Goal: Task Accomplishment & Management: Use online tool/utility

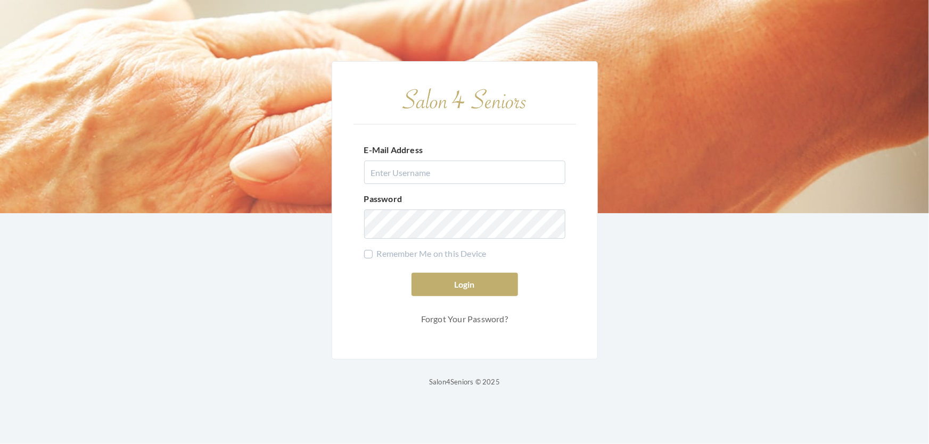
type input "shemekastephens@gmail.com"
click at [411, 273] on button "Login" at bounding box center [464, 284] width 106 height 23
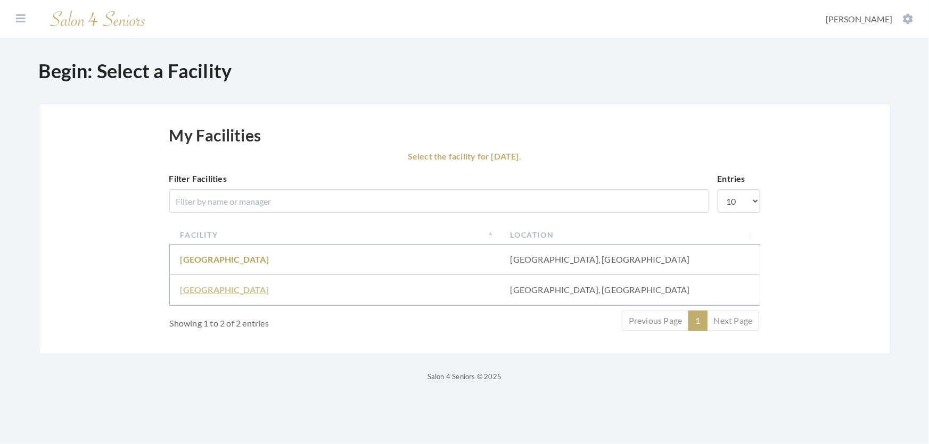
click at [192, 295] on link "Fair Haven" at bounding box center [224, 290] width 88 height 10
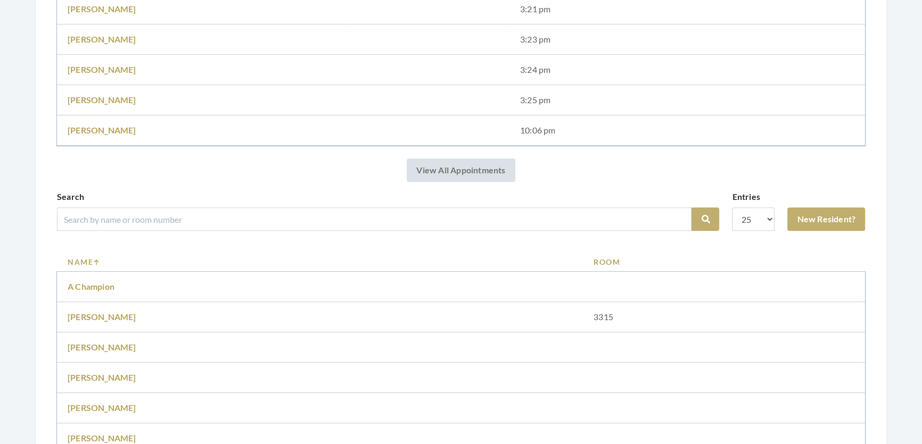
scroll to position [628, 0]
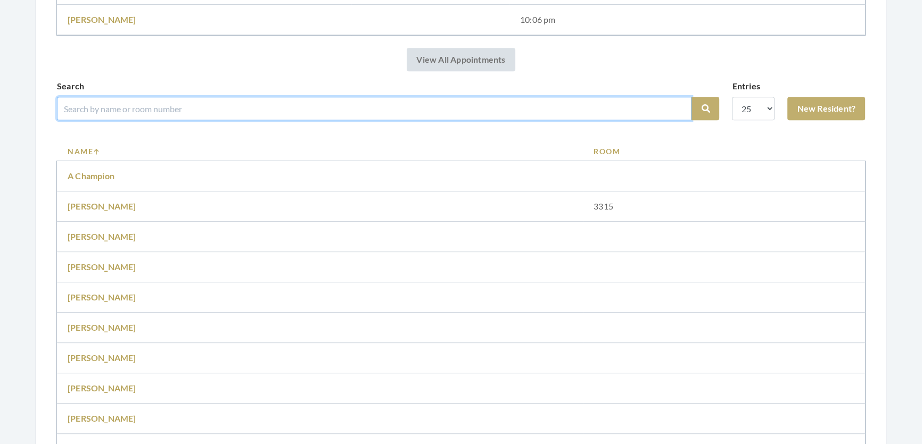
click at [324, 118] on input "search" at bounding box center [374, 108] width 634 height 23
type input "[PERSON_NAME]"
click at [691, 97] on button "Search" at bounding box center [705, 108] width 28 height 23
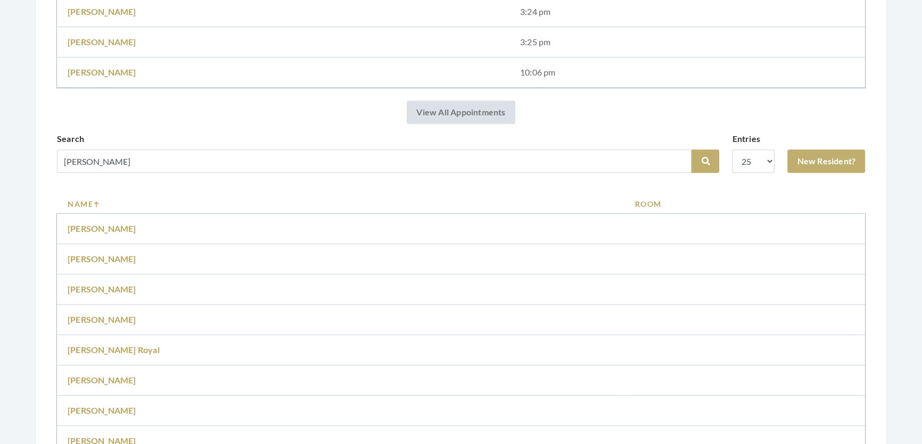
scroll to position [532, 0]
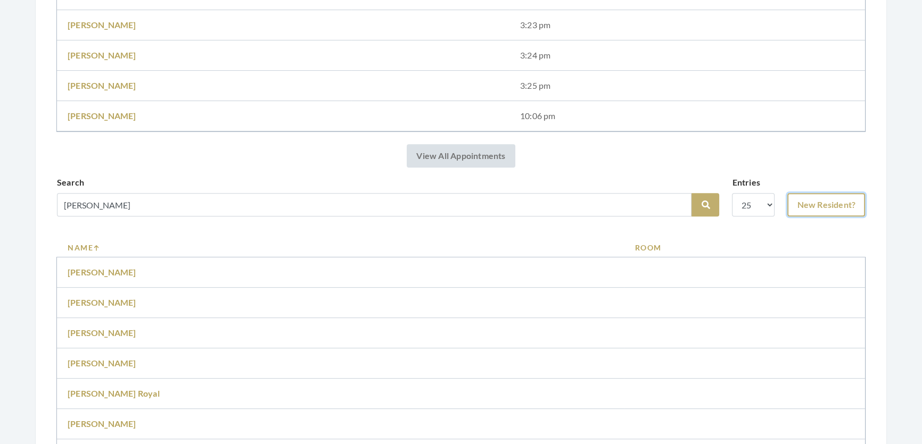
click at [834, 205] on link "New Resident?" at bounding box center [826, 204] width 78 height 23
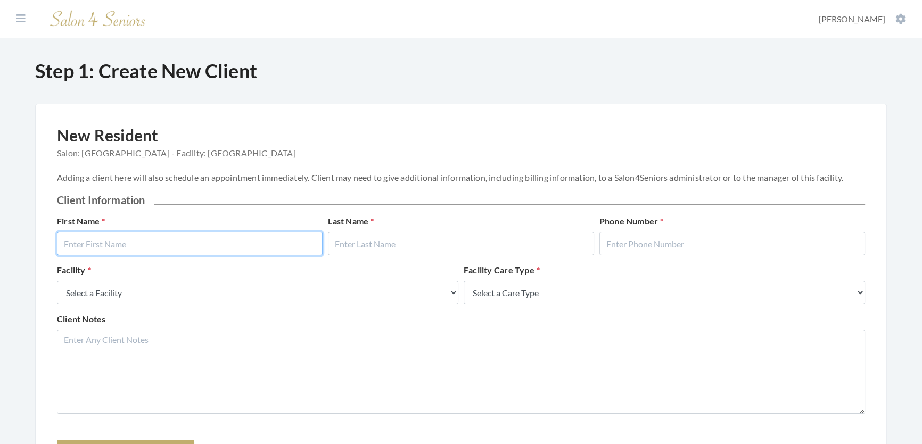
click at [203, 253] on input "text" at bounding box center [190, 243] width 266 height 23
type input "[PERSON_NAME]"
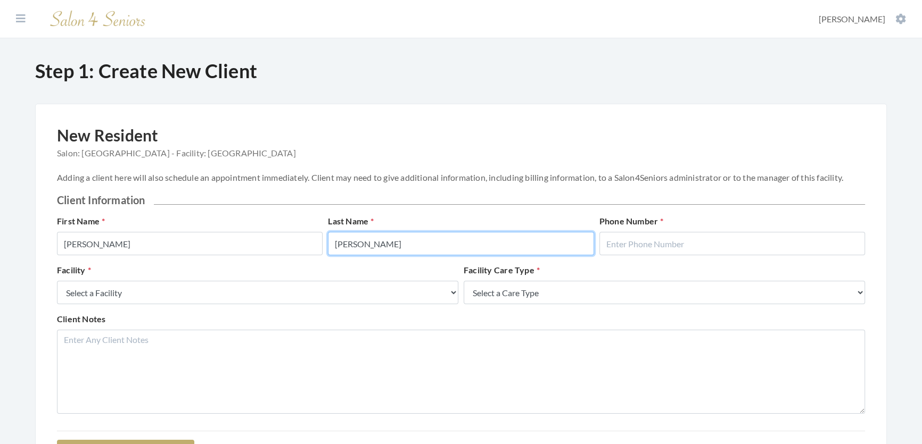
type input "[PERSON_NAME]"
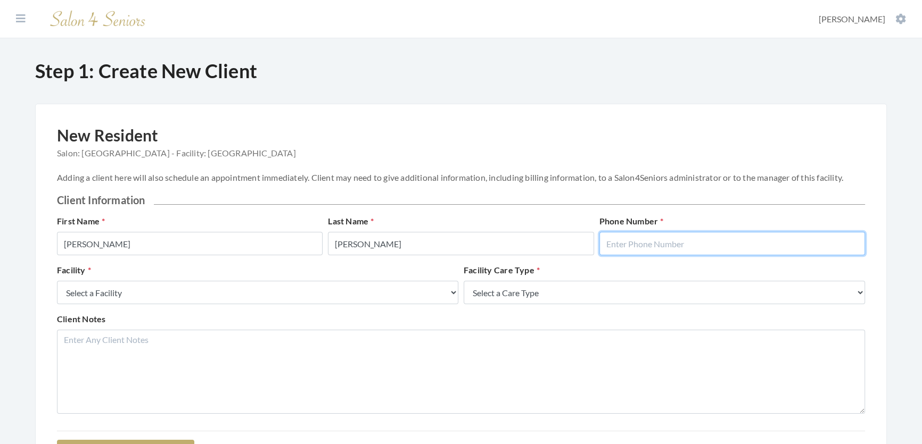
click at [690, 255] on input "text" at bounding box center [732, 243] width 266 height 23
type input "2058654219"
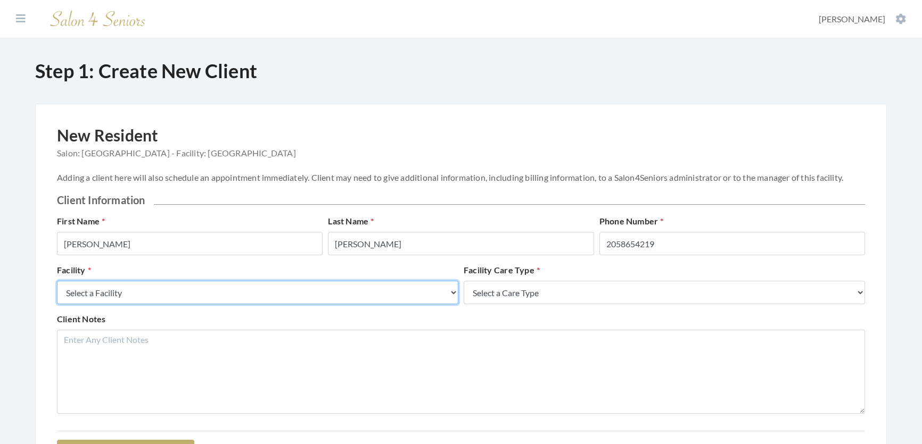
click at [361, 304] on select "Select a Facility Creekside at Three Rivers Brookdale Jones Farm Merrill Garden…" at bounding box center [257, 292] width 401 height 23
select select "27"
click at [57, 292] on select "Select a Facility Creekside at Three Rivers Brookdale Jones Farm Merrill Garden…" at bounding box center [257, 292] width 401 height 23
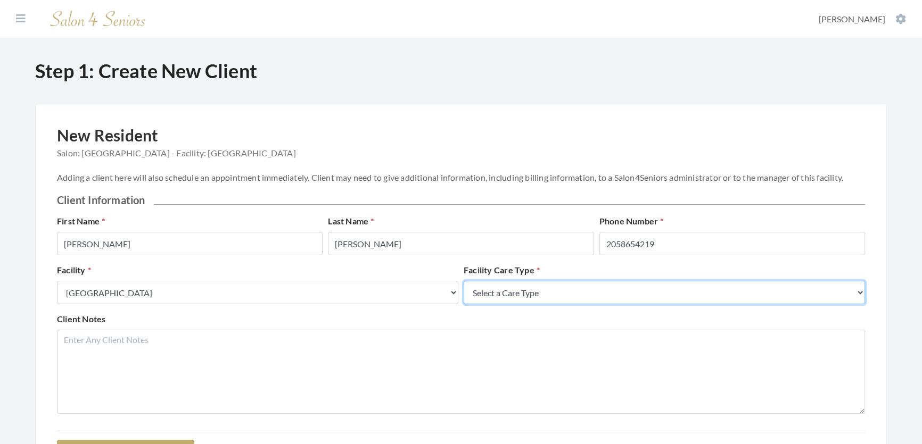
click at [511, 303] on select "Select a Care Type Nursing Home Rehab Memory Care Assisted Living Independent L…" at bounding box center [663, 292] width 401 height 23
select select "2"
click at [463, 292] on select "Select a Care Type Nursing Home Rehab Memory Care Assisted Living Independent L…" at bounding box center [663, 292] width 401 height 23
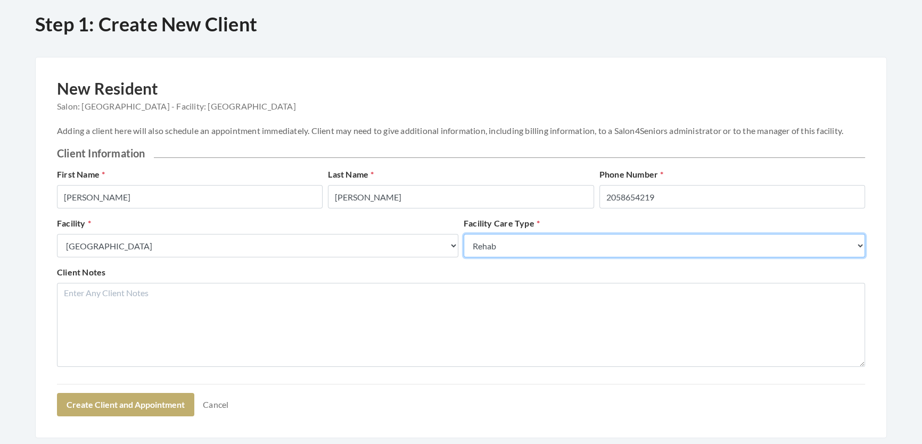
scroll to position [134, 0]
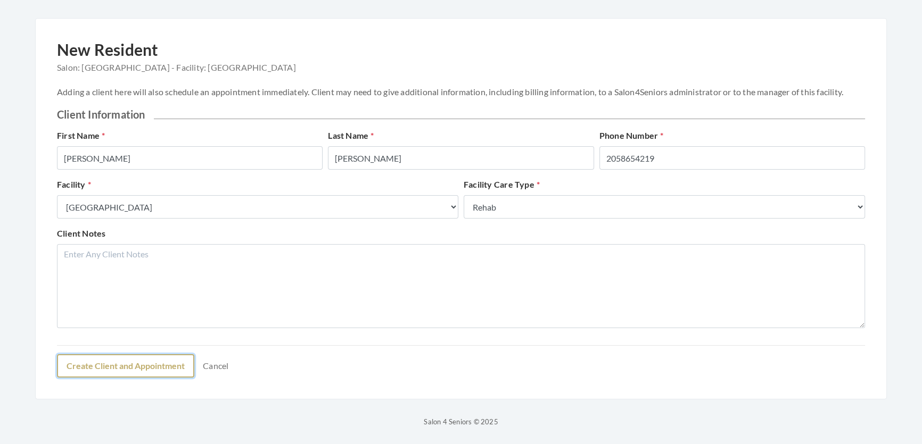
click at [127, 374] on button "Create Client and Appointment" at bounding box center [125, 365] width 137 height 23
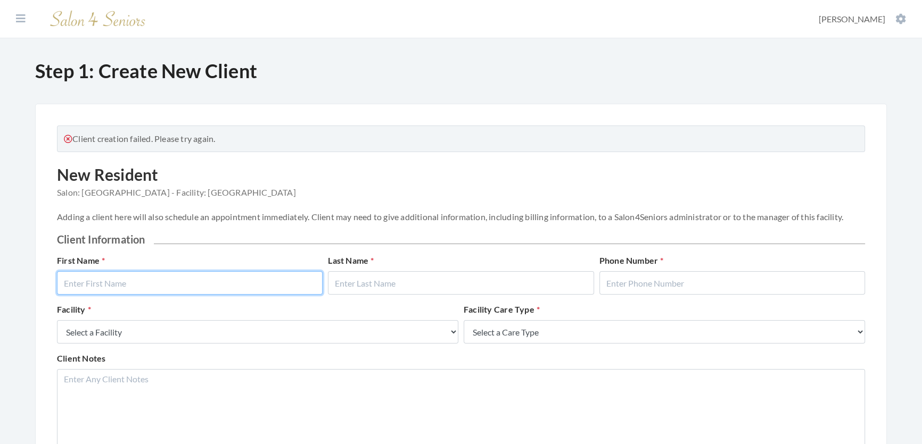
drag, startPoint x: 122, startPoint y: 289, endPoint x: 80, endPoint y: 200, distance: 98.6
click at [116, 266] on div "First Name" at bounding box center [189, 274] width 271 height 40
select select "27"
select select "2"
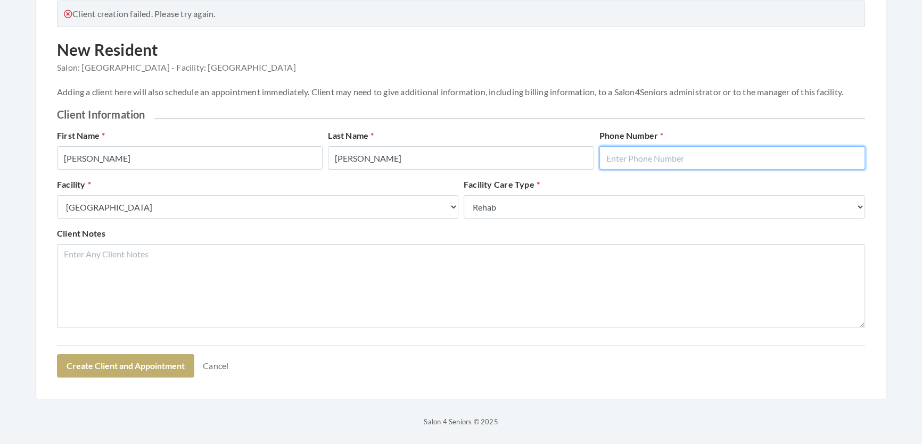
click at [644, 165] on input "text" at bounding box center [732, 157] width 266 height 23
type input "2058354219"
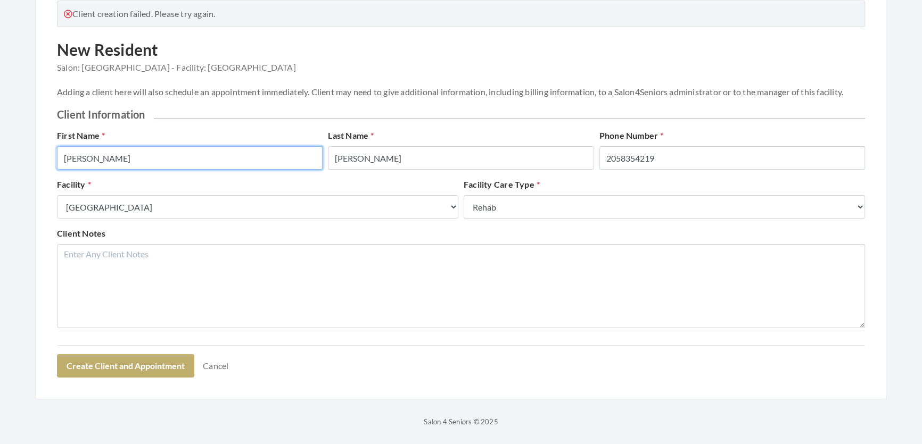
type input "Shemeka"
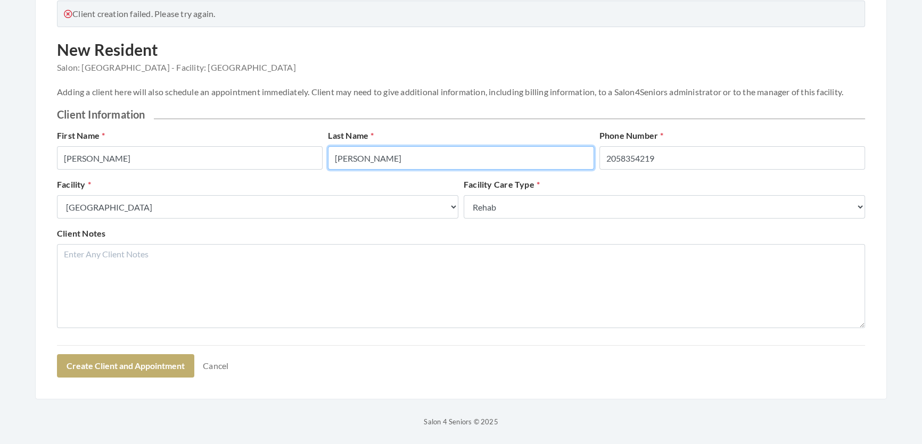
type input "Stephens"
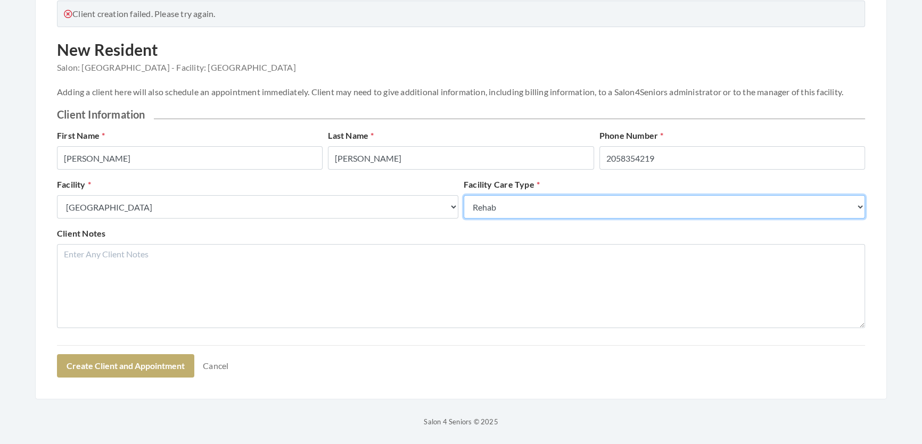
drag, startPoint x: 687, startPoint y: 206, endPoint x: 679, endPoint y: 190, distance: 17.8
click at [687, 206] on select "Select a Care Type Nursing Home Rehab Memory Care Assisted Living Independent L…" at bounding box center [663, 206] width 401 height 23
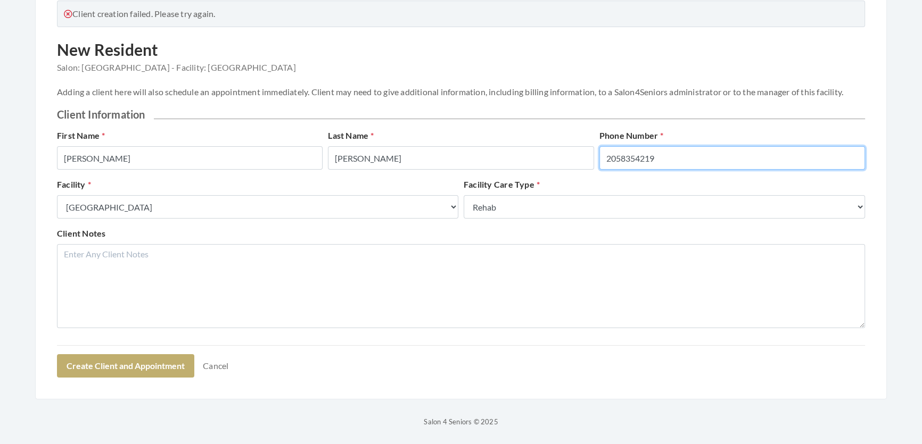
click at [648, 150] on input "2058354219" at bounding box center [732, 157] width 266 height 23
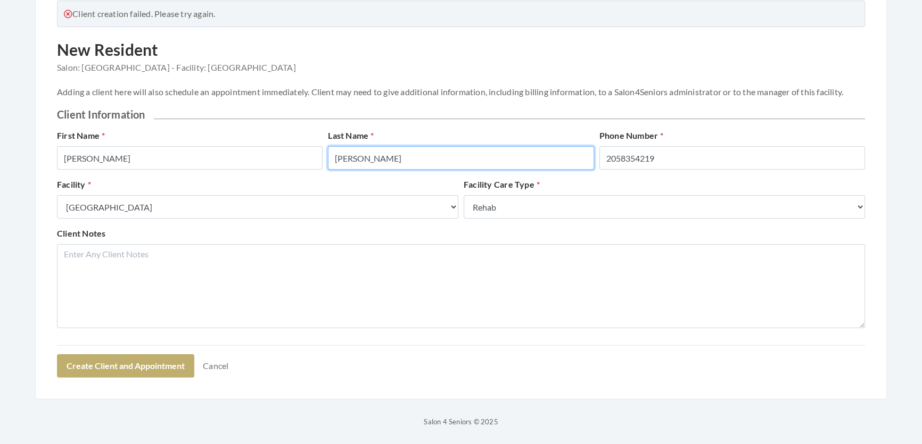
click at [372, 156] on input "Stephens" at bounding box center [461, 157] width 266 height 23
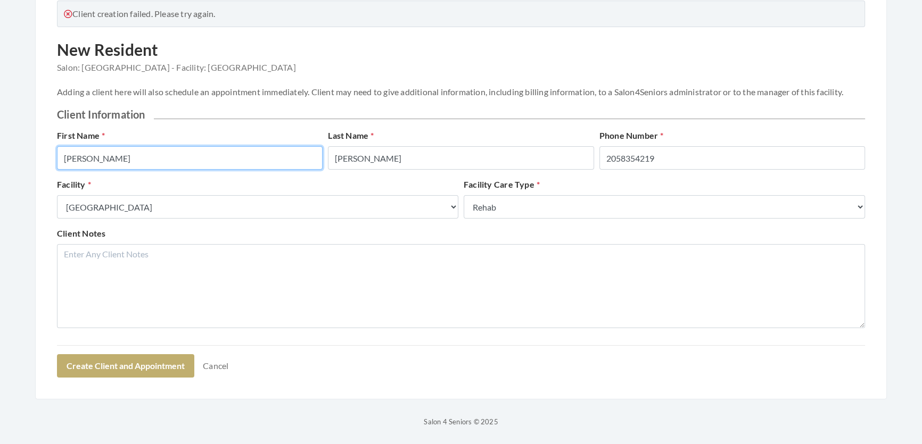
drag, startPoint x: 278, startPoint y: 147, endPoint x: 42, endPoint y: 168, distance: 237.2
click at [42, 168] on div "Client creation failed. Please try again. New Resident Salon: Fair Haven - Faci…" at bounding box center [460, 189] width 851 height 421
type input "Mary"
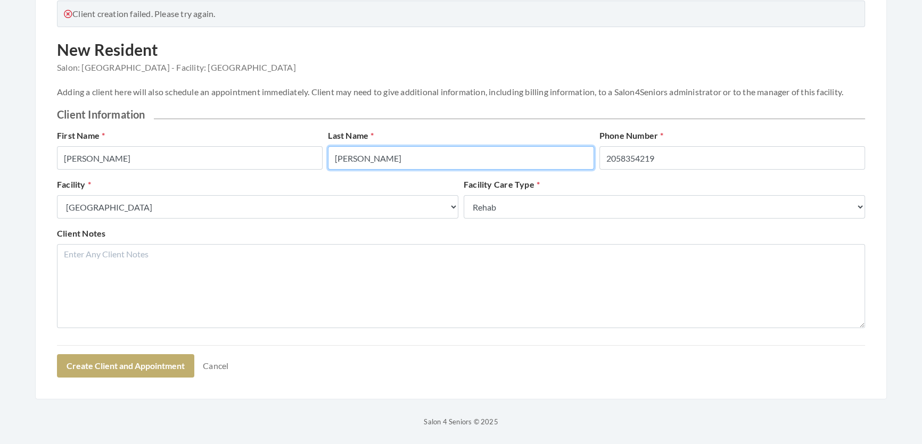
click at [361, 164] on input "Stephens" at bounding box center [461, 157] width 266 height 23
drag, startPoint x: 391, startPoint y: 159, endPoint x: 303, endPoint y: 170, distance: 88.5
click at [303, 170] on div "First Name Mary Last Name Stephens Phone Number 2058354219" at bounding box center [460, 153] width 813 height 49
type input "Jackson"
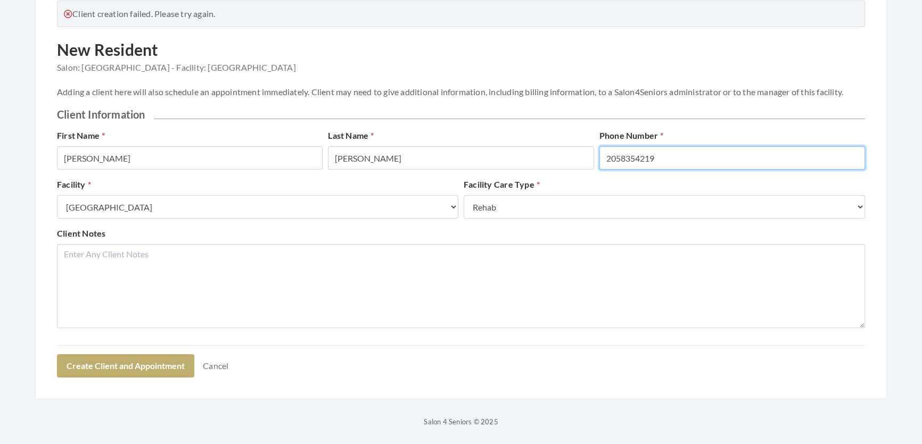
drag, startPoint x: 701, startPoint y: 155, endPoint x: 598, endPoint y: 177, distance: 105.1
click at [598, 177] on div "First Name Mary Last Name Jackson Phone Number 2058354219" at bounding box center [460, 153] width 813 height 49
type input "7777777777"
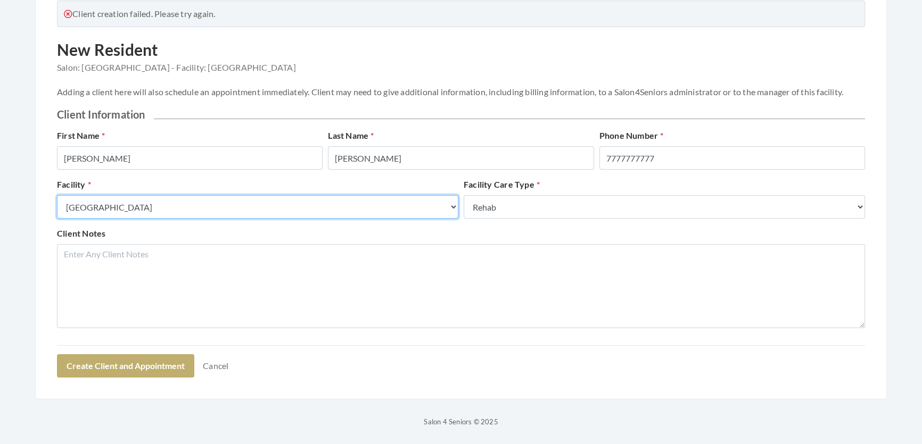
drag, startPoint x: 154, startPoint y: 216, endPoint x: 195, endPoint y: 198, distance: 44.6
click at [155, 216] on select "Select a Facility Creekside at Three Rivers Brookdale Jones Farm Merrill Garden…" at bounding box center [257, 206] width 401 height 23
click at [57, 196] on select "Select a Facility Creekside at Three Rivers Brookdale Jones Farm Merrill Garden…" at bounding box center [257, 206] width 401 height 23
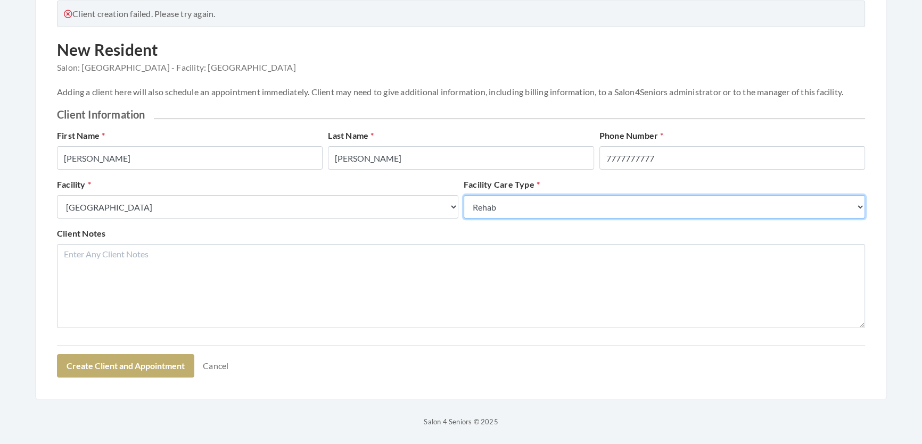
drag, startPoint x: 560, startPoint y: 207, endPoint x: 550, endPoint y: 213, distance: 12.0
click at [560, 207] on select "Select a Care Type Nursing Home Rehab Memory Care Assisted Living Independent L…" at bounding box center [663, 206] width 401 height 23
click at [463, 196] on select "Select a Care Type Nursing Home Rehab Memory Care Assisted Living Independent L…" at bounding box center [663, 206] width 401 height 23
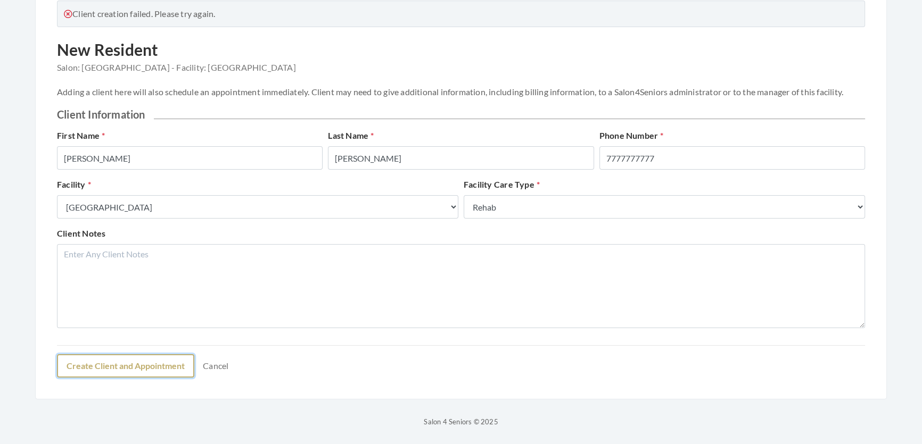
click at [171, 378] on button "Create Client and Appointment" at bounding box center [125, 365] width 137 height 23
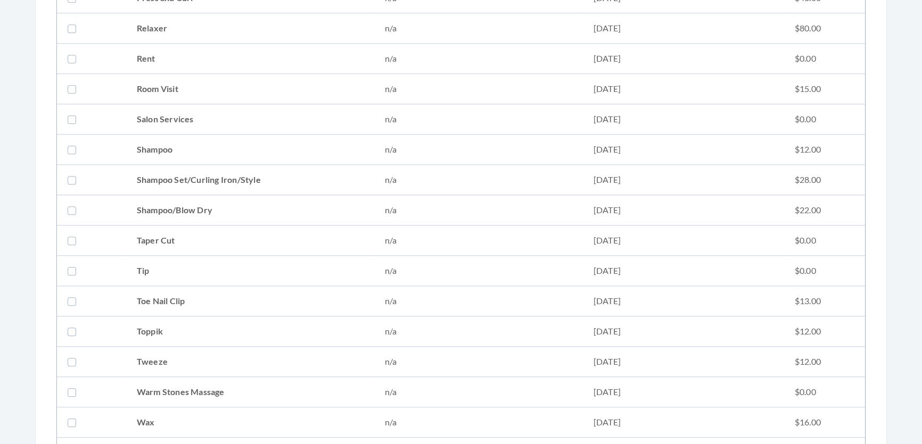
scroll to position [1354, 0]
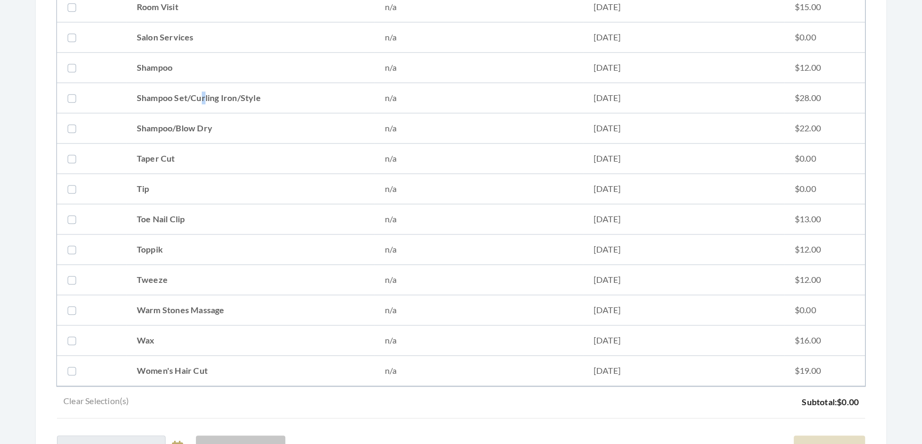
click at [205, 107] on td "Shampoo Set/Curling Iron/Style" at bounding box center [250, 98] width 248 height 30
click at [201, 102] on td "Shampoo Set/Curling Iron/Style" at bounding box center [250, 98] width 248 height 30
checkbox input "true"
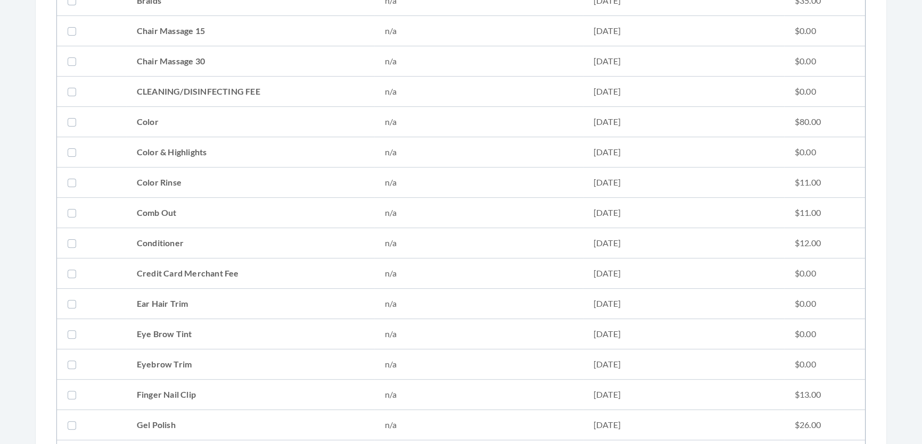
scroll to position [387, 0]
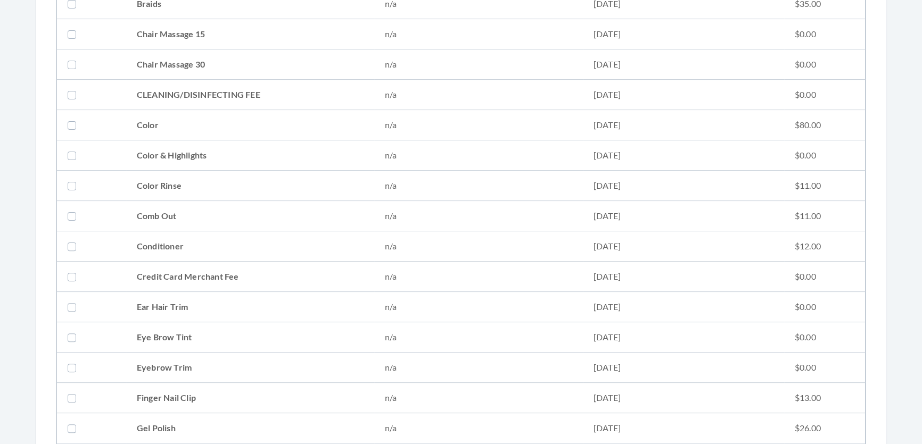
click at [198, 237] on td "Conditioner" at bounding box center [250, 246] width 248 height 30
checkbox input "true"
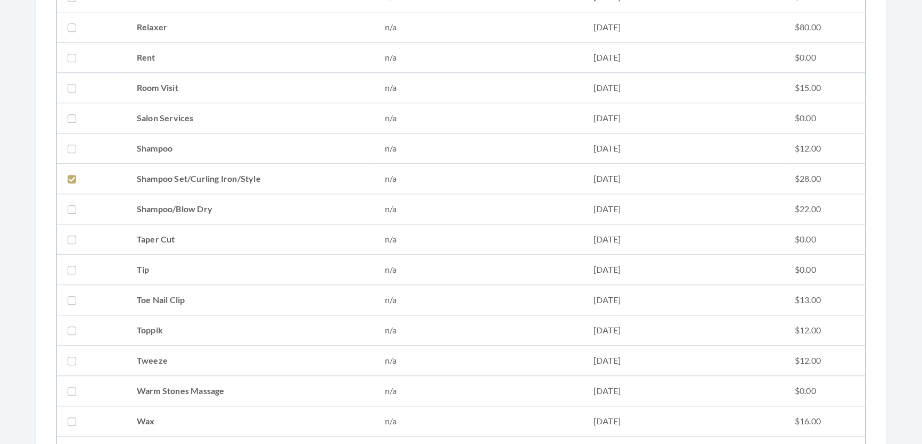
scroll to position [1490, 0]
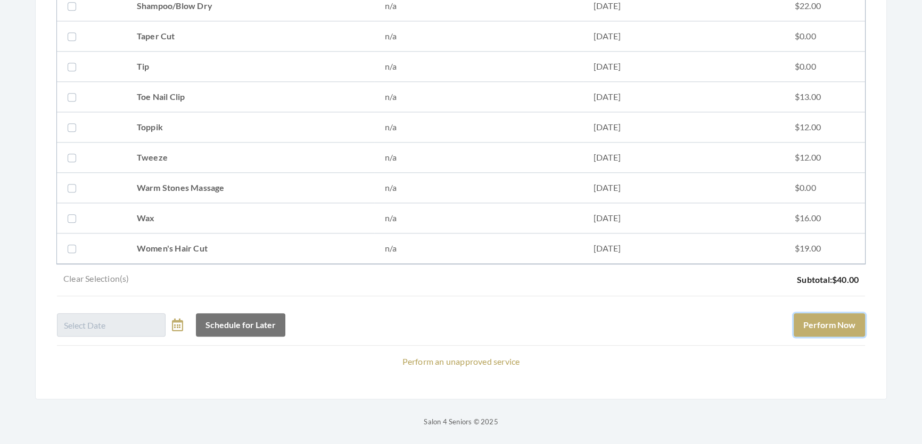
drag, startPoint x: 810, startPoint y: 325, endPoint x: 782, endPoint y: 296, distance: 39.5
click at [808, 324] on button "Perform Now" at bounding box center [828, 324] width 71 height 23
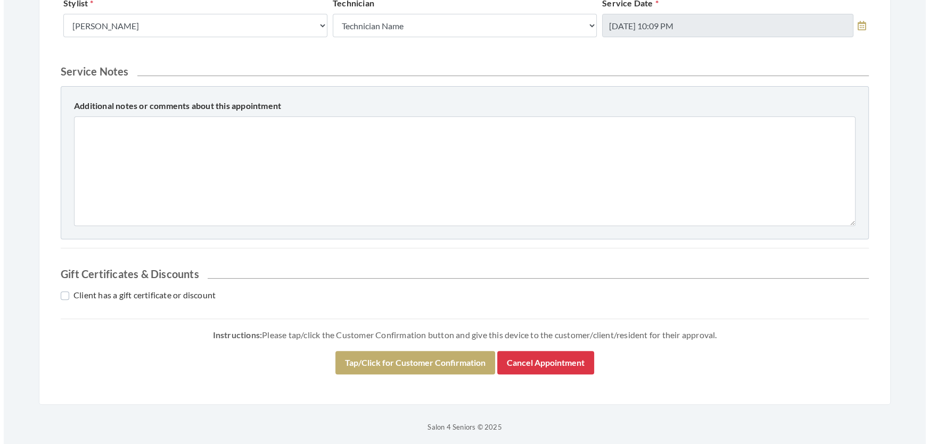
scroll to position [486, 0]
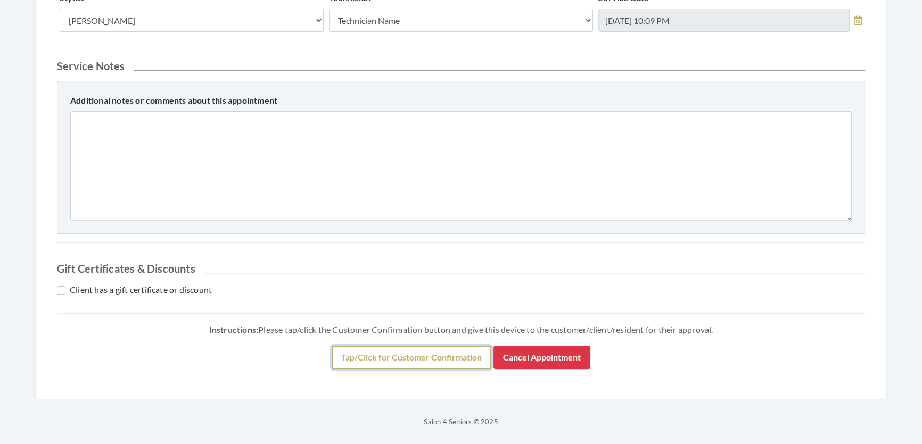
click at [416, 363] on button "Tap/Click for Customer Confirmation" at bounding box center [411, 357] width 160 height 23
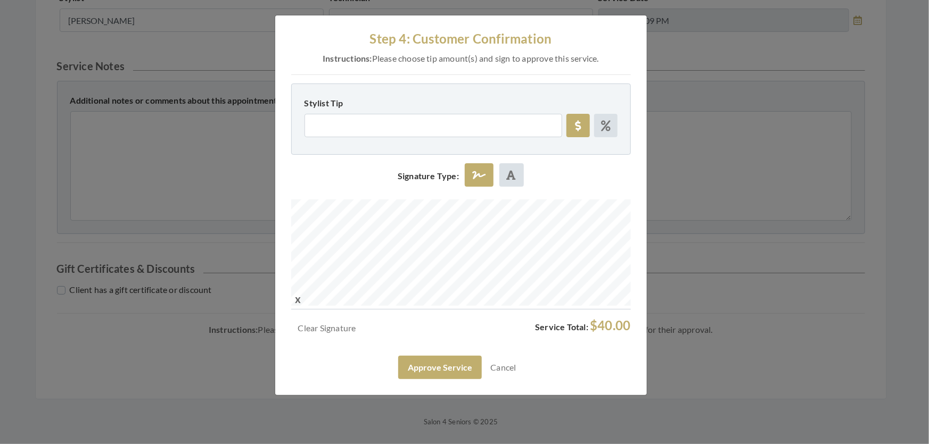
click at [411, 395] on div "Step 4: Customer Confirmation Instructions: Please choose tip amount(s) and sig…" at bounding box center [460, 205] width 371 height 380
click at [410, 379] on button "Approve Service" at bounding box center [440, 367] width 84 height 23
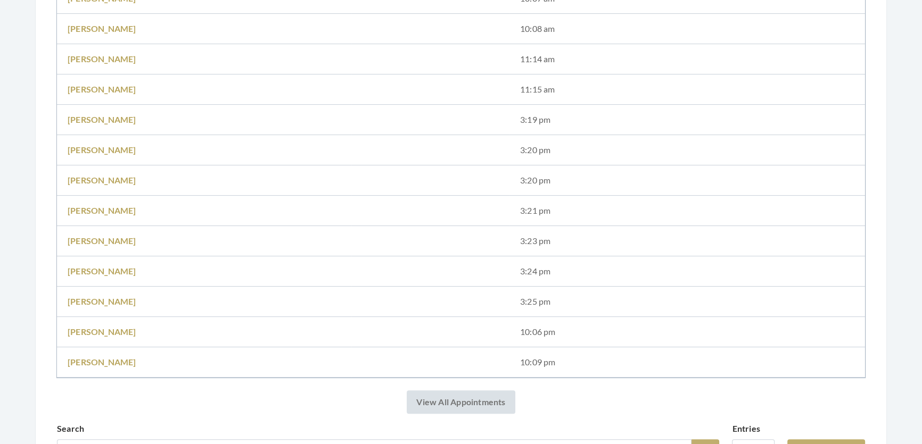
scroll to position [677, 0]
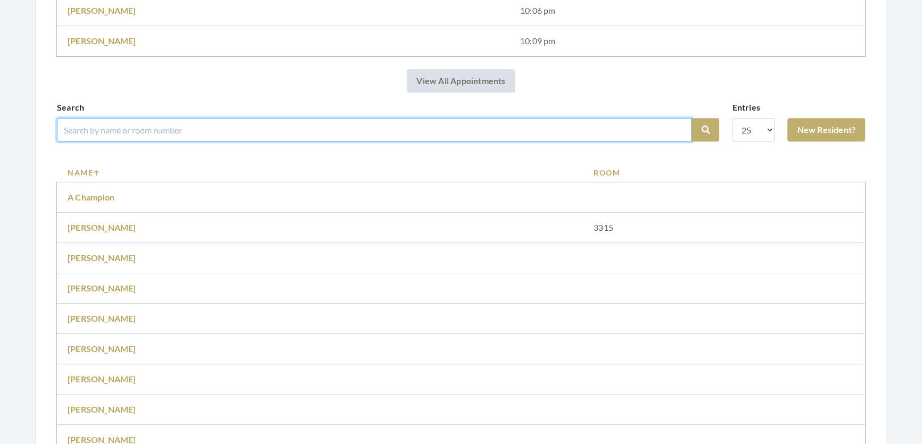
drag, startPoint x: 148, startPoint y: 152, endPoint x: 236, endPoint y: 353, distance: 219.5
click at [164, 150] on div "Search Search" at bounding box center [388, 125] width 662 height 49
click at [215, 142] on input "search" at bounding box center [374, 129] width 634 height 23
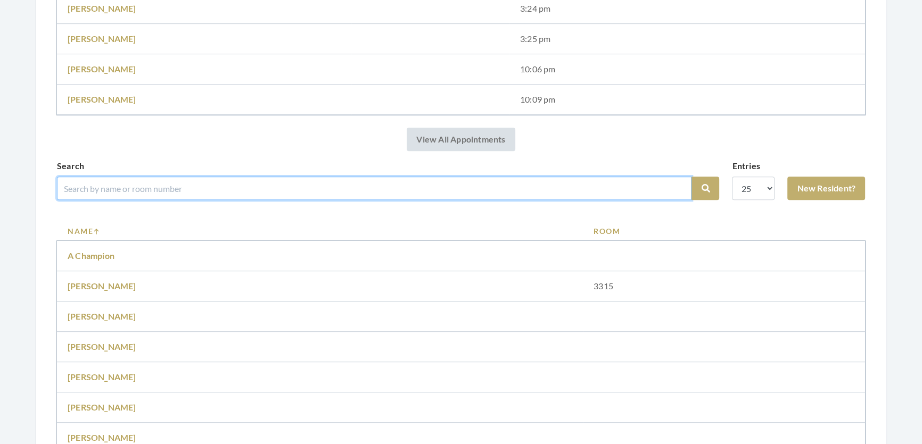
scroll to position [580, 0]
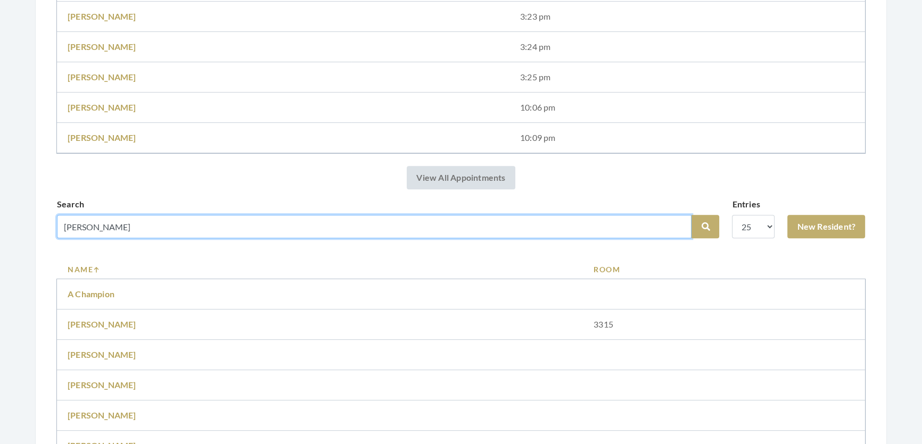
type input "[PERSON_NAME]"
click at [691, 215] on button "Search" at bounding box center [705, 226] width 28 height 23
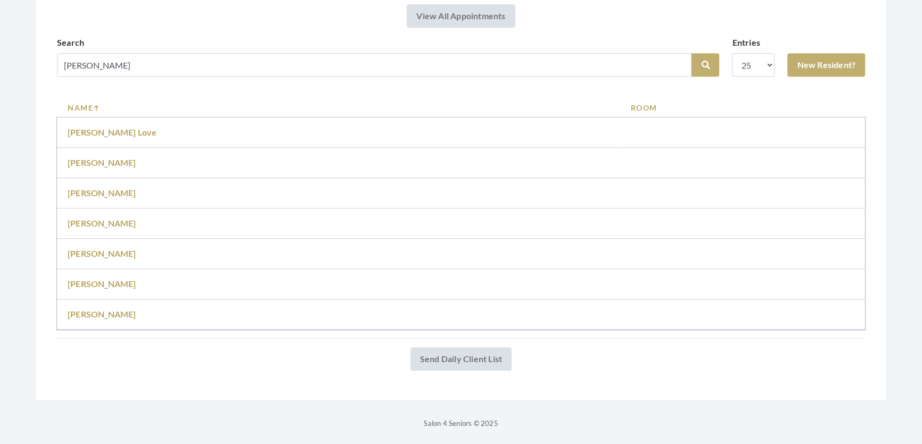
scroll to position [681, 0]
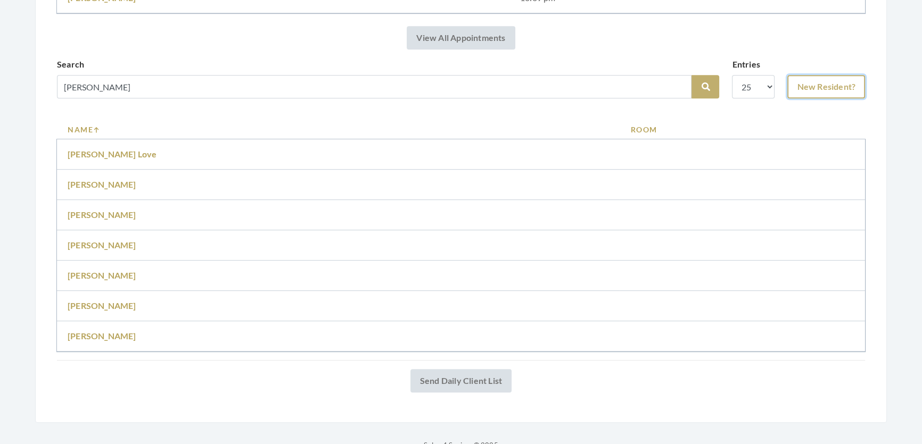
click at [835, 96] on link "New Resident?" at bounding box center [826, 86] width 78 height 23
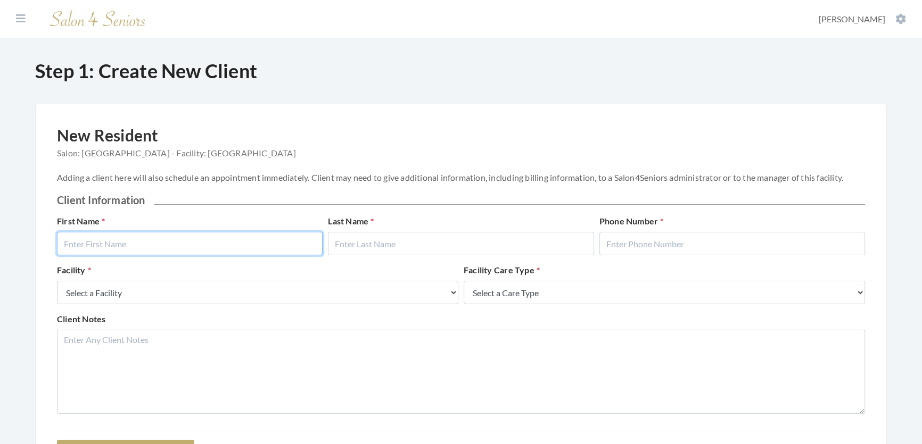
click at [260, 252] on input "text" at bounding box center [190, 243] width 266 height 23
type input "Lee"
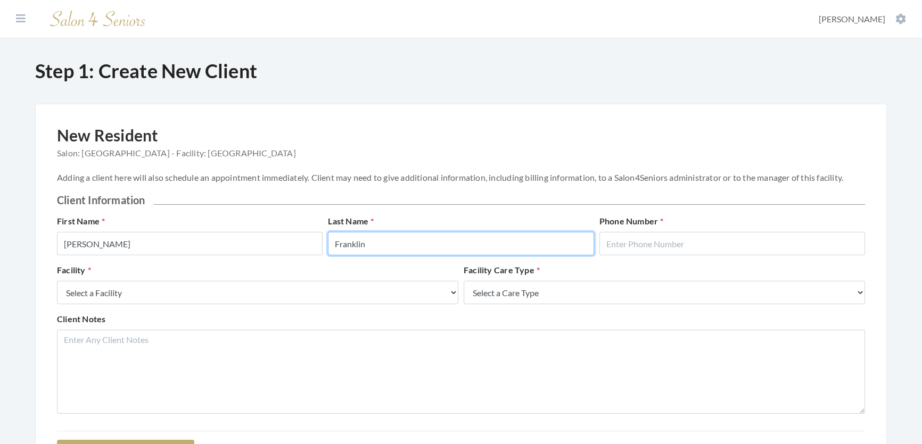
type input "Franklin"
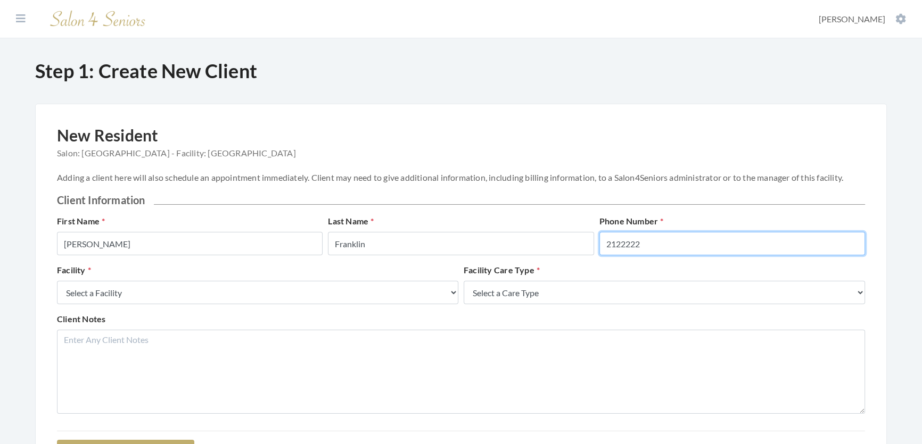
type input "2122222"
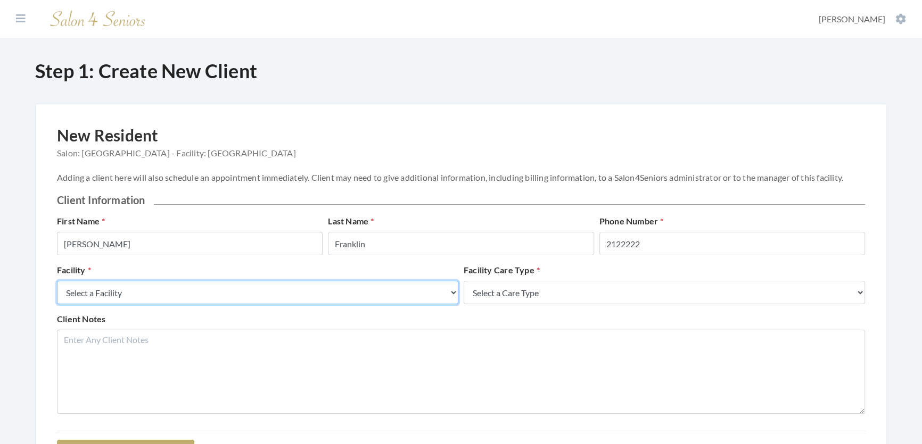
click at [282, 334] on form "First Name Lee Last Name Franklin Phone Number 2122222 Facility Select a Facili…" at bounding box center [461, 339] width 808 height 248
select select "27"
click at [57, 292] on select "Select a Facility Creekside at Three Rivers Brookdale Jones Farm Merrill Garden…" at bounding box center [257, 292] width 401 height 23
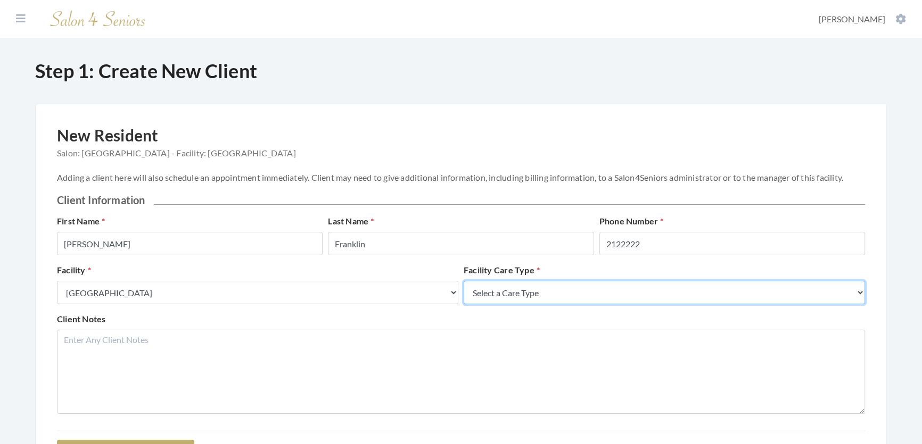
drag, startPoint x: 698, startPoint y: 309, endPoint x: 673, endPoint y: 310, distance: 24.5
click at [698, 304] on select "Select a Care Type Nursing Home Rehab Memory Care Assisted Living Independent L…" at bounding box center [663, 292] width 401 height 23
select select "2"
click at [463, 292] on select "Select a Care Type Nursing Home Rehab Memory Care Assisted Living Independent L…" at bounding box center [663, 292] width 401 height 23
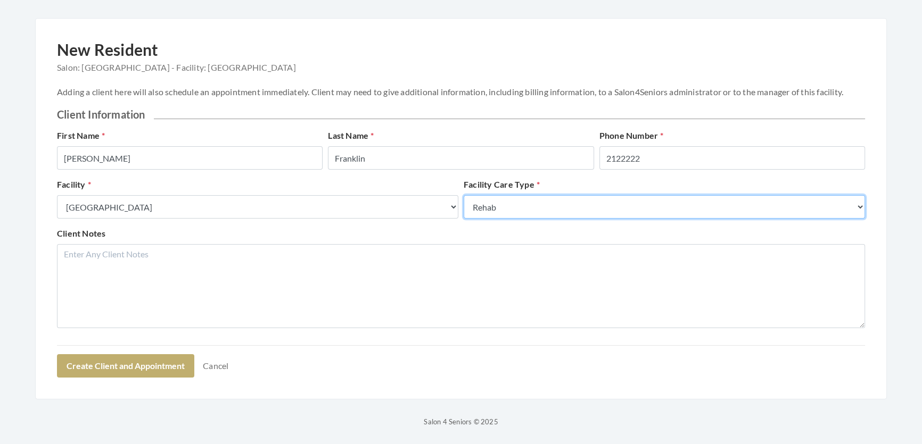
scroll to position [134, 0]
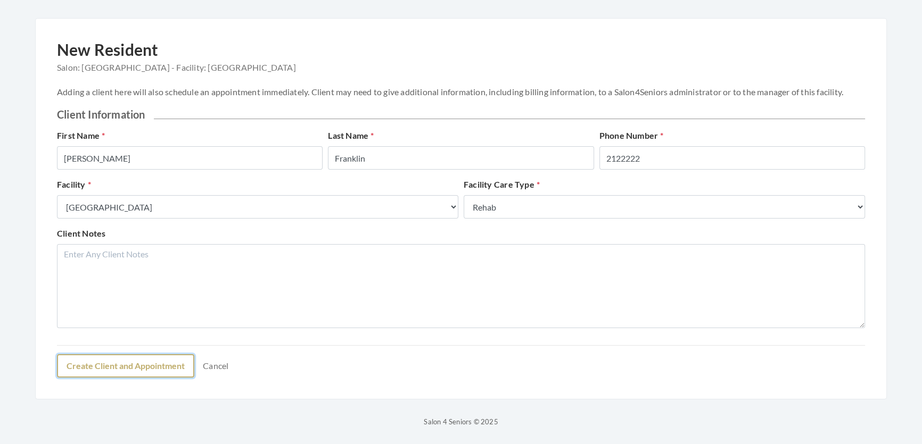
click at [143, 360] on button "Create Client and Appointment" at bounding box center [125, 365] width 137 height 23
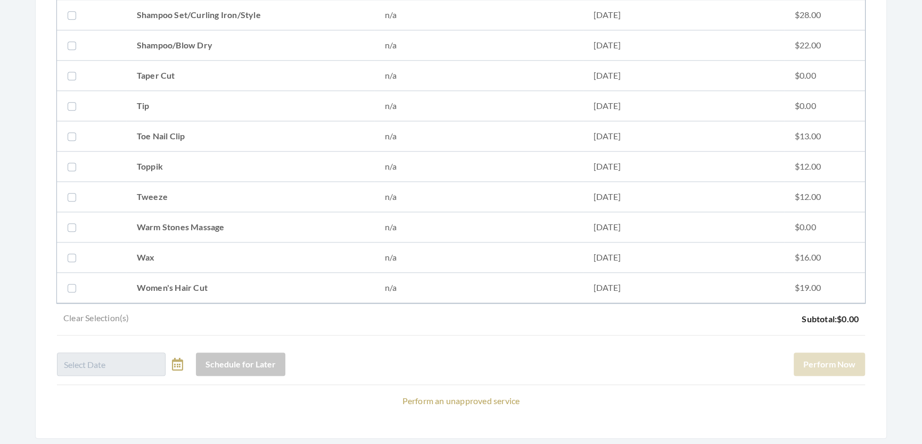
scroll to position [1442, 0]
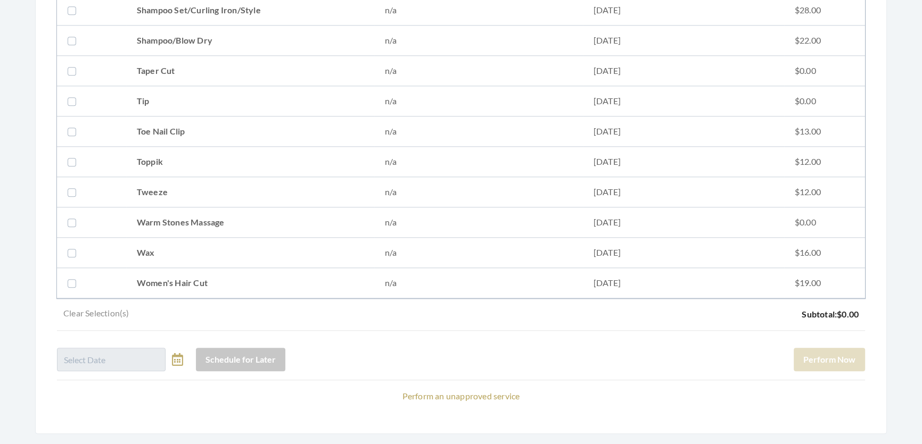
click at [171, 184] on td "Tweeze" at bounding box center [250, 192] width 248 height 30
checkbox input "true"
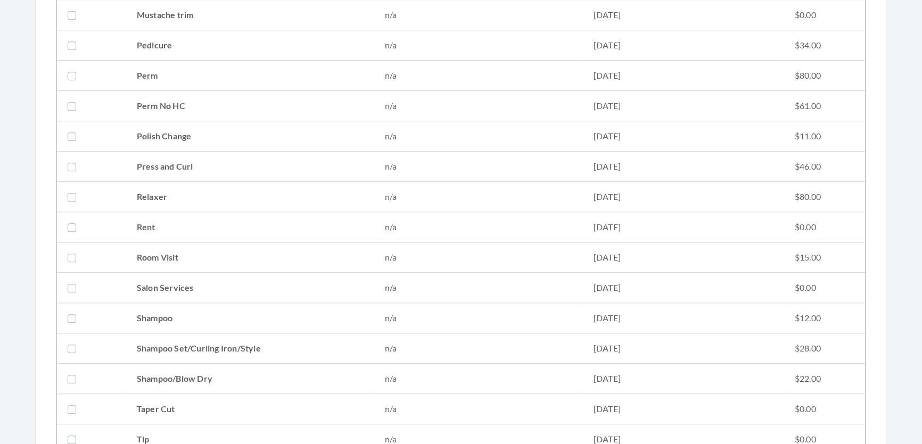
scroll to position [958, 0]
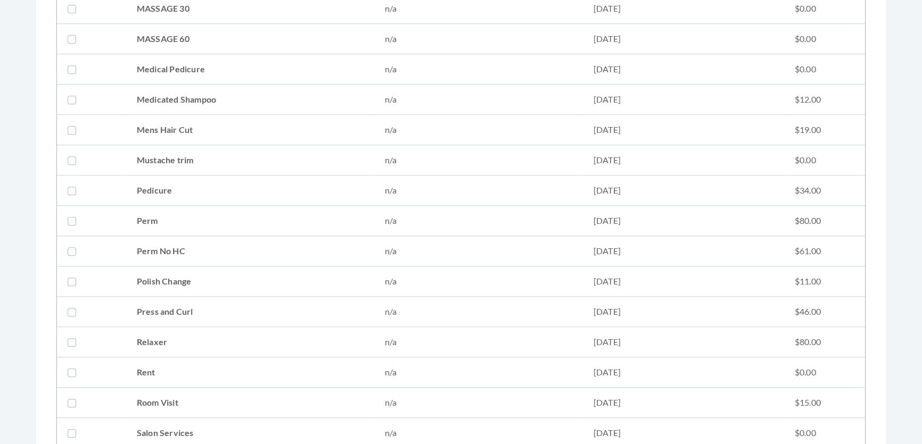
drag, startPoint x: 180, startPoint y: 128, endPoint x: 184, endPoint y: 133, distance: 6.4
click at [181, 128] on td "Mens Hair Cut" at bounding box center [250, 130] width 248 height 30
checkbox input "true"
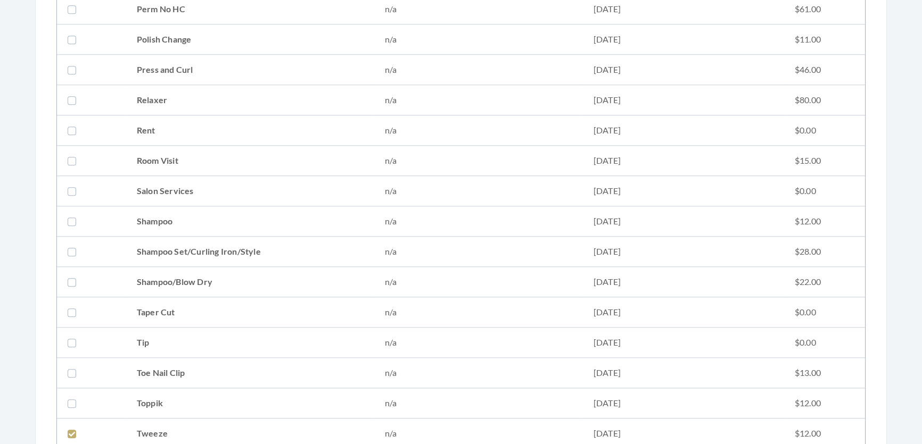
scroll to position [1490, 0]
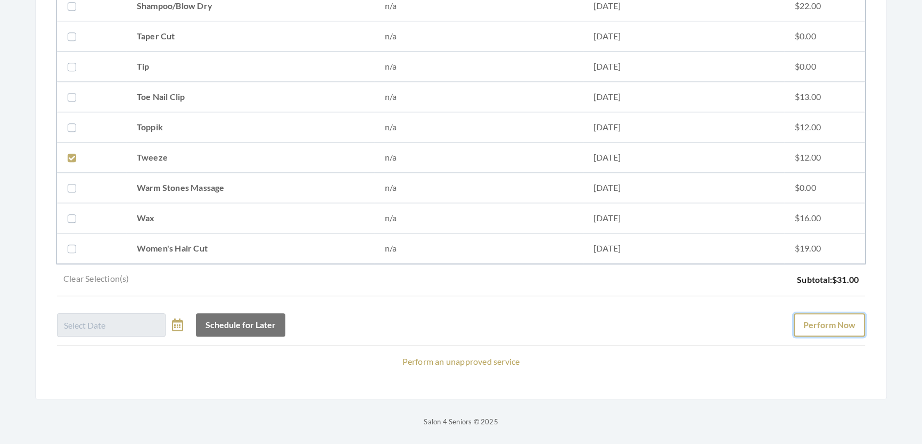
click at [853, 317] on button "Perform Now" at bounding box center [828, 324] width 71 height 23
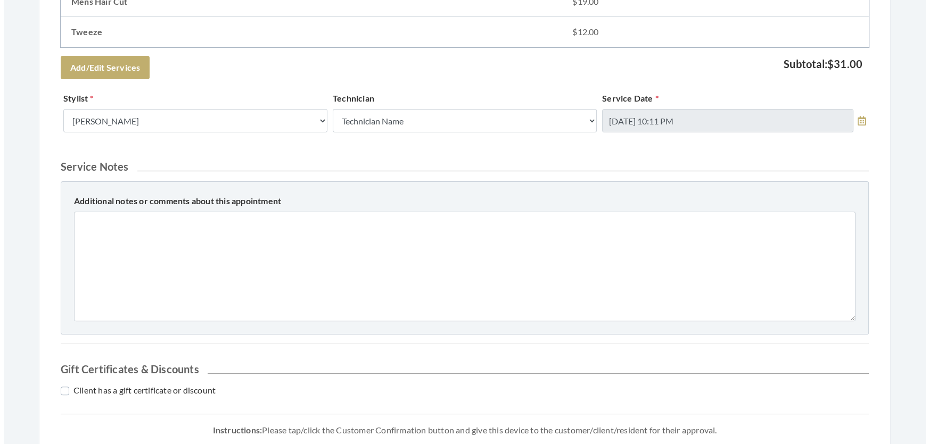
scroll to position [484, 0]
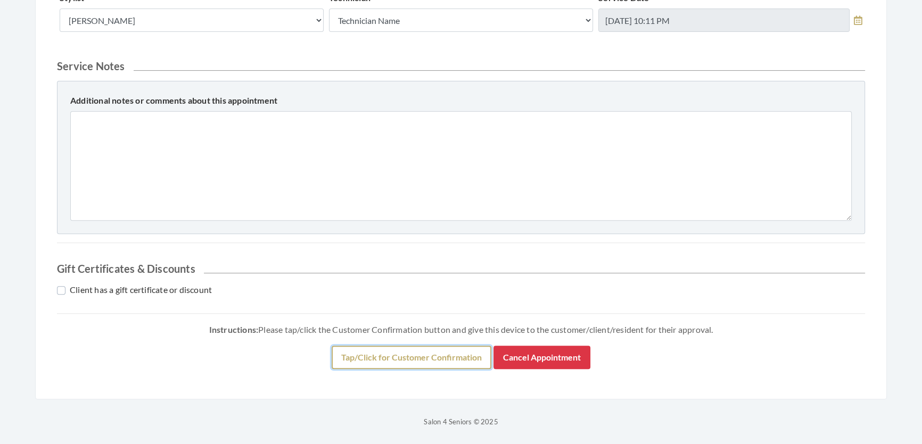
click at [404, 356] on button "Tap/Click for Customer Confirmation" at bounding box center [411, 357] width 160 height 23
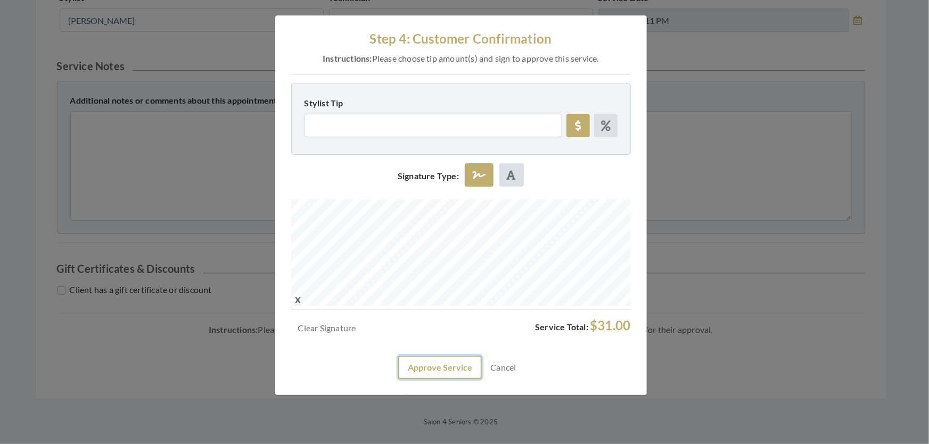
click at [458, 379] on button "Approve Service" at bounding box center [440, 367] width 84 height 23
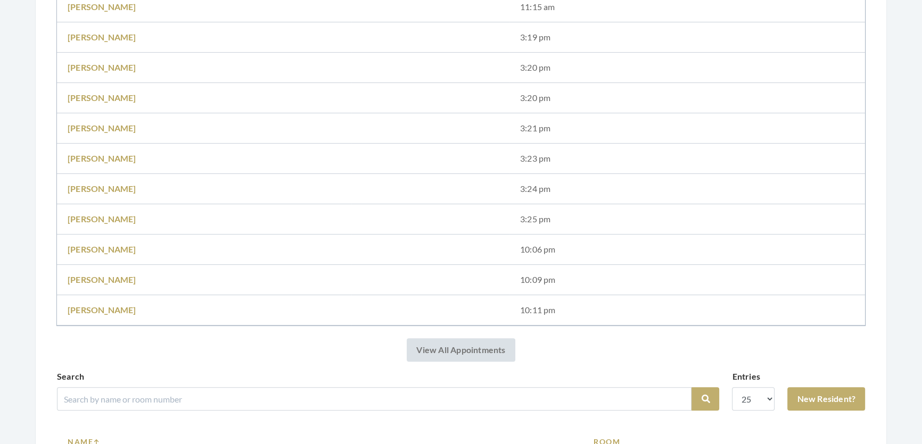
scroll to position [725, 0]
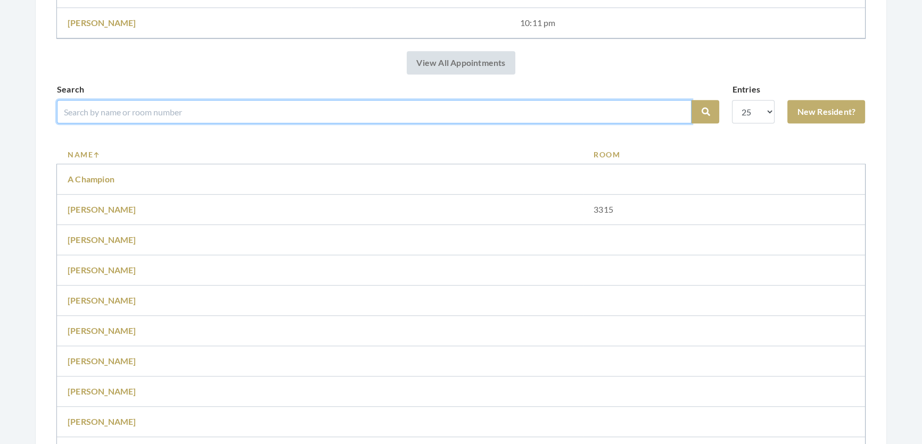
click at [359, 109] on input "search" at bounding box center [374, 111] width 634 height 23
type input "[PERSON_NAME]"
click at [691, 100] on button "Search" at bounding box center [705, 111] width 28 height 23
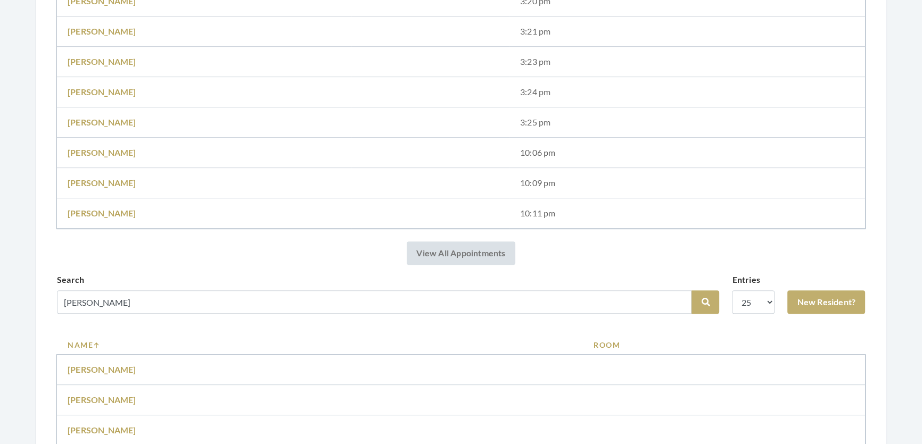
scroll to position [580, 0]
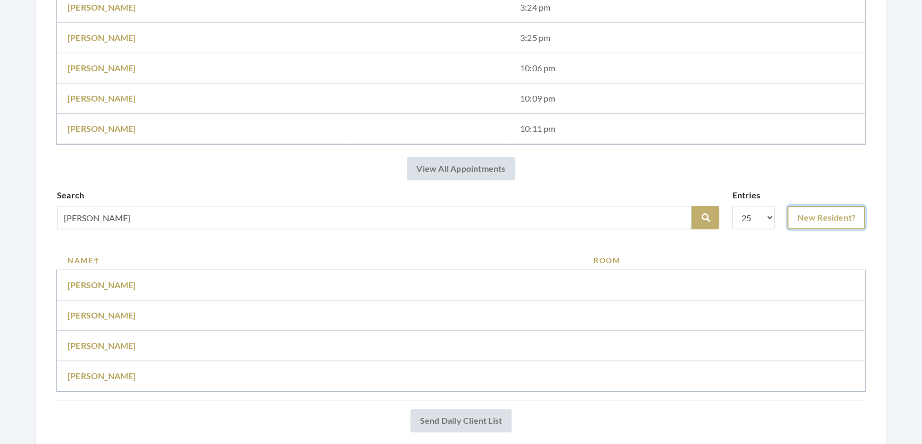
click at [804, 217] on link "New Resident?" at bounding box center [826, 217] width 78 height 23
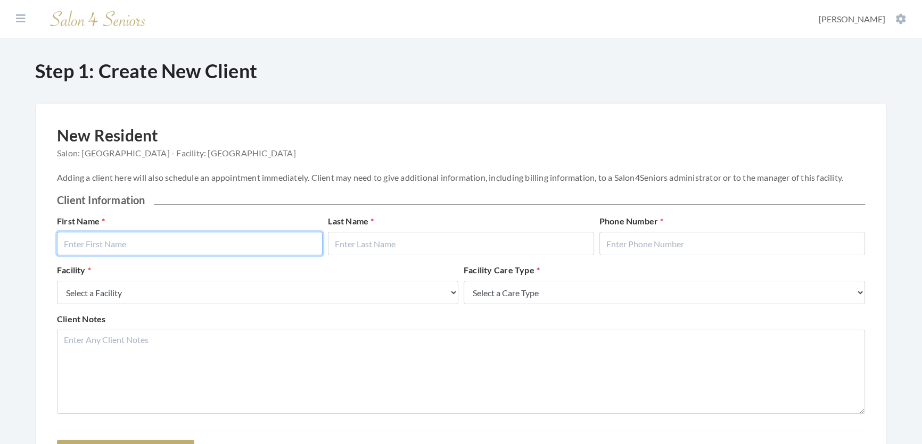
click at [119, 253] on input "text" at bounding box center [190, 243] width 266 height 23
type input "N"
type input "[PERSON_NAME]"
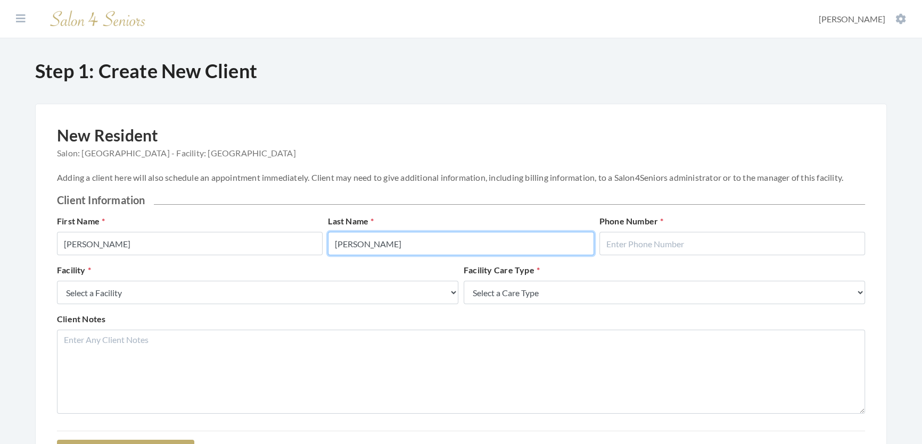
type input "[PERSON_NAME]"
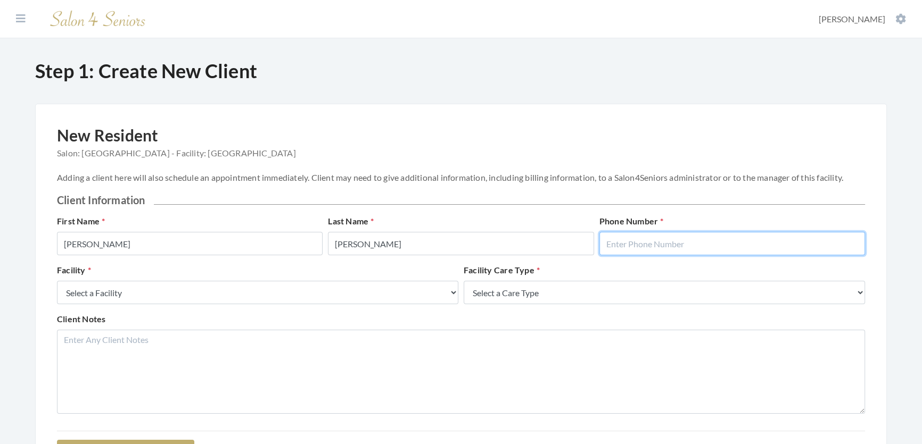
drag, startPoint x: 726, startPoint y: 248, endPoint x: 718, endPoint y: 256, distance: 10.9
click at [726, 250] on input "text" at bounding box center [732, 243] width 266 height 23
type input "2058654219"
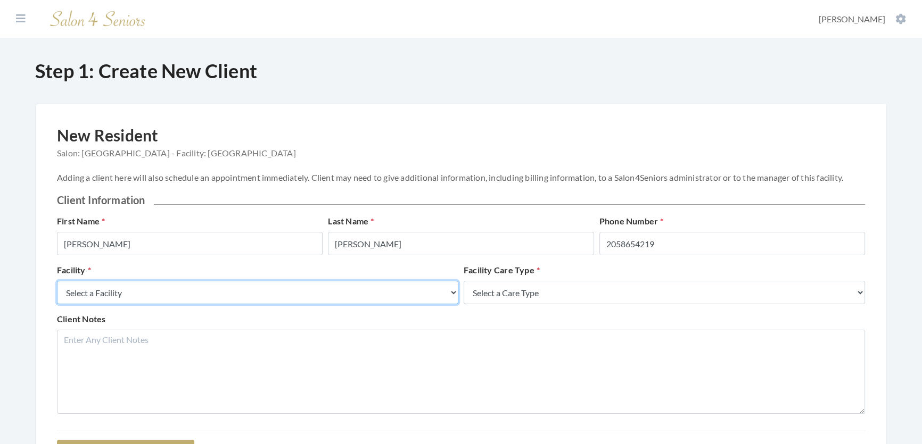
drag, startPoint x: 392, startPoint y: 308, endPoint x: 290, endPoint y: 309, distance: 102.2
click at [392, 304] on select "Select a Facility Creekside at Three Rivers Brookdale Jones Farm Merrill Garden…" at bounding box center [257, 292] width 401 height 23
select select "27"
click at [57, 292] on select "Select a Facility Creekside at Three Rivers Brookdale Jones Farm Merrill Garden…" at bounding box center [257, 292] width 401 height 23
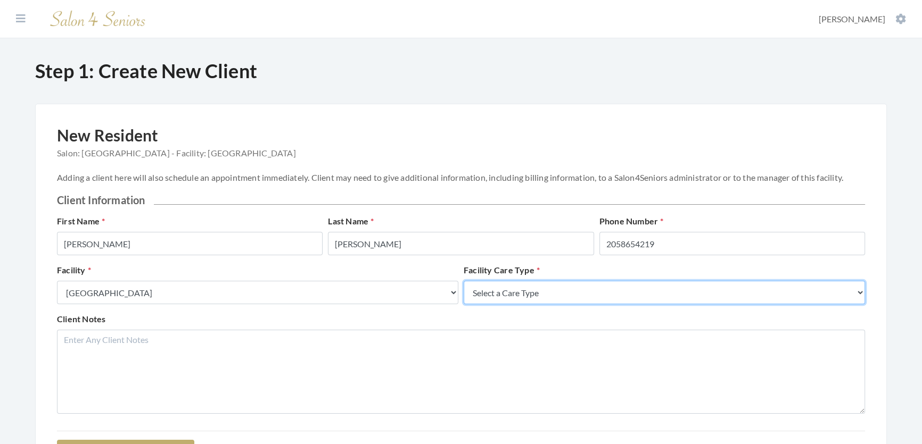
click at [502, 304] on select "Select a Care Type Nursing Home Rehab Memory Care Assisted Living Independent L…" at bounding box center [663, 292] width 401 height 23
select select "2"
click at [463, 292] on select "Select a Care Type Nursing Home Rehab Memory Care Assisted Living Independent L…" at bounding box center [663, 292] width 401 height 23
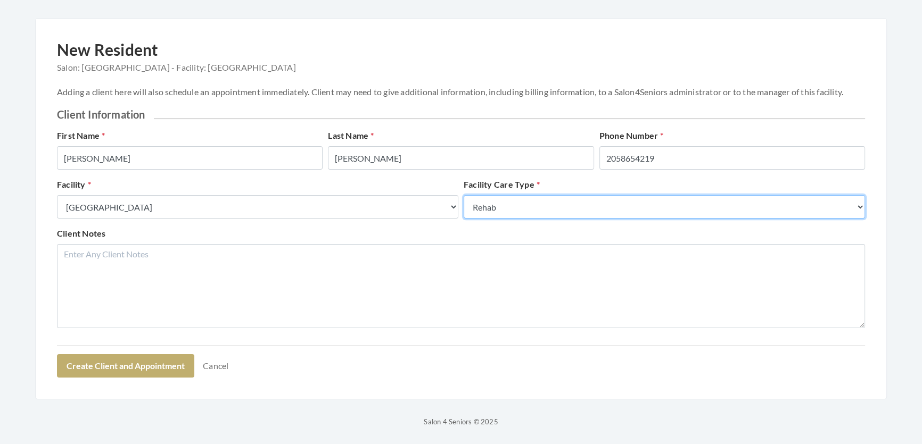
scroll to position [134, 0]
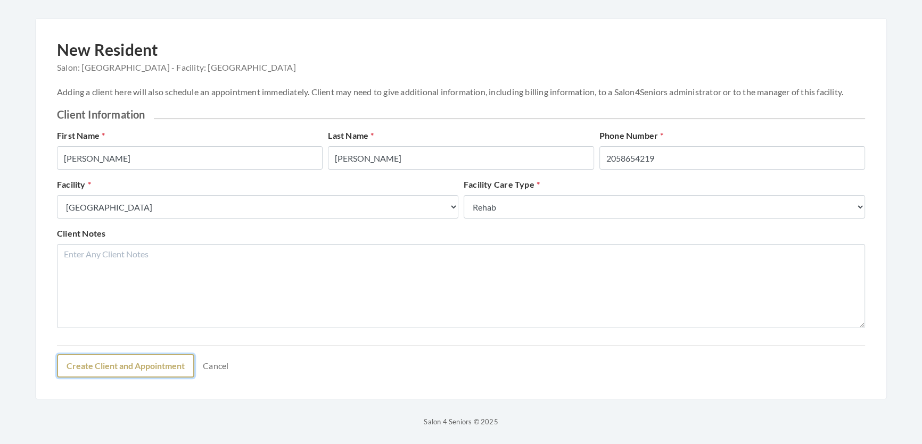
click at [130, 357] on button "Create Client and Appointment" at bounding box center [125, 365] width 137 height 23
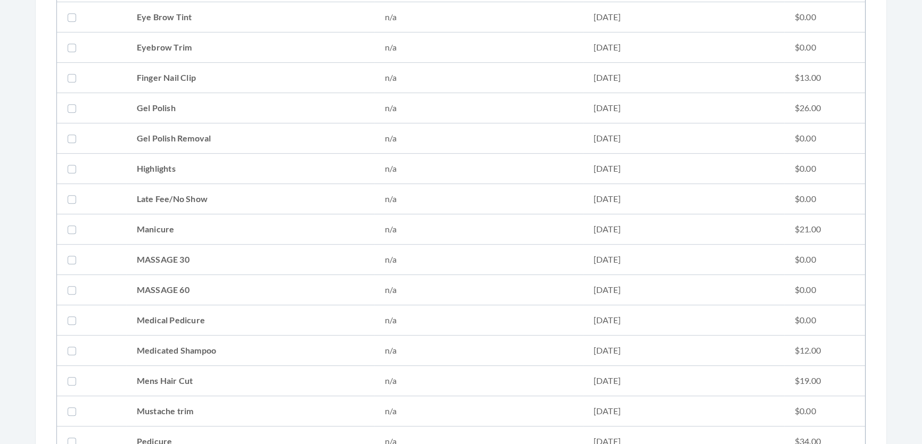
scroll to position [580, 0]
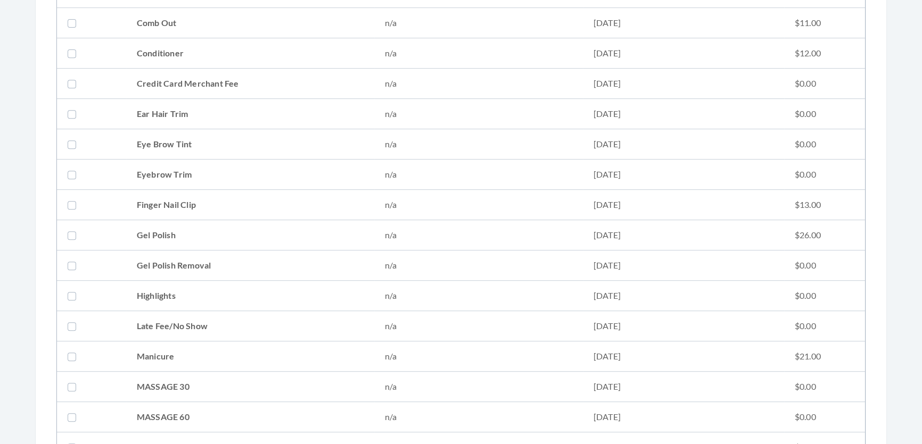
click at [166, 43] on td "Conditioner" at bounding box center [250, 53] width 248 height 30
checkbox input "true"
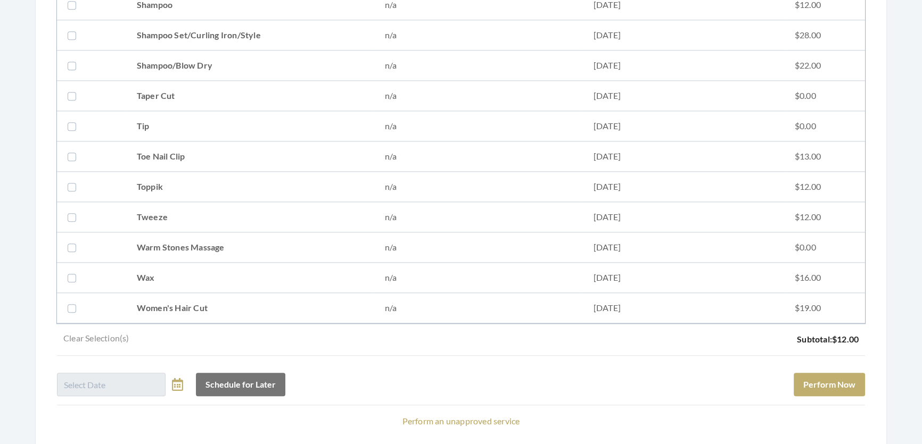
scroll to position [1394, 0]
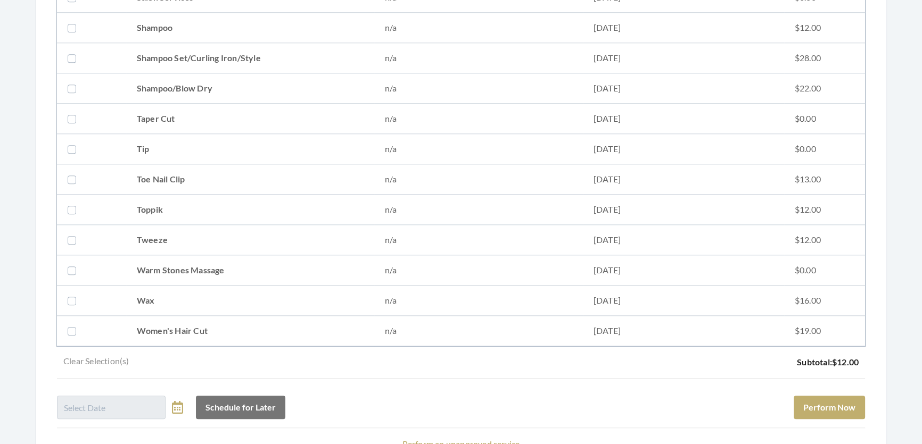
click at [234, 46] on td "Shampoo Set/Curling Iron/Style" at bounding box center [250, 58] width 248 height 30
checkbox input "true"
click at [814, 404] on button "Perform Now" at bounding box center [828, 407] width 71 height 23
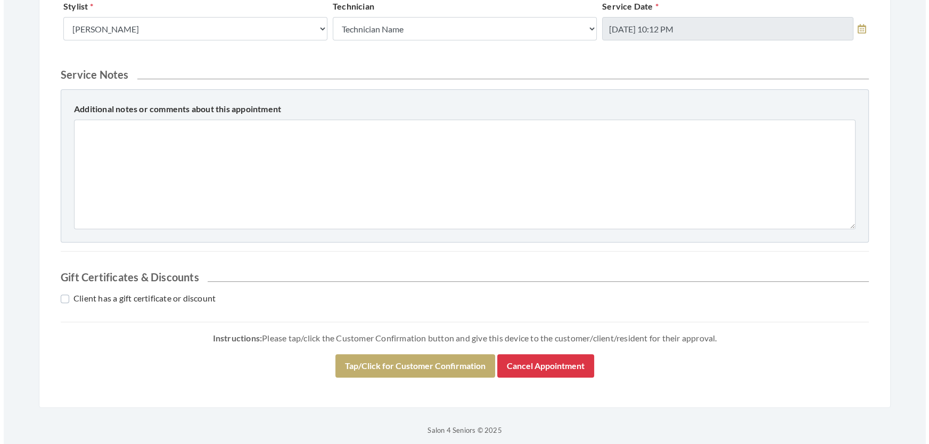
scroll to position [484, 0]
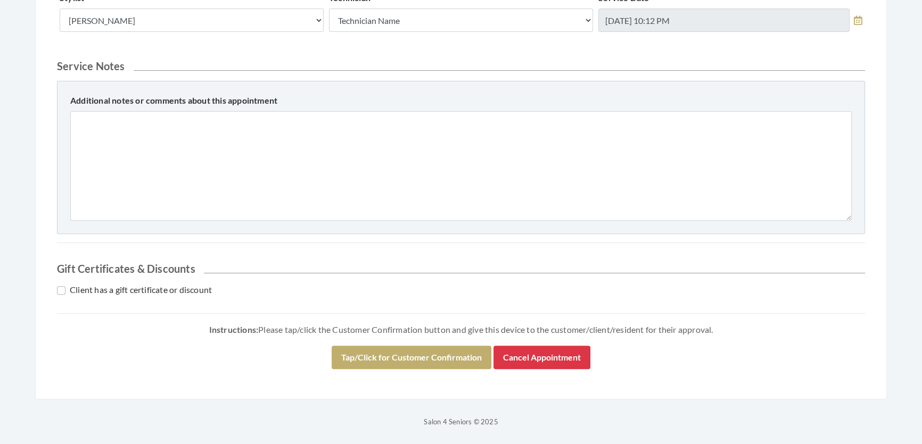
click at [335, 373] on div "Instructions: Please tap/click the Customer Confirmation button and give this d…" at bounding box center [461, 349] width 808 height 55
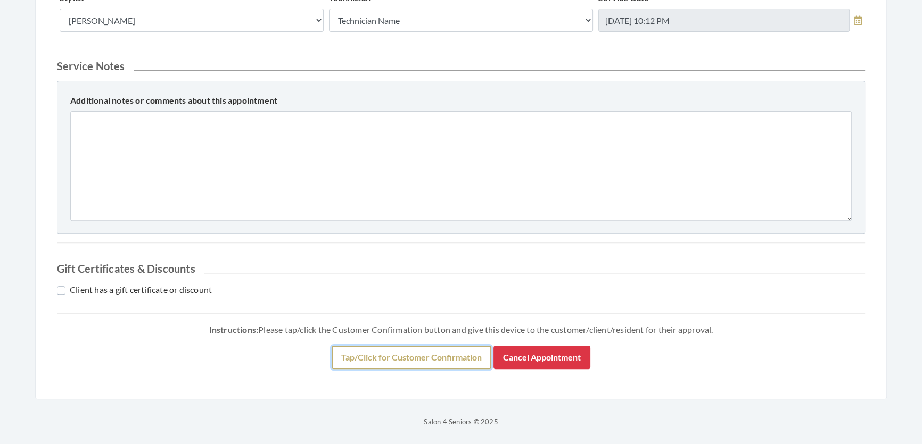
click at [346, 355] on button "Tap/Click for Customer Confirmation" at bounding box center [411, 357] width 160 height 23
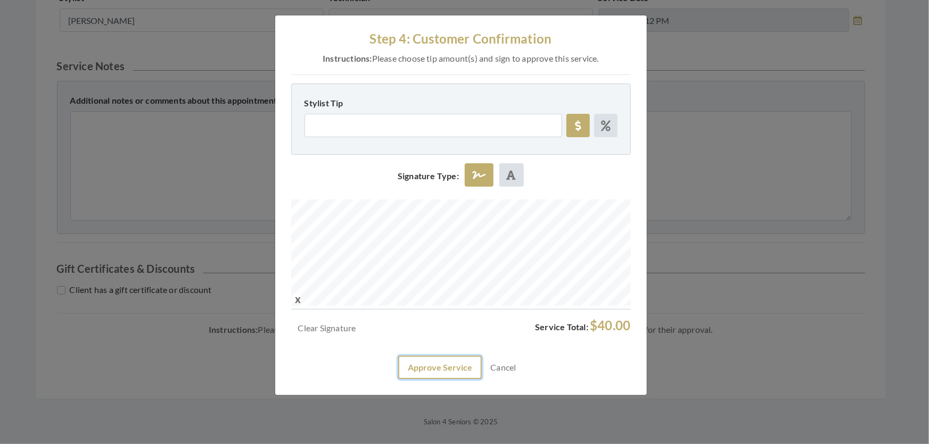
click at [432, 379] on button "Approve Service" at bounding box center [440, 367] width 84 height 23
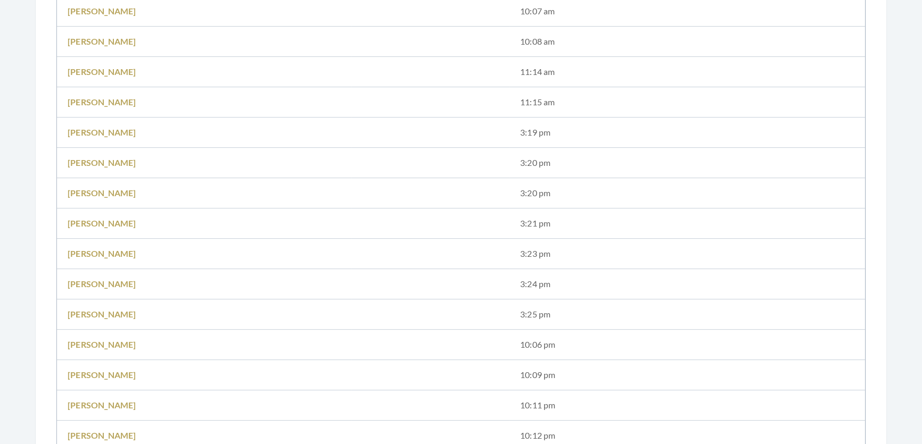
scroll to position [484, 0]
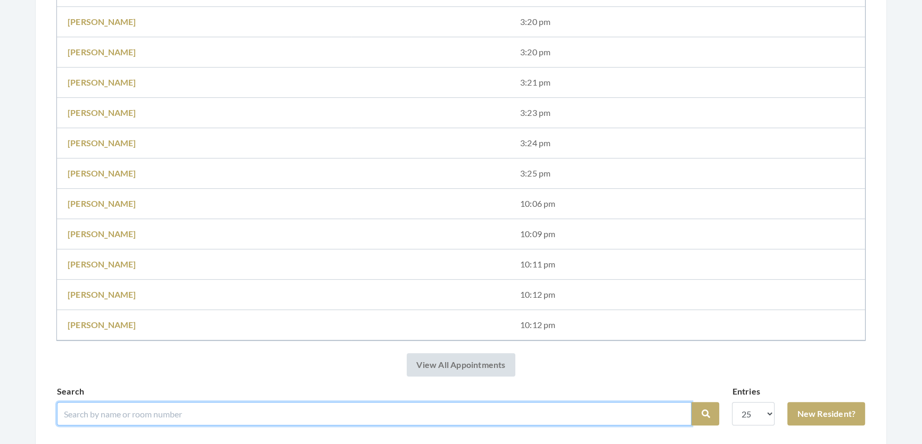
click at [176, 417] on input "search" at bounding box center [374, 413] width 634 height 23
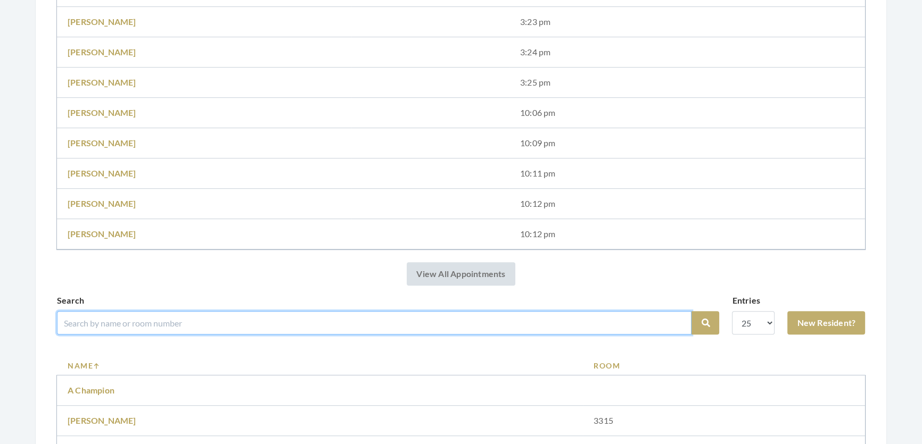
scroll to position [580, 0]
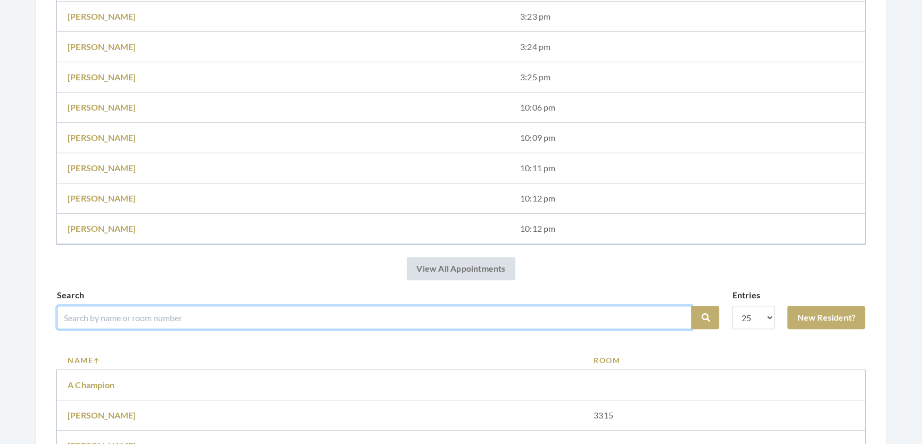
click at [160, 328] on input "search" at bounding box center [374, 317] width 634 height 23
type input "l"
type input "[PERSON_NAME]"
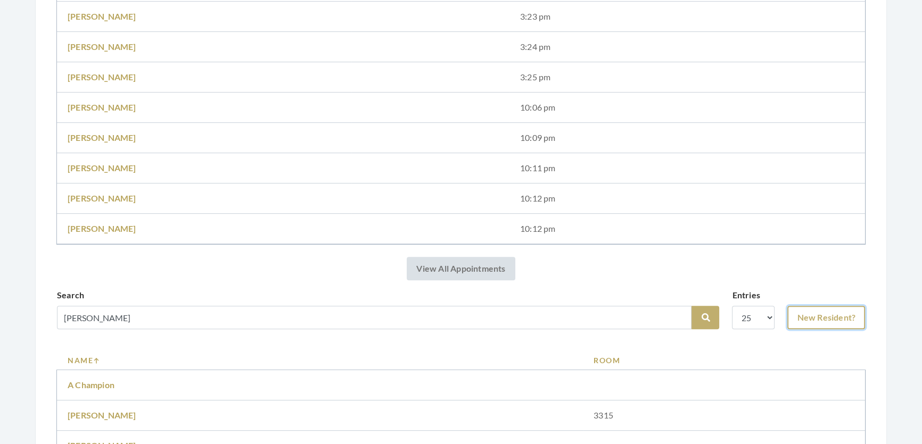
click at [787, 325] on link "New Resident?" at bounding box center [826, 317] width 78 height 23
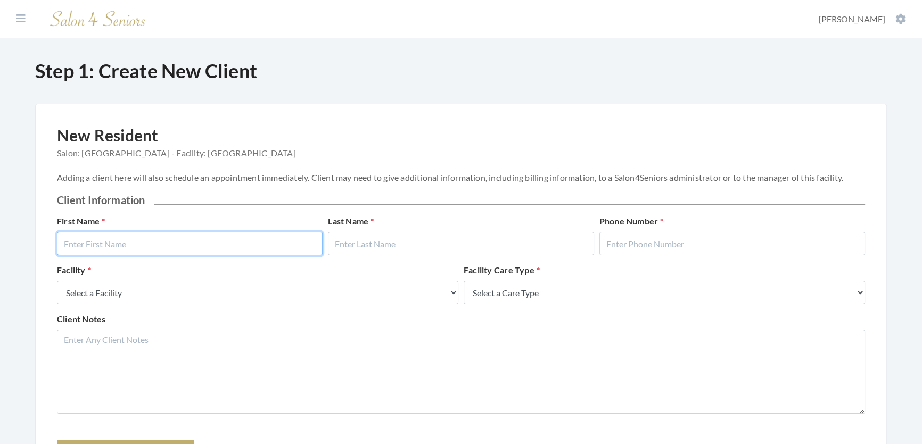
drag, startPoint x: 244, startPoint y: 259, endPoint x: 254, endPoint y: 271, distance: 15.9
click at [250, 264] on div "First Name Last Name Phone Number" at bounding box center [460, 239] width 813 height 49
type input "Leonard"
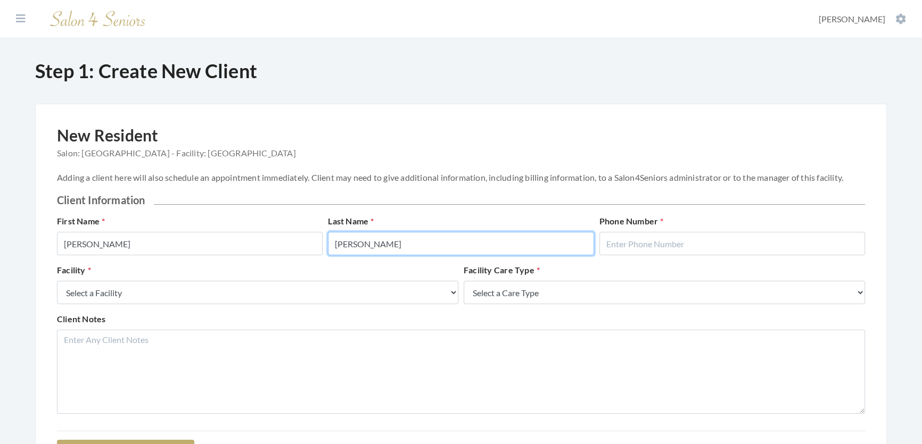
type input "Sweatt"
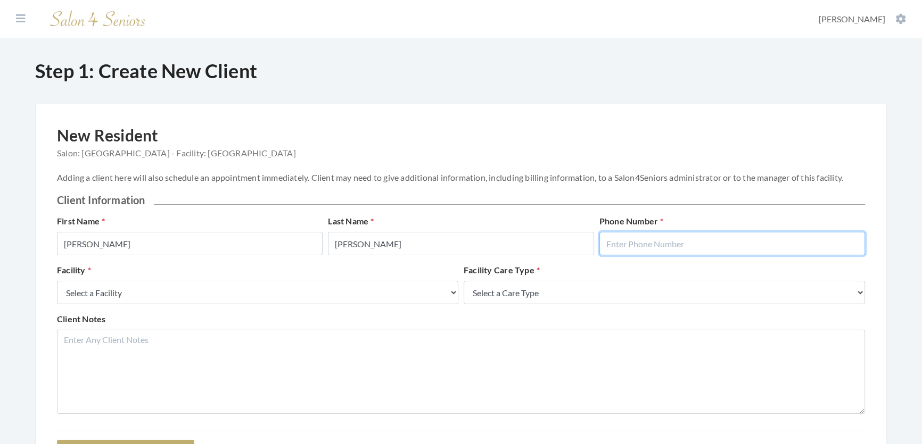
click at [683, 250] on input "text" at bounding box center [732, 243] width 266 height 23
type input "2058654219"
click at [264, 336] on div "Client Notes" at bounding box center [460, 363] width 813 height 101
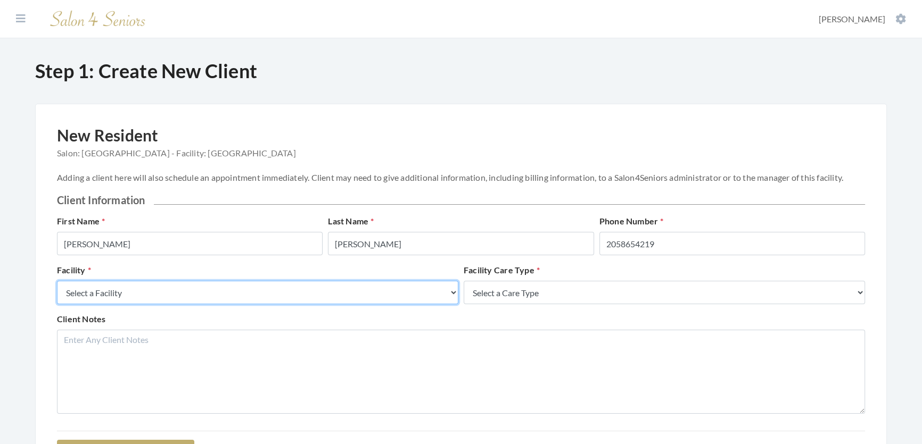
drag, startPoint x: 311, startPoint y: 297, endPoint x: 287, endPoint y: 301, distance: 24.2
click at [309, 297] on select "Select a Facility Creekside at Three Rivers Brookdale Jones Farm Merrill Garden…" at bounding box center [257, 292] width 401 height 23
select select "27"
click at [57, 292] on select "Select a Facility Creekside at Three Rivers Brookdale Jones Farm Merrill Garden…" at bounding box center [257, 292] width 401 height 23
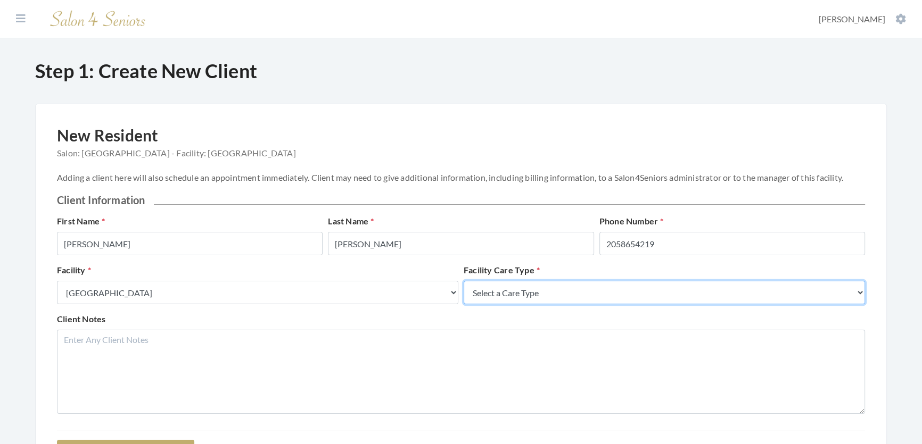
click at [553, 297] on select "Select a Care Type Nursing Home Rehab Memory Care Assisted Living Independent L…" at bounding box center [663, 292] width 401 height 23
select select "2"
click at [463, 292] on select "Select a Care Type Nursing Home Rehab Memory Care Assisted Living Independent L…" at bounding box center [663, 292] width 401 height 23
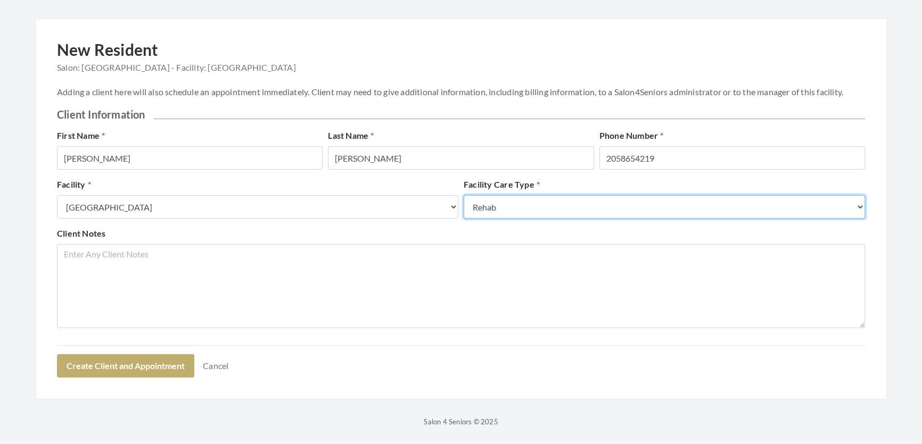
scroll to position [134, 0]
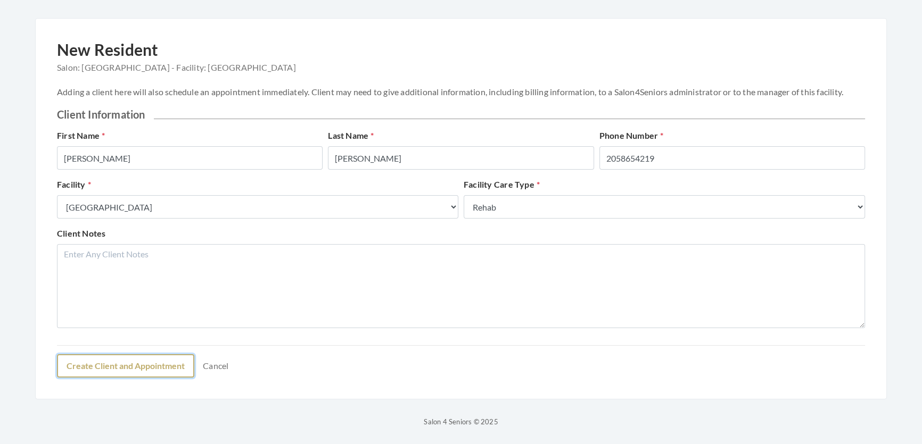
click at [85, 373] on button "Create Client and Appointment" at bounding box center [125, 365] width 137 height 23
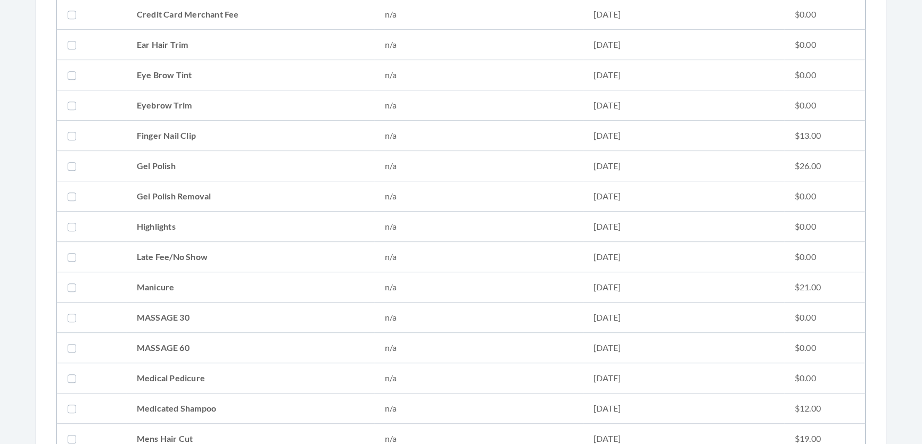
scroll to position [677, 0]
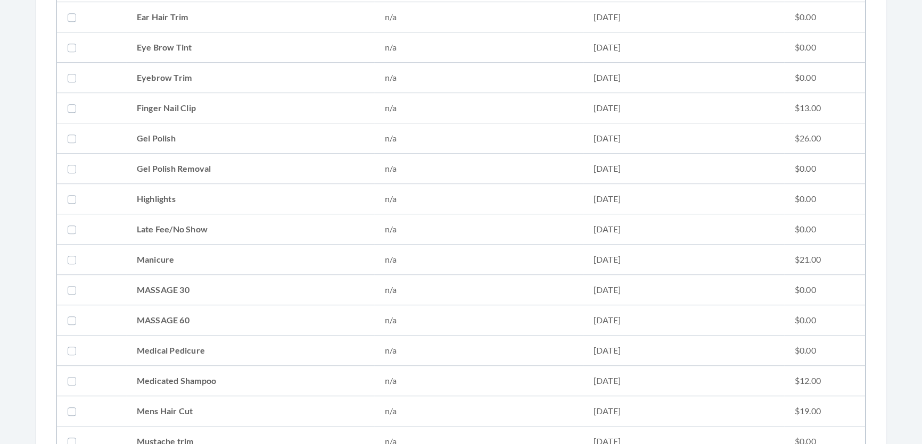
click at [123, 405] on td at bounding box center [91, 411] width 69 height 30
checkbox input "true"
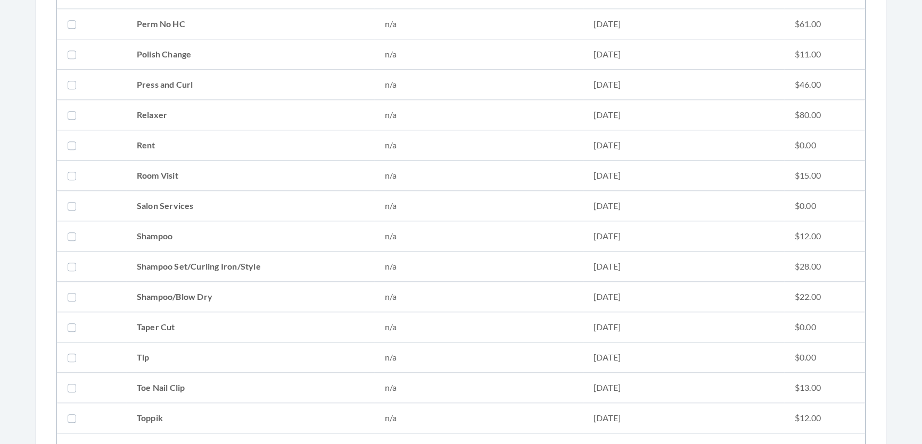
scroll to position [1306, 0]
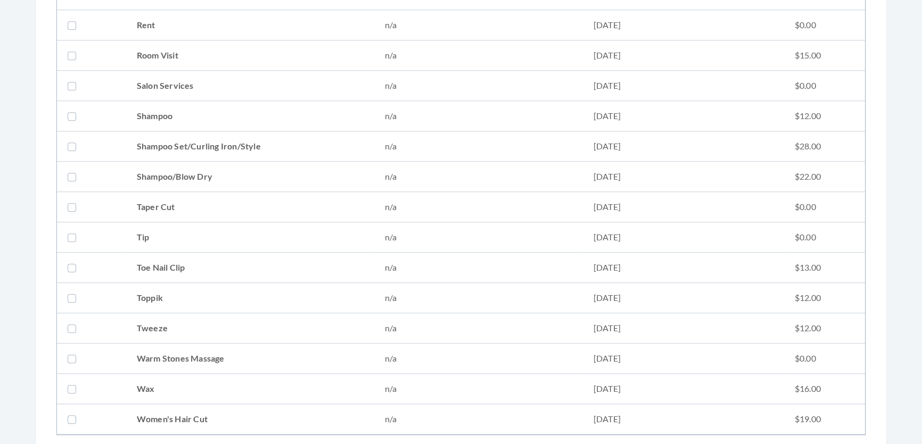
click at [147, 326] on td "Tweeze" at bounding box center [250, 328] width 248 height 30
checkbox input "true"
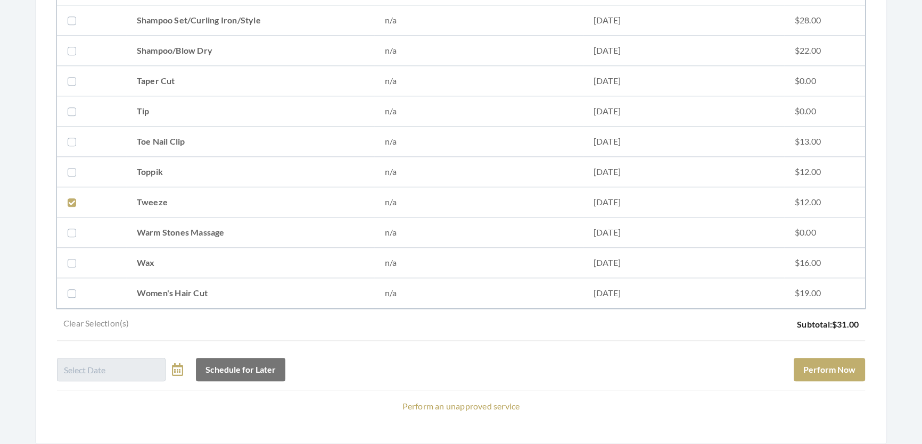
scroll to position [1442, 0]
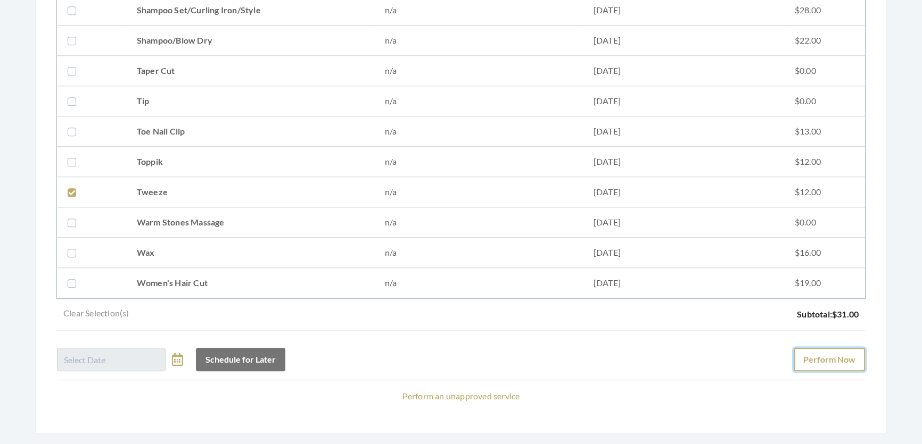
click at [833, 364] on button "Perform Now" at bounding box center [828, 359] width 71 height 23
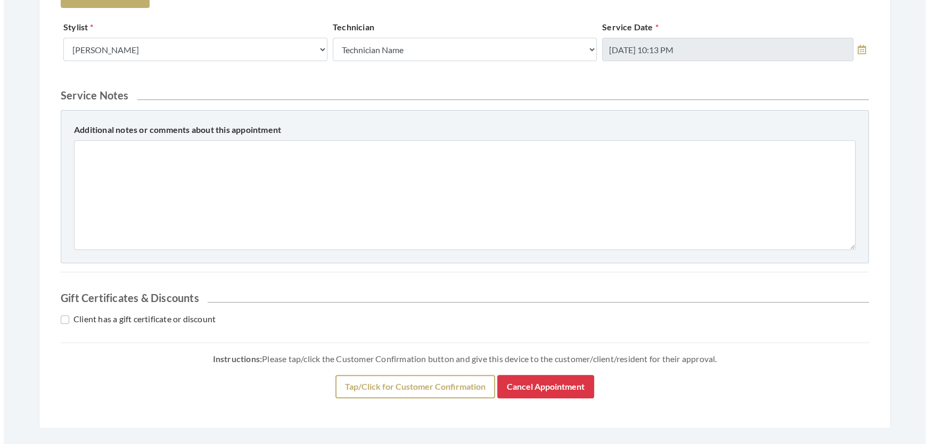
scroll to position [486, 0]
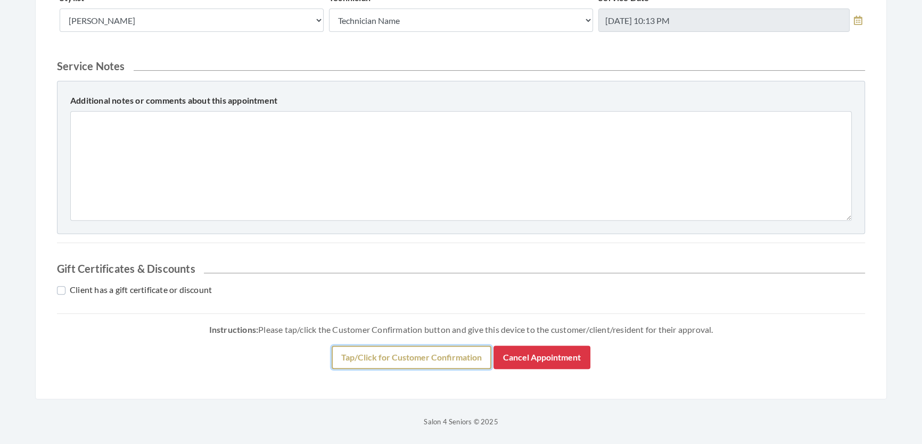
click at [408, 352] on button "Tap/Click for Customer Confirmation" at bounding box center [411, 357] width 160 height 23
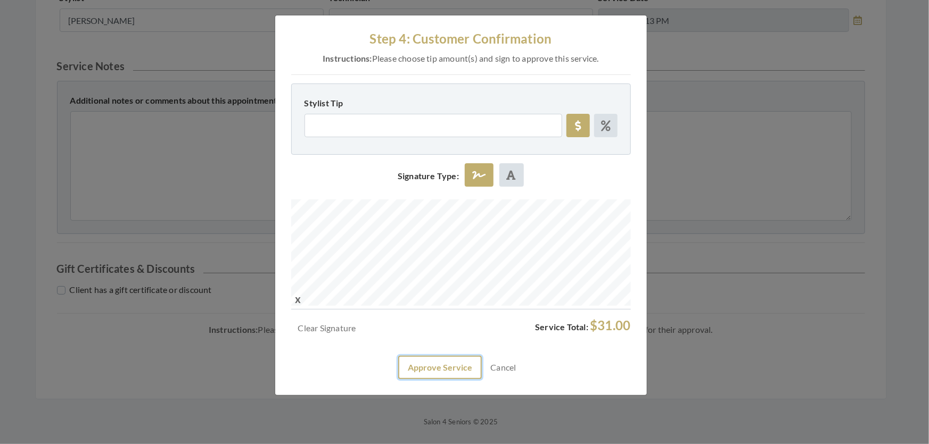
click at [445, 379] on button "Approve Service" at bounding box center [440, 367] width 84 height 23
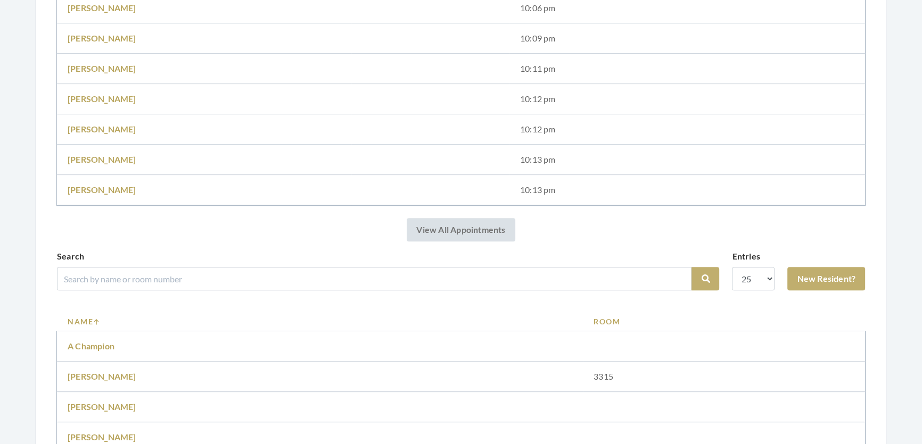
scroll to position [774, 0]
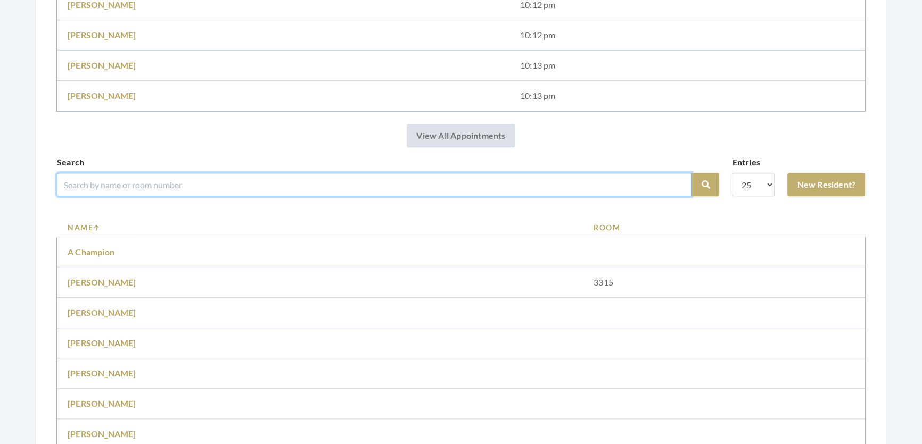
click at [271, 187] on input "search" at bounding box center [374, 184] width 634 height 23
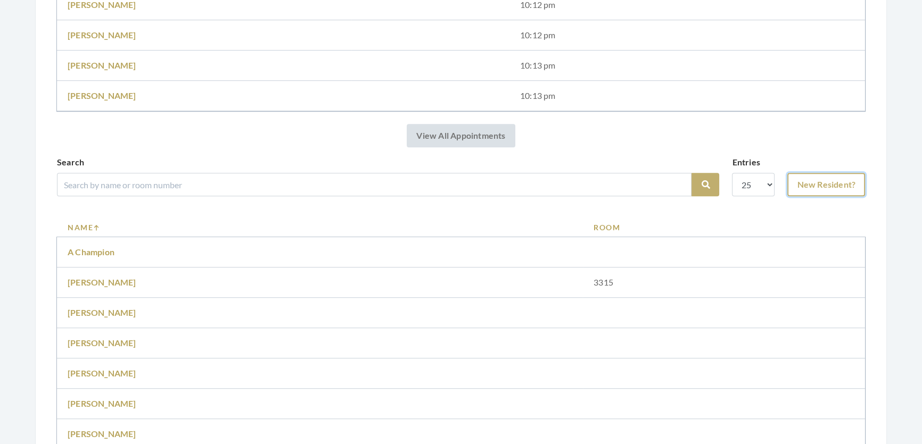
click at [819, 189] on link "New Resident?" at bounding box center [826, 184] width 78 height 23
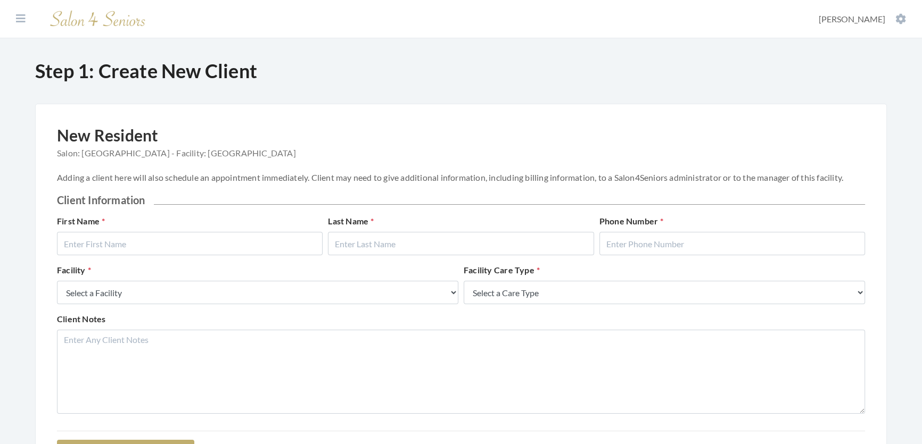
click at [271, 264] on div "First Name Last Name Phone Number" at bounding box center [460, 239] width 813 height 49
click at [271, 251] on input "text" at bounding box center [190, 243] width 266 height 23
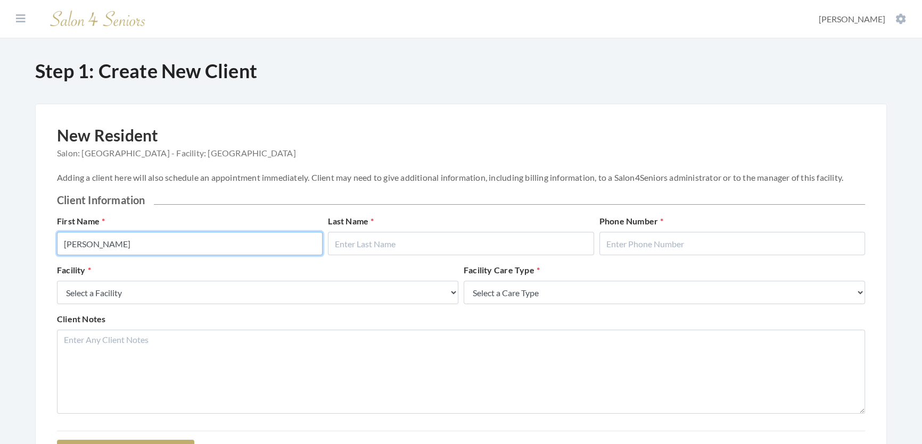
type input "Phyllis"
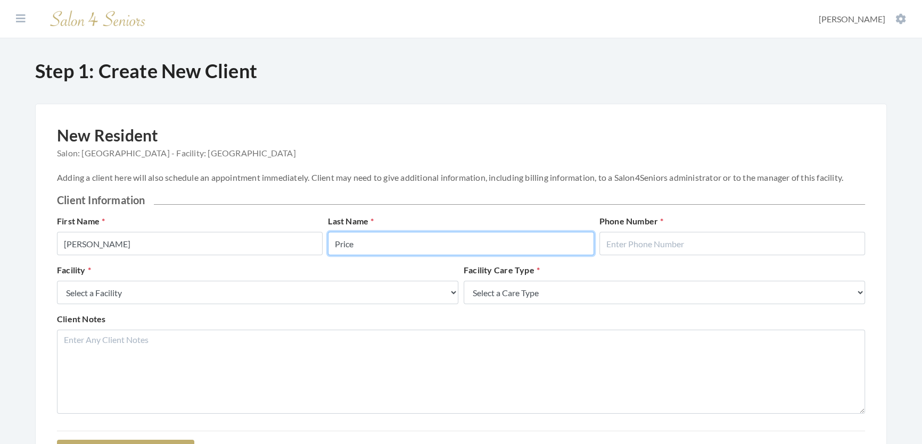
type input "Price"
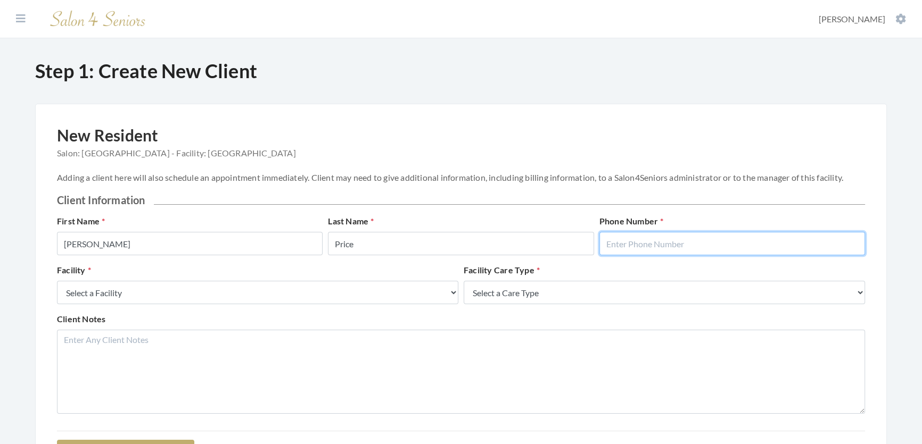
click at [777, 255] on input "text" at bounding box center [732, 243] width 266 height 23
type input "2058654219"
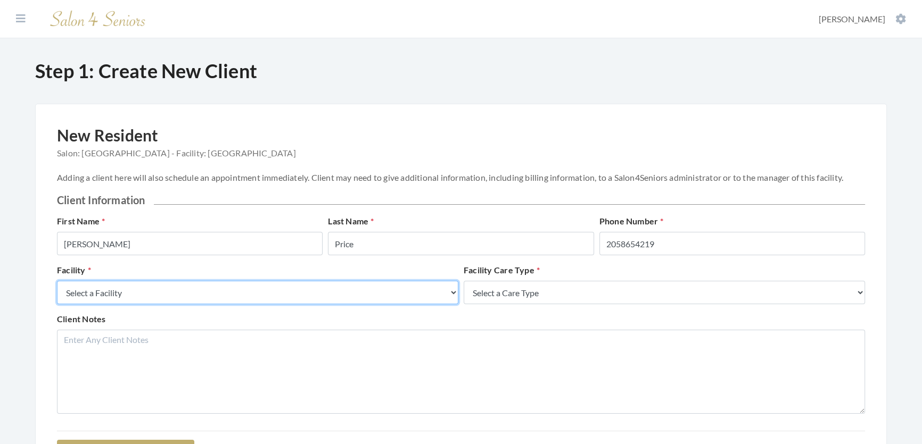
drag, startPoint x: 367, startPoint y: 304, endPoint x: 333, endPoint y: 303, distance: 34.1
click at [367, 304] on select "Select a Facility Creekside at Three Rivers Brookdale Jones Farm Merrill Garden…" at bounding box center [257, 292] width 401 height 23
select select "27"
click at [57, 292] on select "Select a Facility Creekside at Three Rivers Brookdale Jones Farm Merrill Garden…" at bounding box center [257, 292] width 401 height 23
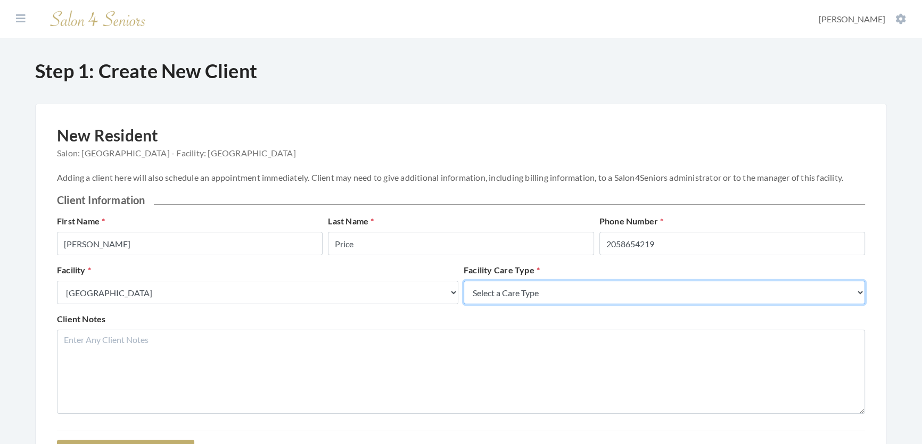
click at [516, 304] on select "Select a Care Type Nursing Home Rehab Memory Care Assisted Living Independent L…" at bounding box center [663, 292] width 401 height 23
select select "2"
click at [463, 292] on select "Select a Care Type Nursing Home Rehab Memory Care Assisted Living Independent L…" at bounding box center [663, 292] width 401 height 23
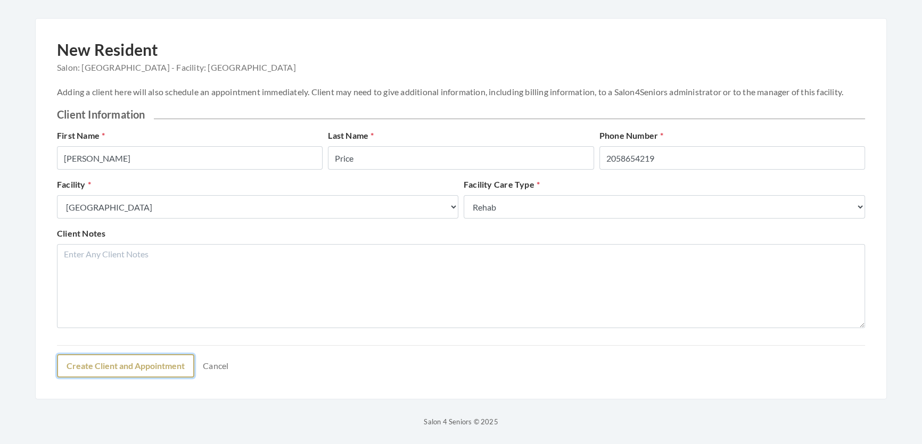
click at [109, 367] on button "Create Client and Appointment" at bounding box center [125, 365] width 137 height 23
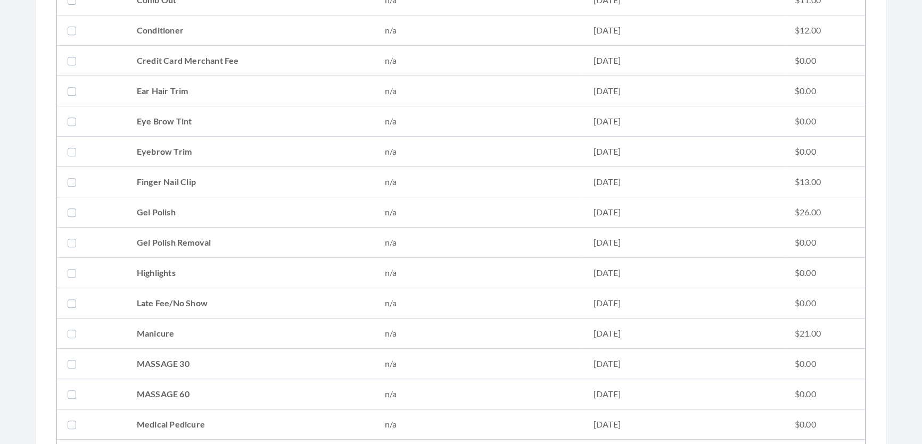
scroll to position [580, 0]
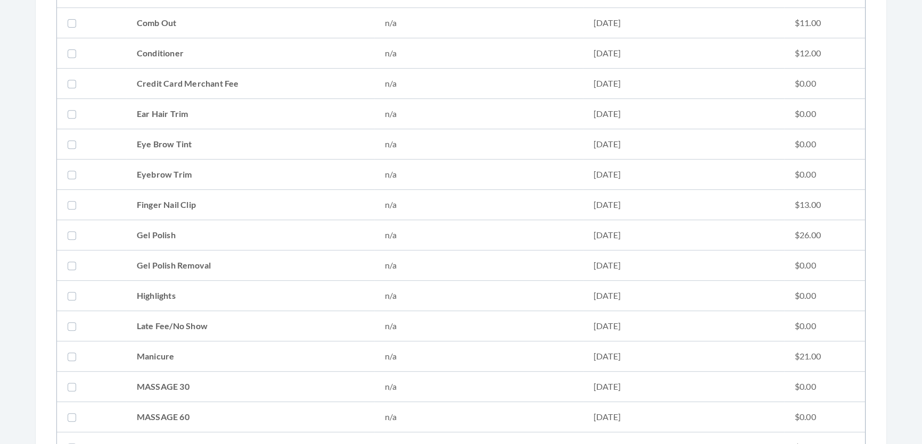
click at [137, 41] on td "Conditioner" at bounding box center [250, 53] width 248 height 30
checkbox input "true"
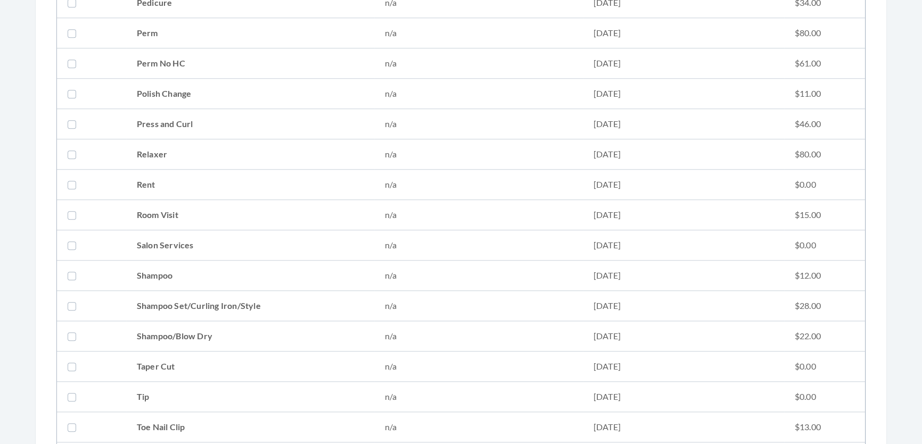
scroll to position [1209, 0]
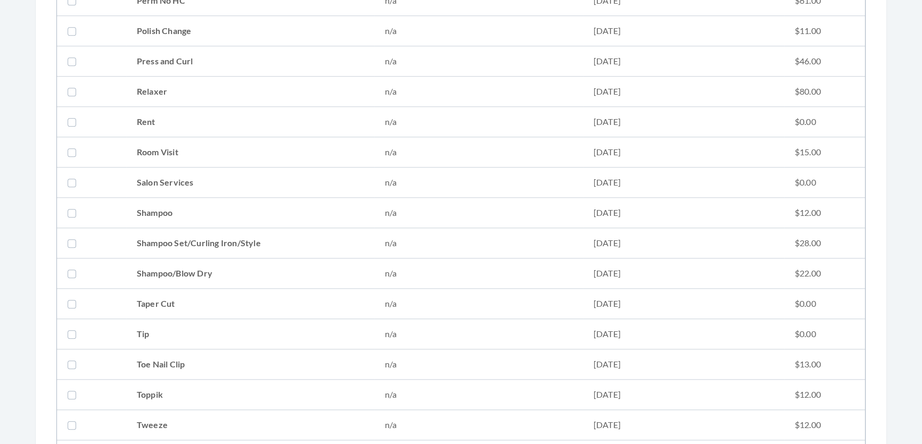
click at [172, 66] on td "Press and Curl" at bounding box center [250, 61] width 248 height 30
checkbox input "true"
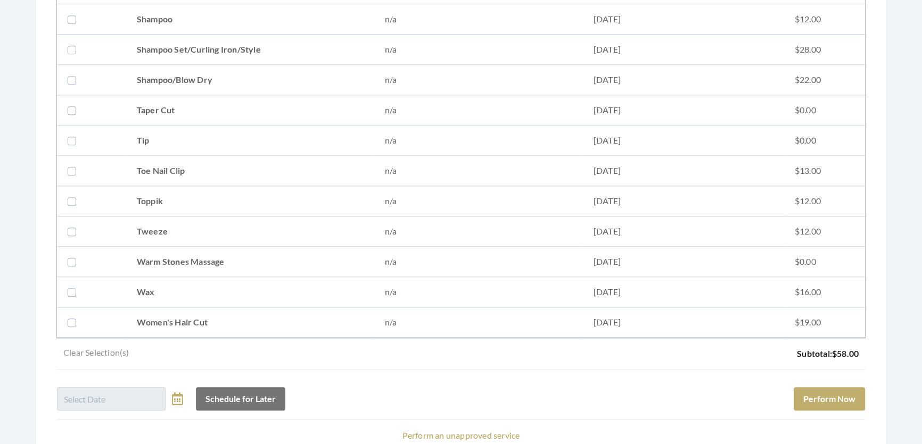
scroll to position [1490, 0]
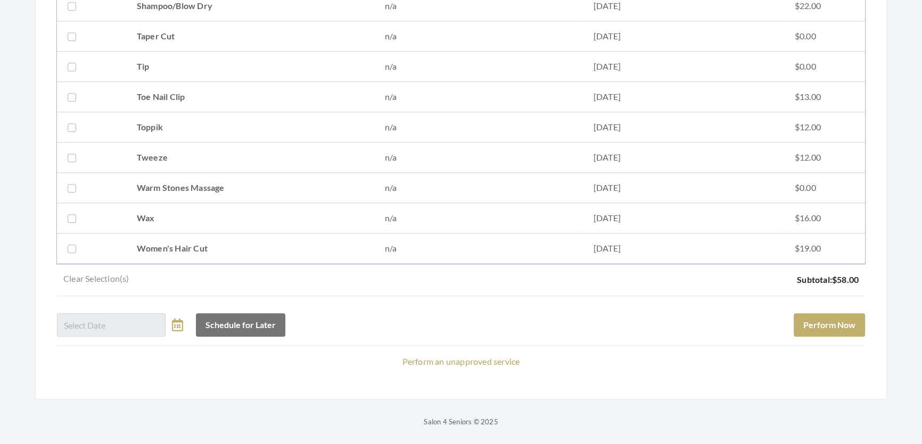
click at [808, 320] on button "Perform Now" at bounding box center [828, 324] width 71 height 23
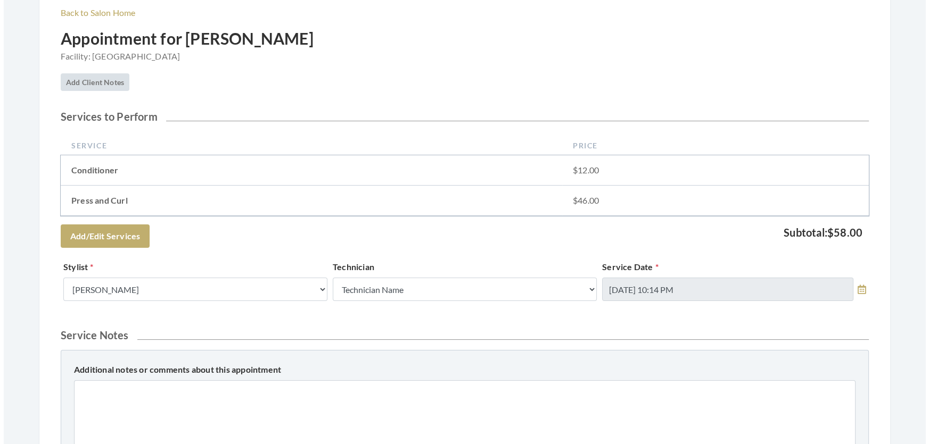
scroll to position [484, 0]
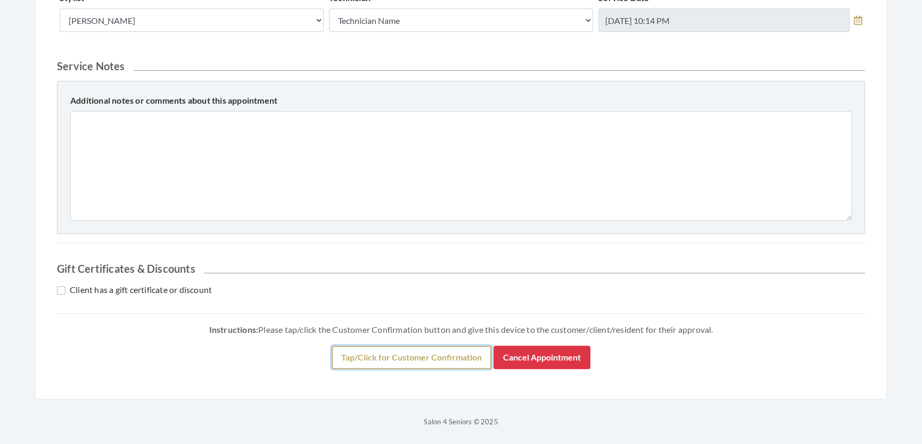
click at [468, 351] on button "Tap/Click for Customer Confirmation" at bounding box center [411, 357] width 160 height 23
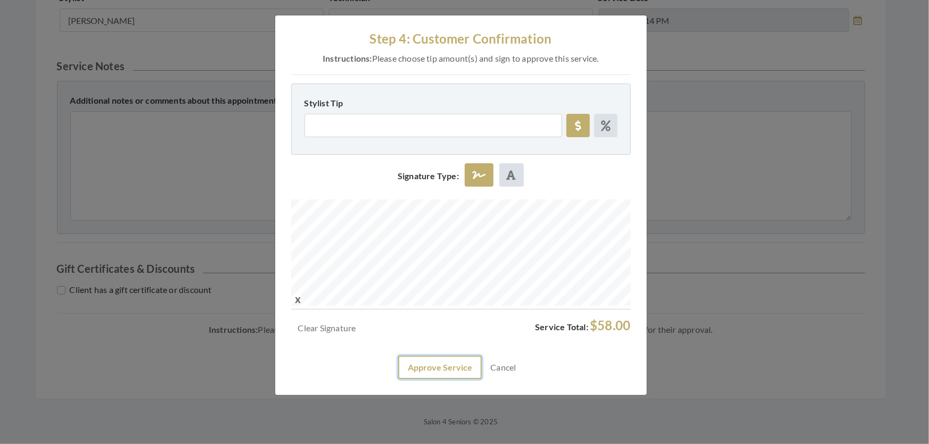
click at [459, 379] on button "Approve Service" at bounding box center [440, 367] width 84 height 23
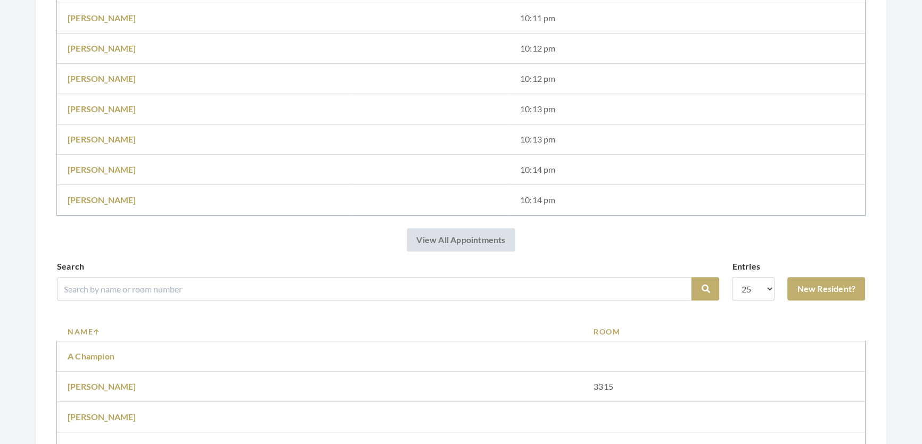
scroll to position [774, 0]
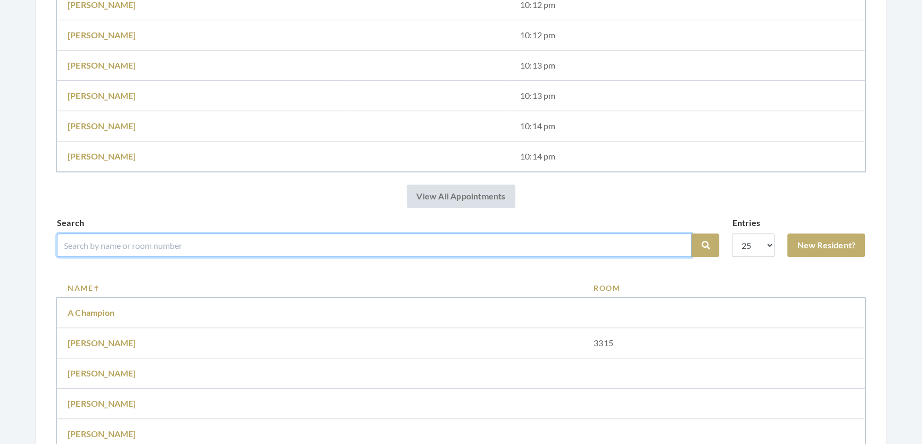
click at [176, 252] on input "search" at bounding box center [374, 245] width 634 height 23
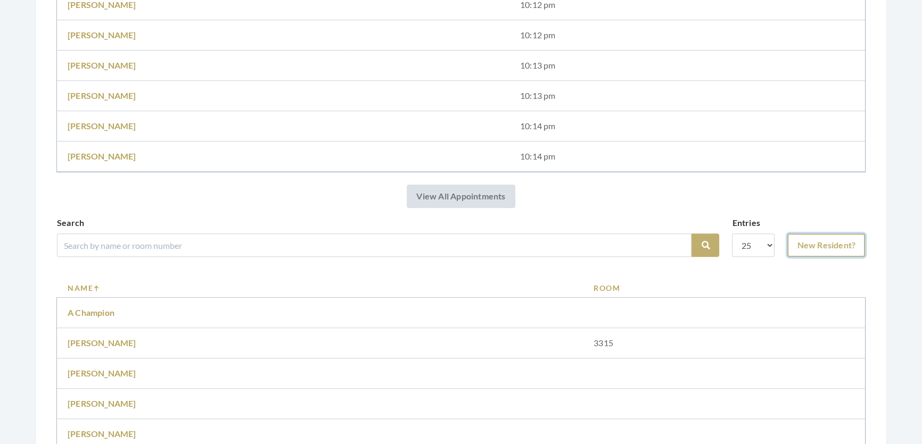
click at [852, 250] on link "New Resident?" at bounding box center [826, 245] width 78 height 23
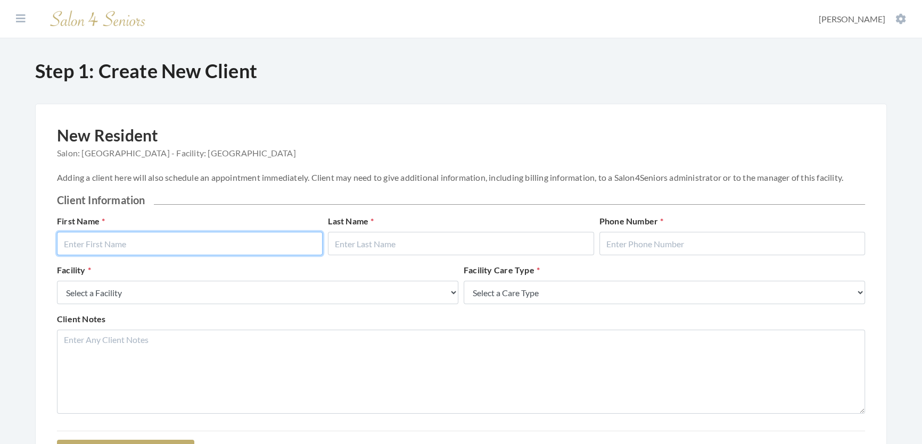
click at [215, 243] on input "text" at bounding box center [190, 243] width 266 height 23
type input "Robert"
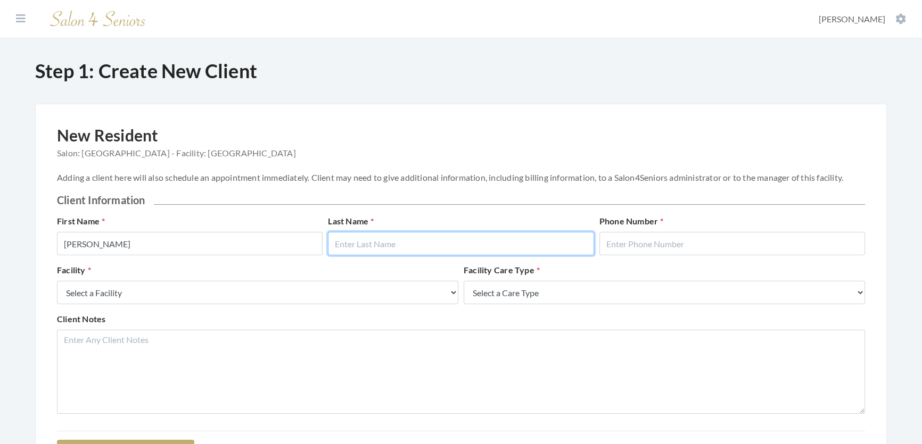
type input "H"
type input "Jones"
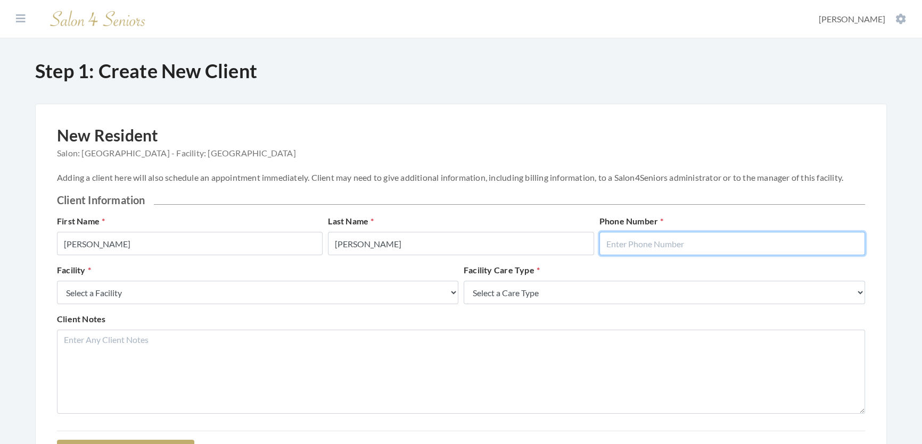
click at [769, 244] on input "text" at bounding box center [732, 243] width 266 height 23
type input "2058654219"
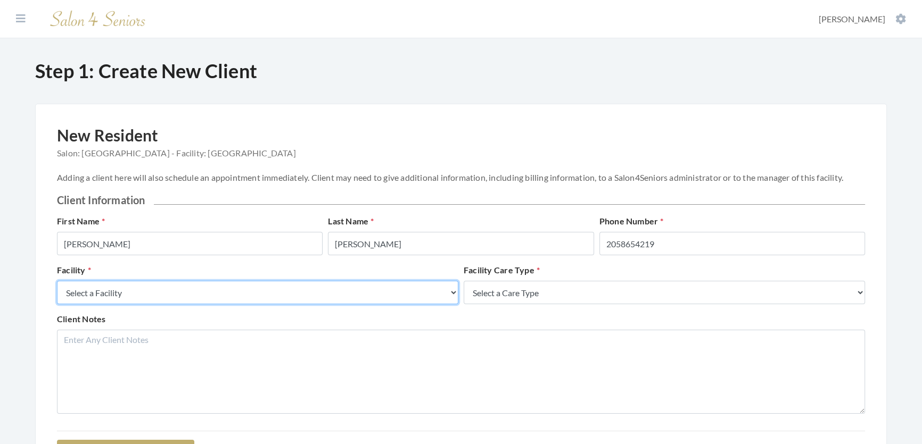
click at [313, 301] on select "Select a Facility Creekside at Three Rivers Brookdale Jones Farm Merrill Garden…" at bounding box center [257, 292] width 401 height 23
click at [57, 292] on select "Select a Facility Creekside at Three Rivers Brookdale Jones Farm Merrill Garden…" at bounding box center [257, 292] width 401 height 23
click at [231, 303] on select "Select a Facility Creekside at Three Rivers Brookdale Jones Farm Merrill Garden…" at bounding box center [257, 292] width 401 height 23
select select "27"
click at [57, 292] on select "Select a Facility Creekside at Three Rivers Brookdale Jones Farm Merrill Garden…" at bounding box center [257, 292] width 401 height 23
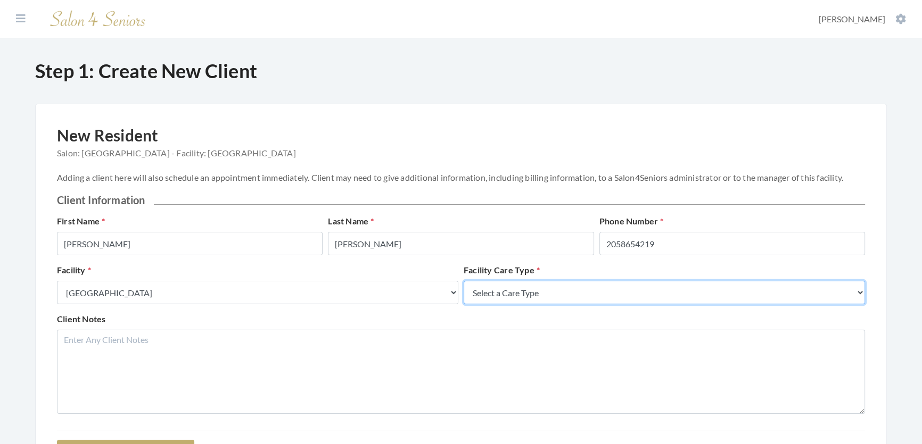
click at [527, 300] on select "Select a Care Type Nursing Home Rehab Memory Care Assisted Living Independent L…" at bounding box center [663, 292] width 401 height 23
select select "2"
click at [463, 292] on select "Select a Care Type Nursing Home Rehab Memory Care Assisted Living Independent L…" at bounding box center [663, 292] width 401 height 23
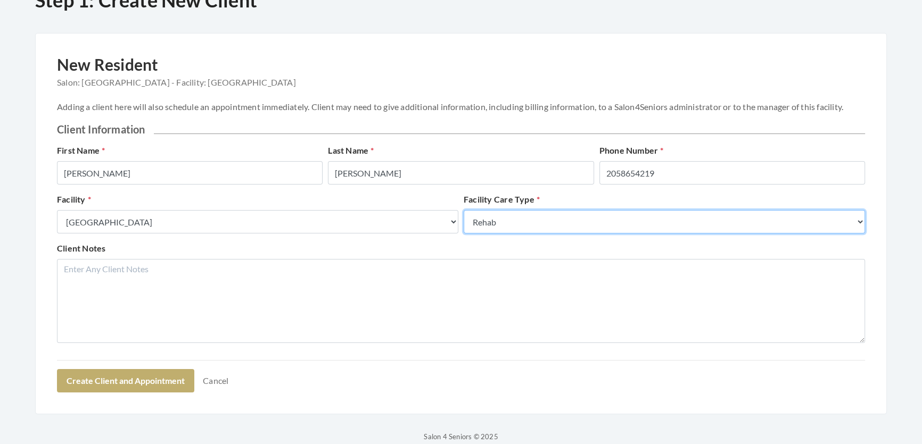
scroll to position [134, 0]
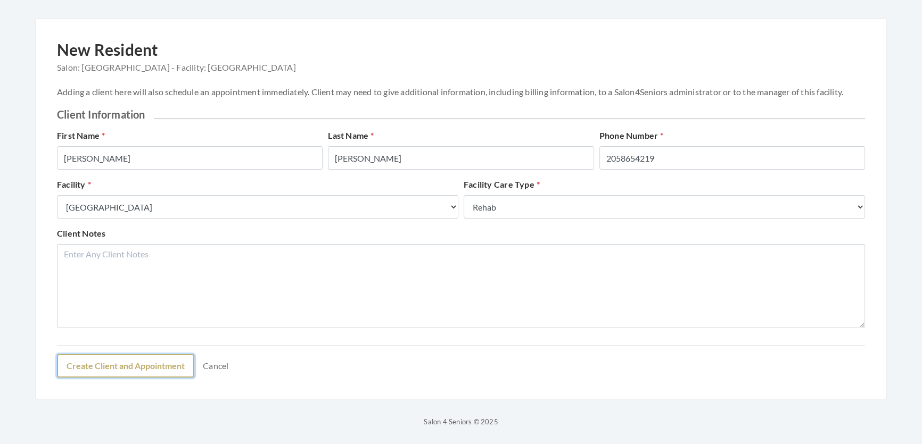
click at [170, 369] on button "Create Client and Appointment" at bounding box center [125, 365] width 137 height 23
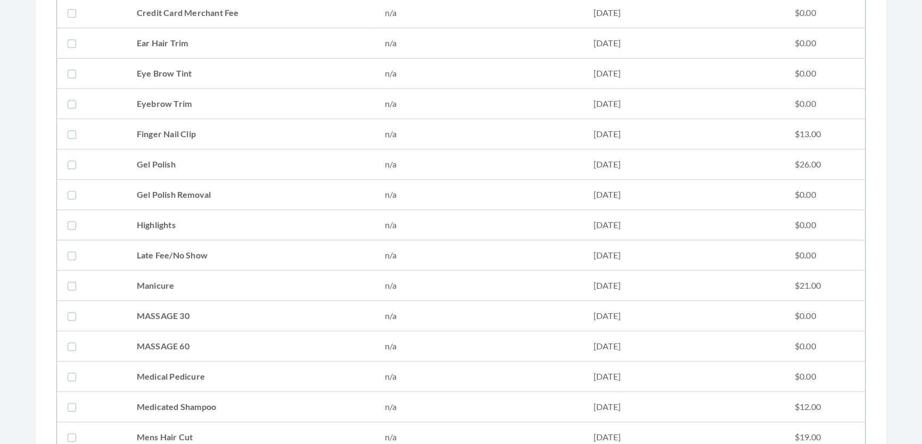
scroll to position [774, 0]
click at [187, 314] on td "Mens Hair Cut" at bounding box center [250, 315] width 248 height 30
checkbox input "true"
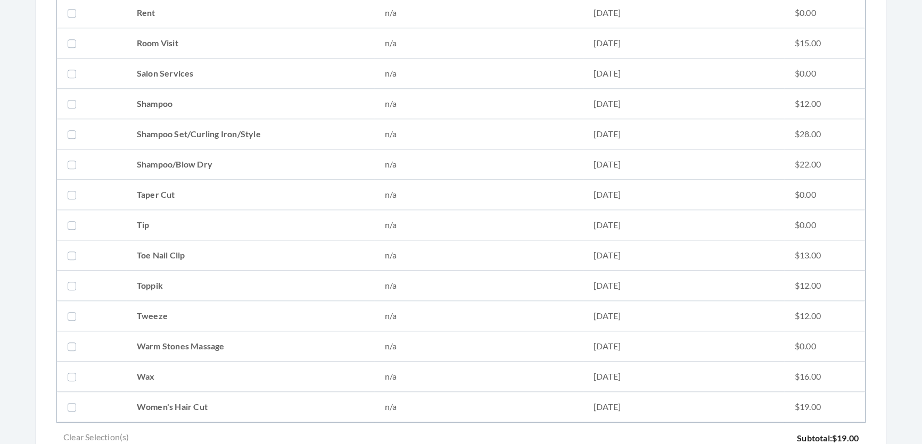
scroll to position [1403, 0]
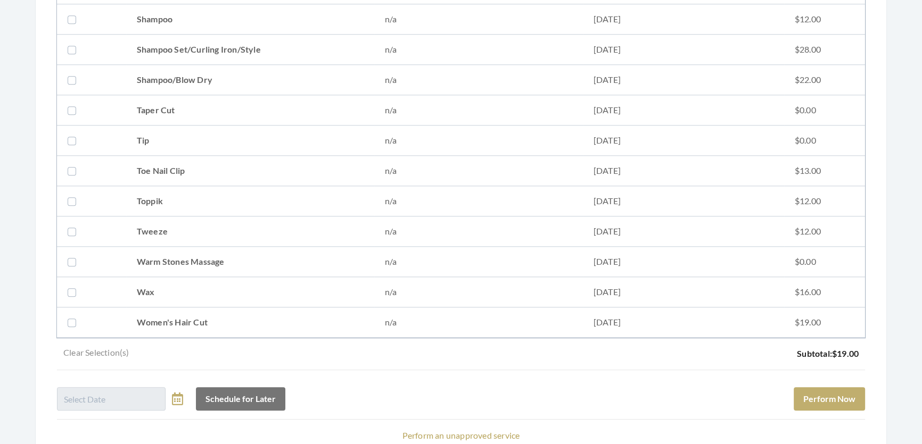
click at [173, 228] on td "Tweeze" at bounding box center [250, 232] width 248 height 30
checkbox input "true"
click at [818, 389] on button "Perform Now" at bounding box center [828, 398] width 71 height 23
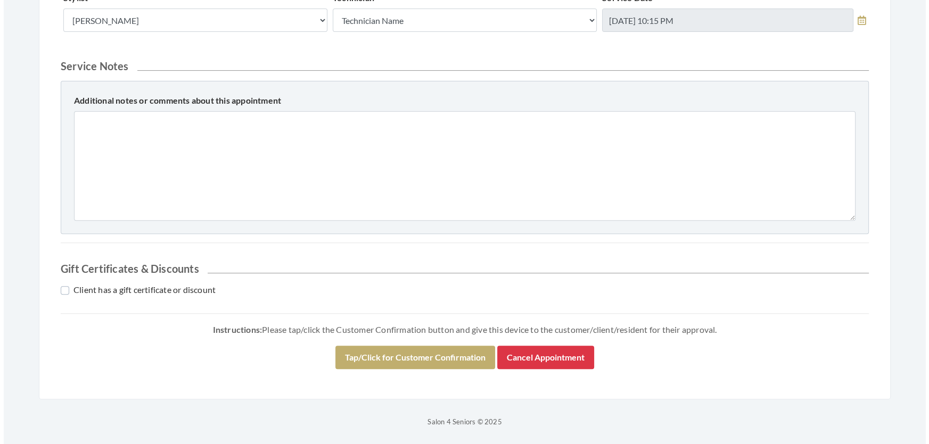
scroll to position [486, 0]
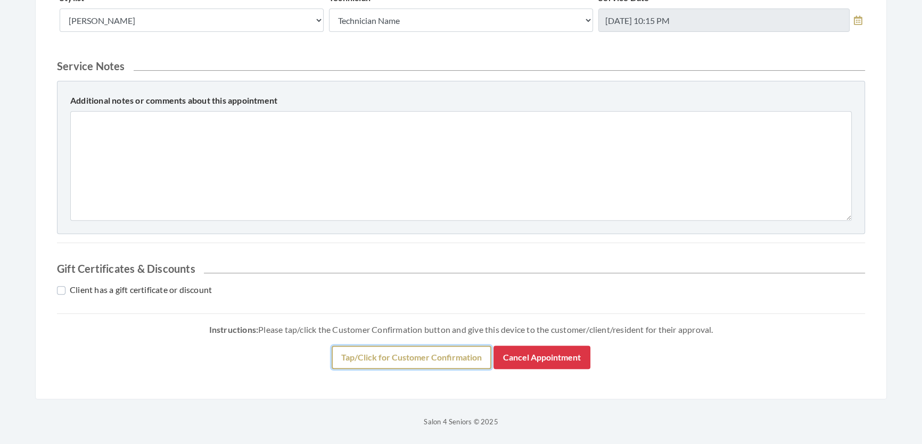
click at [410, 361] on button "Tap/Click for Customer Confirmation" at bounding box center [411, 357] width 160 height 23
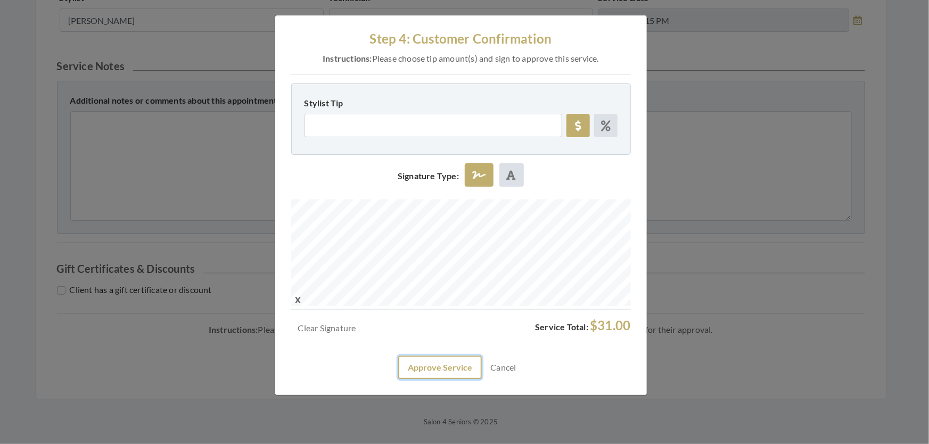
click at [427, 379] on button "Approve Service" at bounding box center [440, 367] width 84 height 23
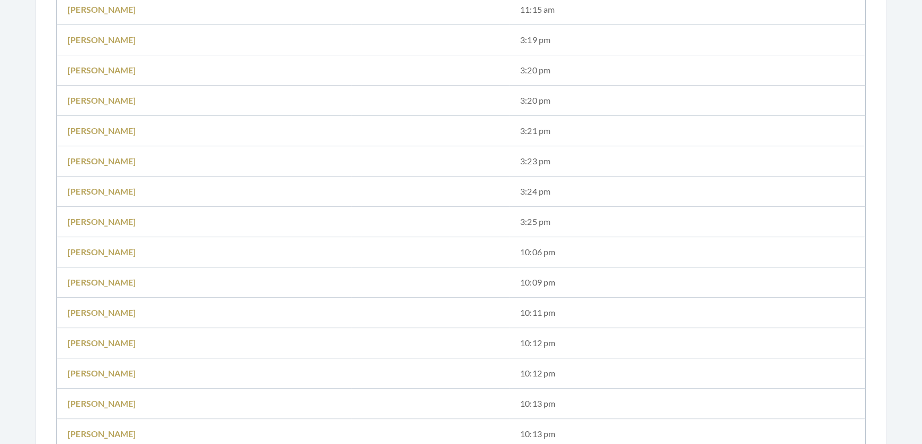
scroll to position [677, 0]
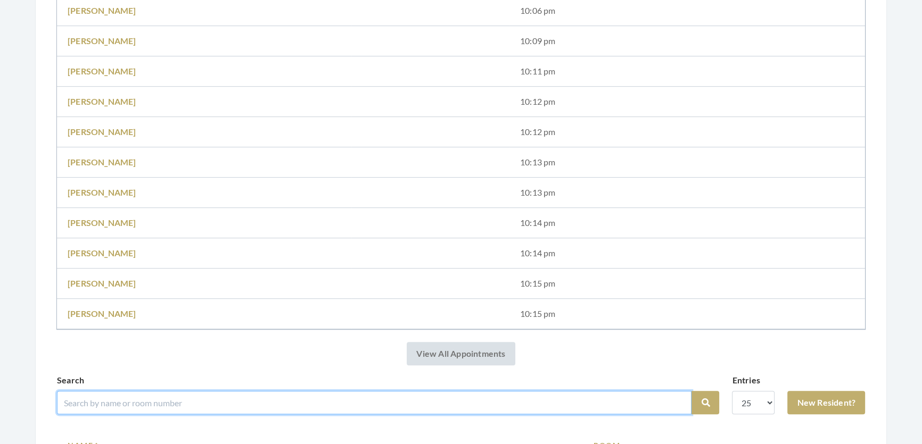
click at [234, 412] on input "search" at bounding box center [374, 402] width 634 height 23
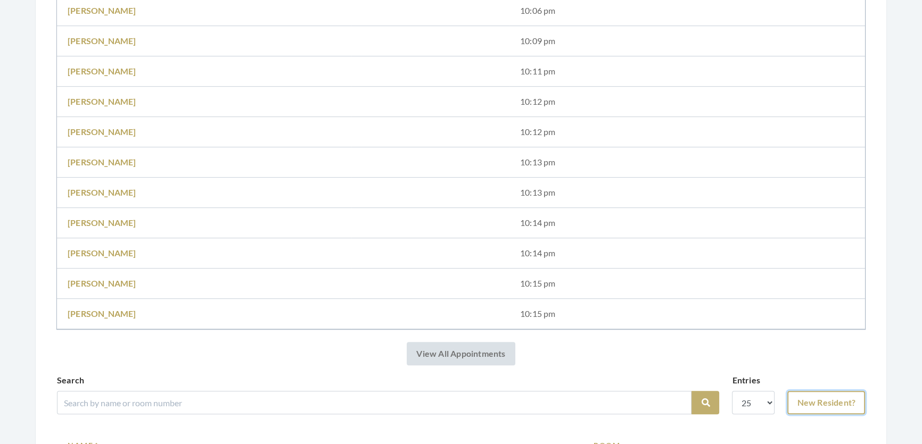
click at [838, 409] on link "New Resident?" at bounding box center [826, 402] width 78 height 23
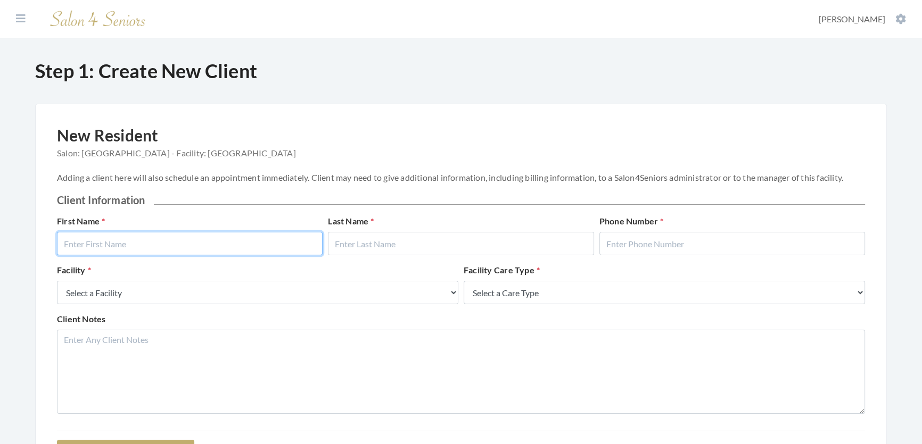
click at [261, 253] on input "text" at bounding box center [190, 243] width 266 height 23
type input "[PERSON_NAME]"
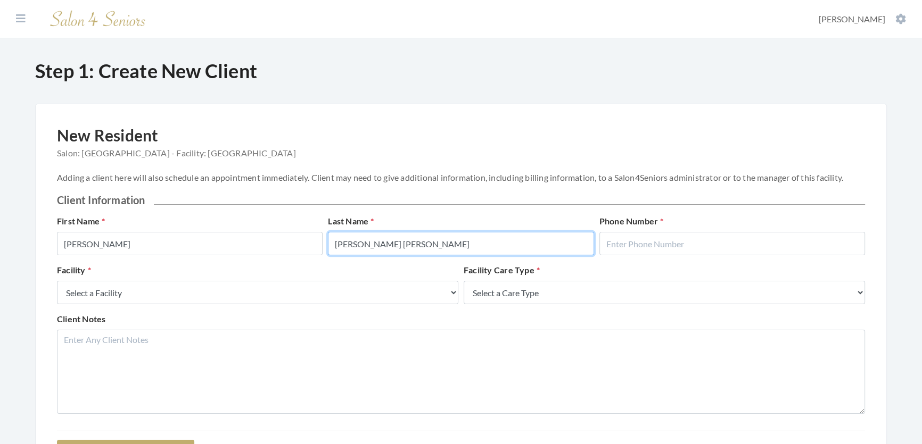
type input "[PERSON_NAME] [PERSON_NAME]"
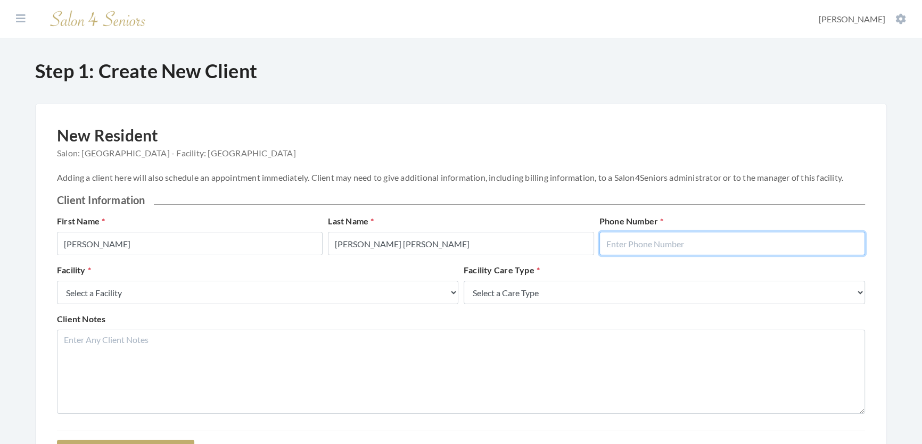
drag, startPoint x: 795, startPoint y: 253, endPoint x: 777, endPoint y: 263, distance: 21.0
click at [795, 255] on input "text" at bounding box center [732, 243] width 266 height 23
type input "2058654219"
click at [234, 173] on p "Adding a client here will also schedule an appointment immediately. Client may …" at bounding box center [461, 177] width 808 height 15
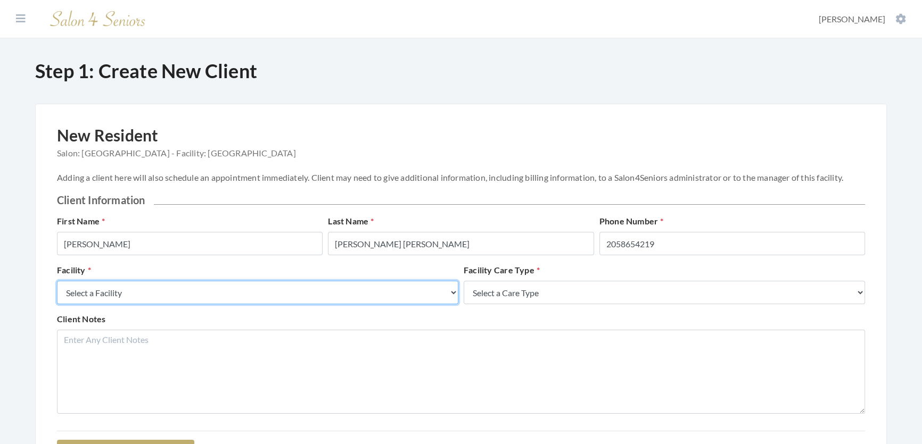
click at [238, 304] on select "Select a Facility Creekside at Three Rivers Brookdale Jones Farm Merrill Garden…" at bounding box center [257, 292] width 401 height 23
select select "27"
click at [57, 292] on select "Select a Facility Creekside at Three Rivers Brookdale Jones Farm Merrill Garden…" at bounding box center [257, 292] width 401 height 23
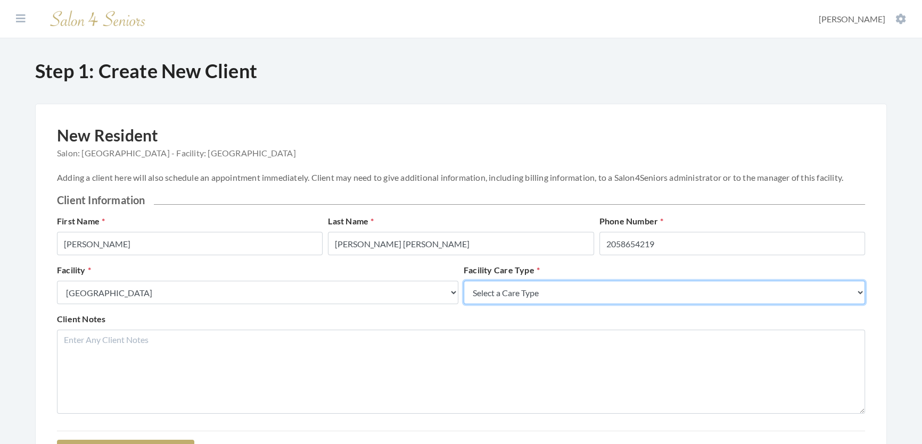
click at [494, 298] on select "Select a Care Type Nursing Home Rehab Memory Care Assisted Living Independent L…" at bounding box center [663, 292] width 401 height 23
select select "2"
click at [463, 292] on select "Select a Care Type Nursing Home Rehab Memory Care Assisted Living Independent L…" at bounding box center [663, 292] width 401 height 23
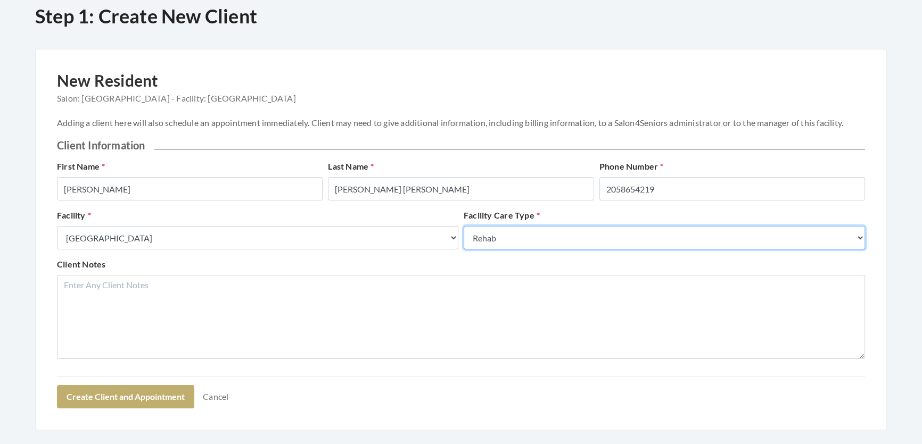
scroll to position [134, 0]
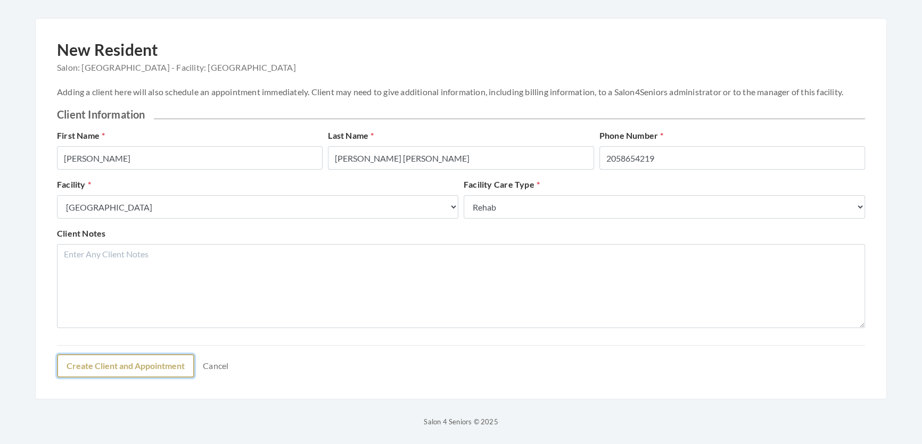
click at [178, 371] on button "Create Client and Appointment" at bounding box center [125, 365] width 137 height 23
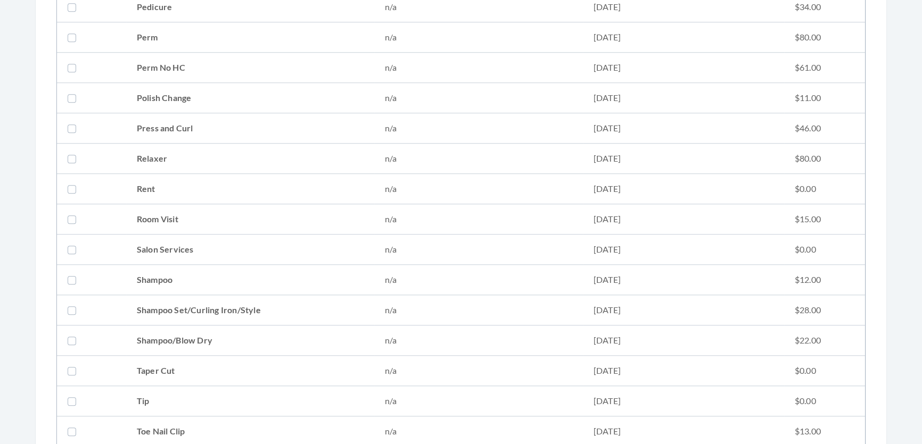
scroll to position [1143, 0]
click at [365, 304] on td "Shampoo Set/Curling Iron/Style" at bounding box center [250, 309] width 248 height 30
checkbox input "true"
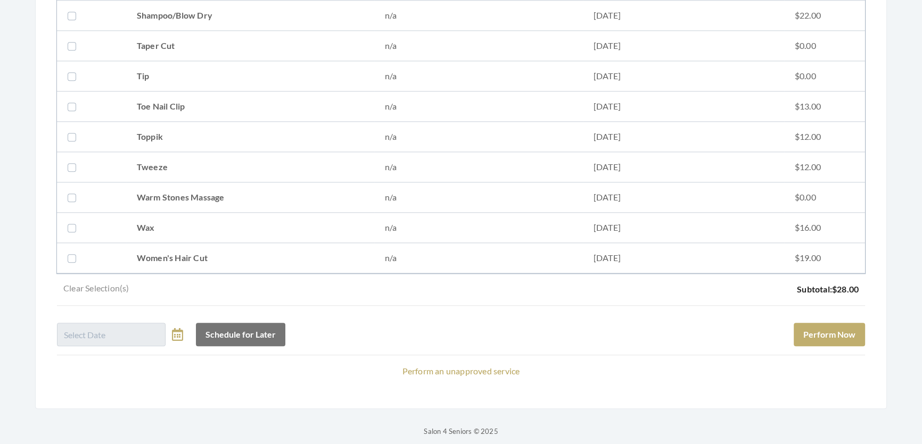
scroll to position [1466, 0]
click at [382, 264] on td "n/a" at bounding box center [478, 259] width 209 height 30
checkbox input "true"
click at [819, 347] on button "Perform Now" at bounding box center [828, 335] width 71 height 23
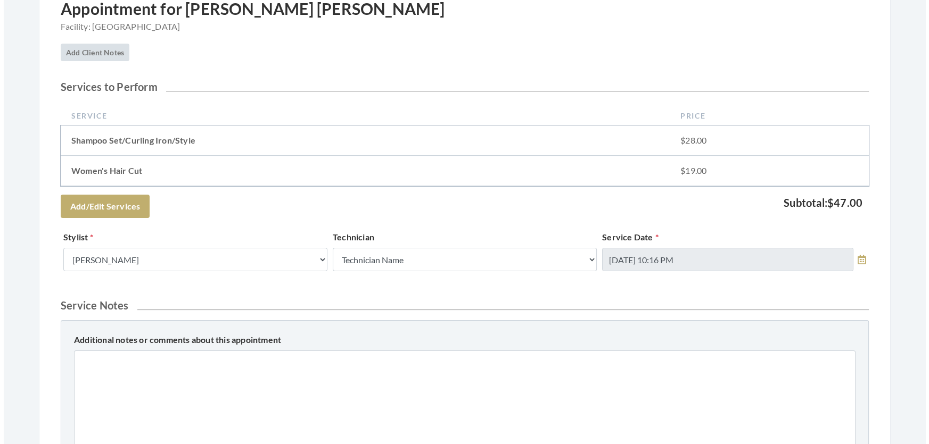
scroll to position [486, 0]
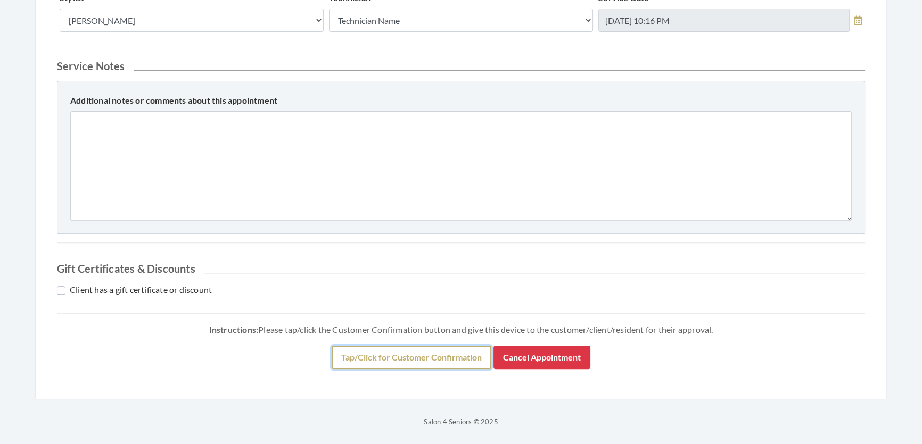
click at [413, 363] on button "Tap/Click for Customer Confirmation" at bounding box center [411, 357] width 160 height 23
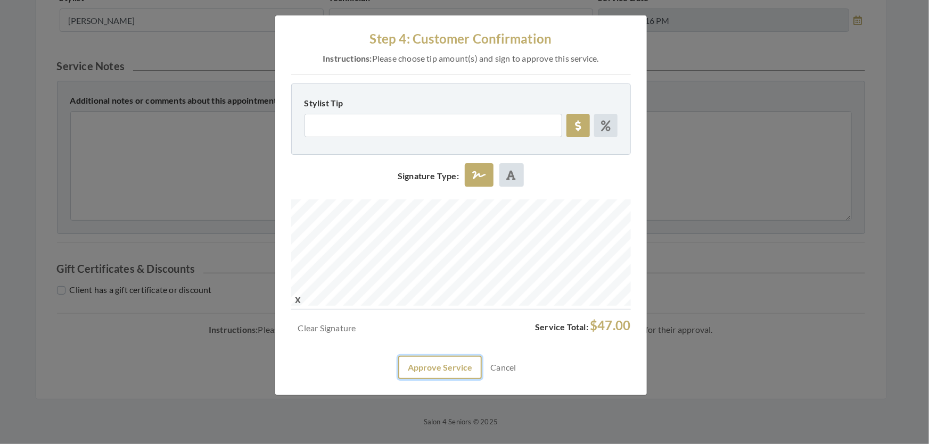
click at [455, 379] on button "Approve Service" at bounding box center [440, 367] width 84 height 23
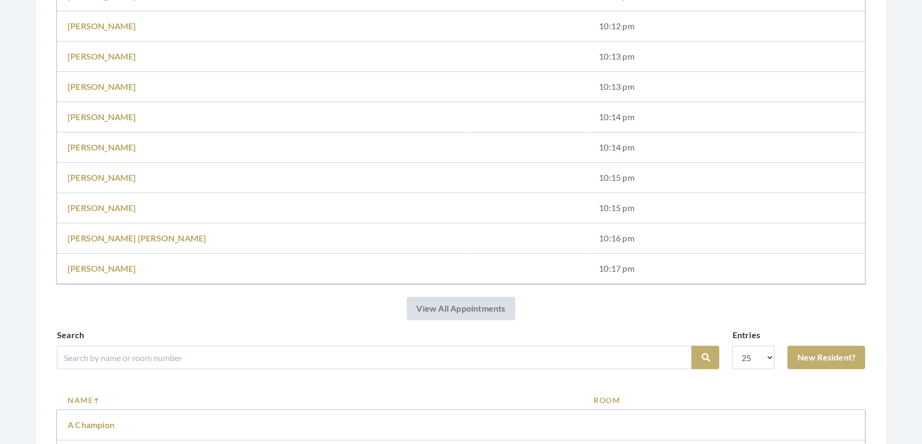
scroll to position [792, 0]
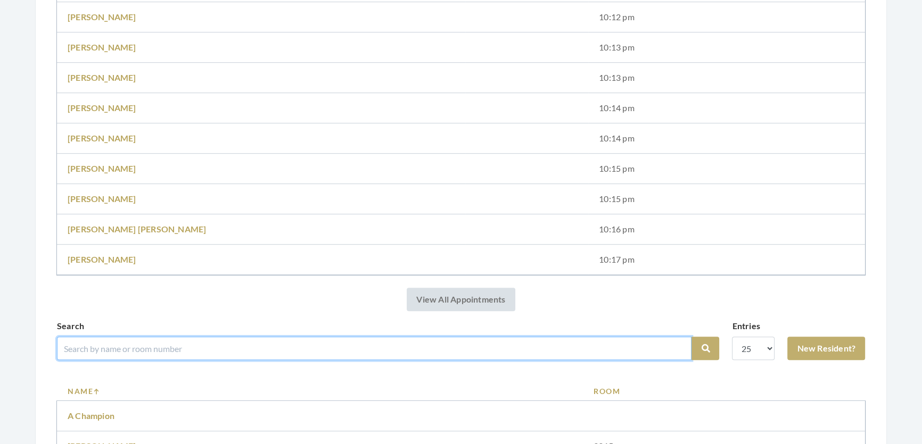
click at [118, 360] on input "search" at bounding box center [374, 348] width 634 height 23
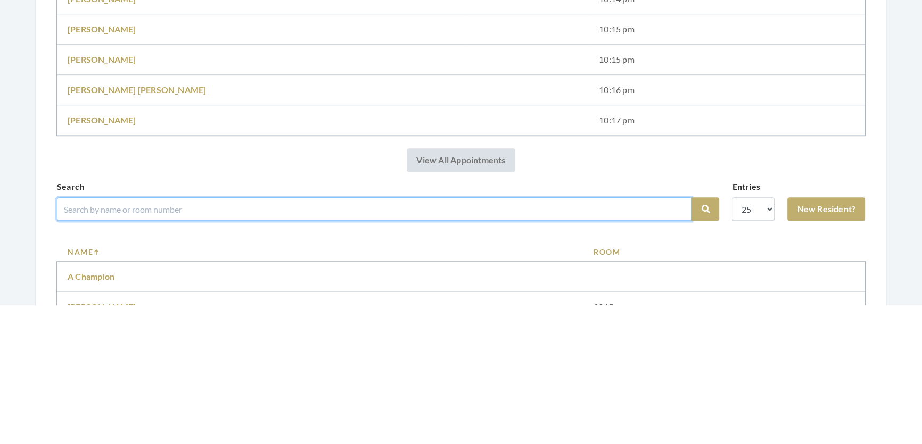
scroll to position [844, 0]
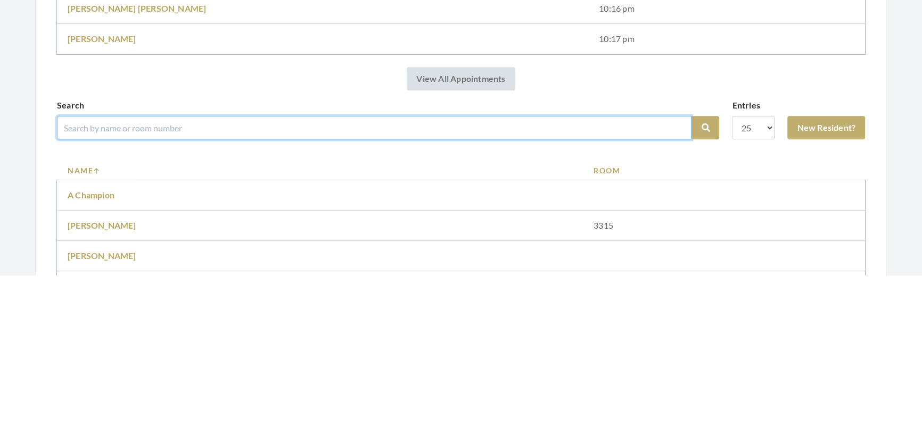
click at [170, 308] on input "search" at bounding box center [374, 296] width 634 height 23
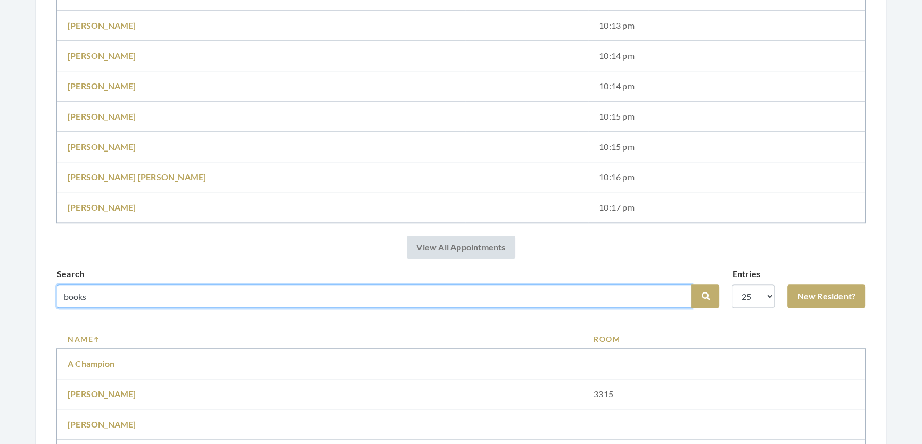
type input "books"
click at [691, 285] on button "Search" at bounding box center [705, 296] width 28 height 23
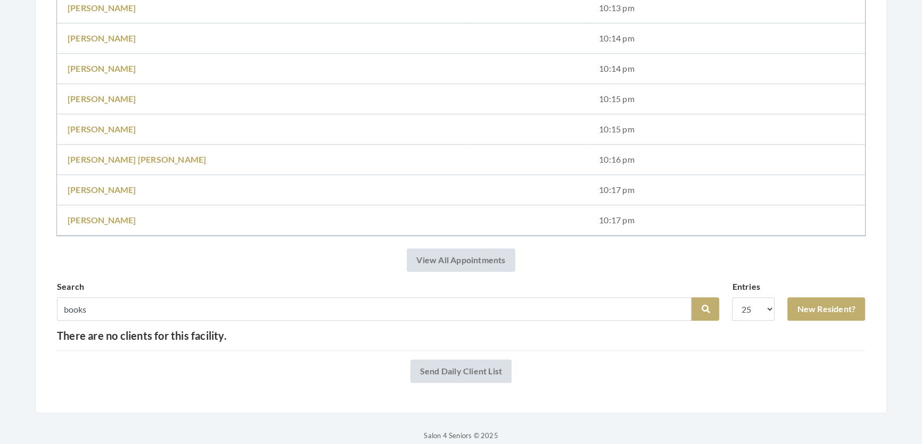
scroll to position [860, 0]
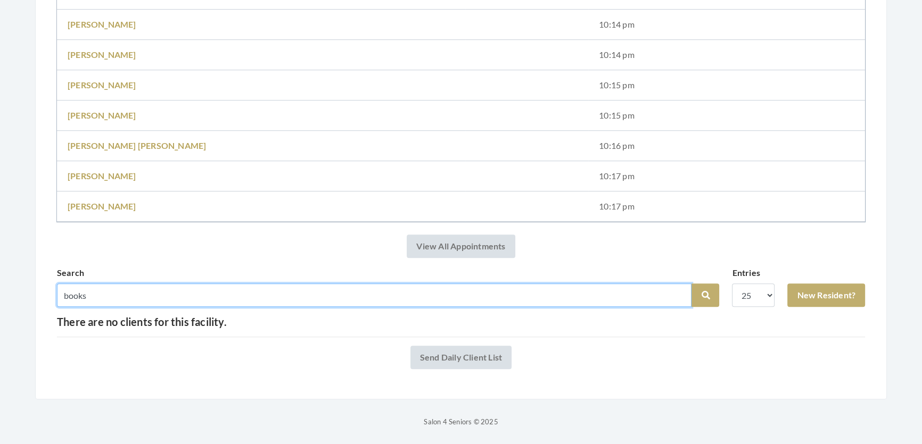
drag, startPoint x: 95, startPoint y: 281, endPoint x: 18, endPoint y: 306, distance: 80.9
type input "[PERSON_NAME]"
click at [691, 284] on button "Search" at bounding box center [705, 295] width 28 height 23
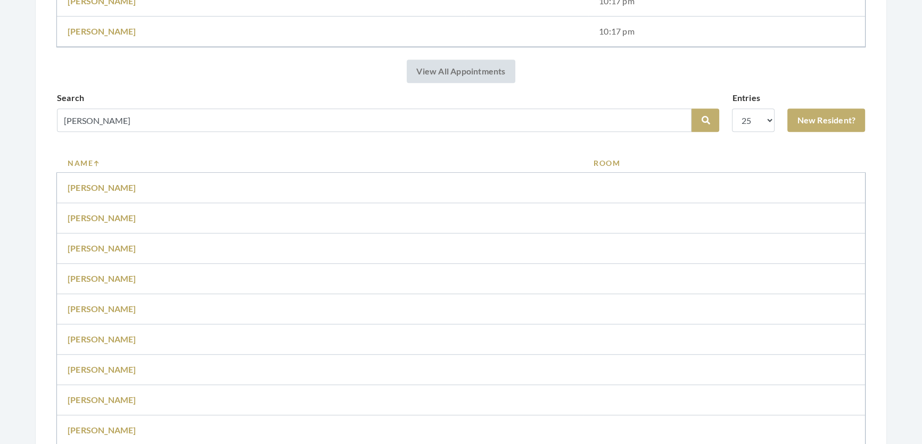
scroll to position [1007, 0]
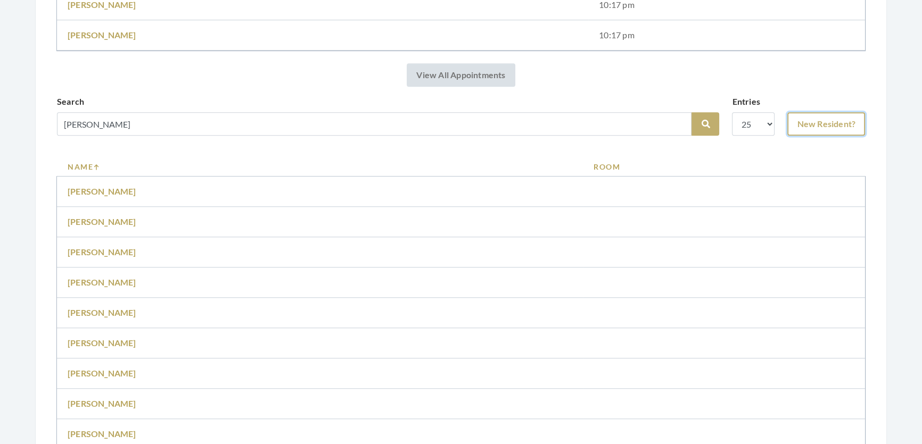
click at [835, 129] on link "New Resident?" at bounding box center [826, 123] width 78 height 23
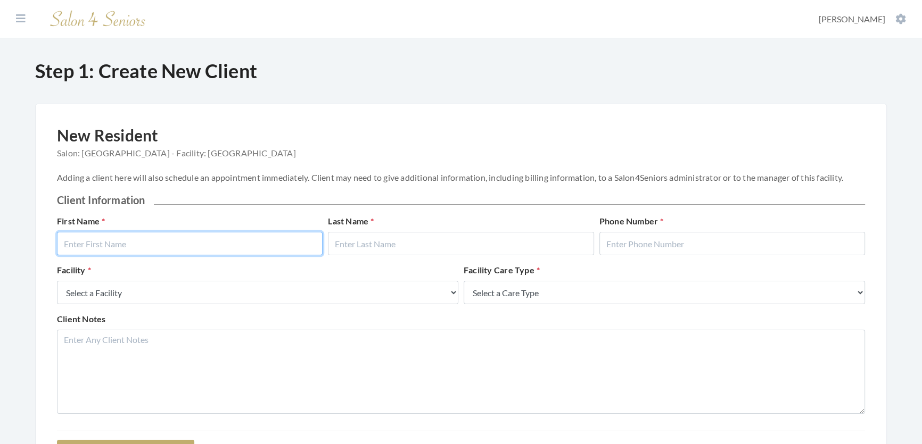
click at [132, 242] on input "text" at bounding box center [190, 243] width 266 height 23
type input "[PERSON_NAME]"
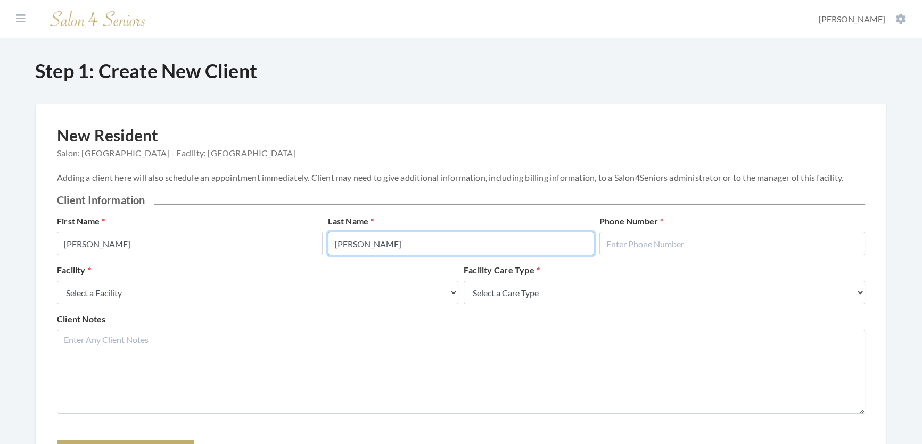
type input "[PERSON_NAME]"
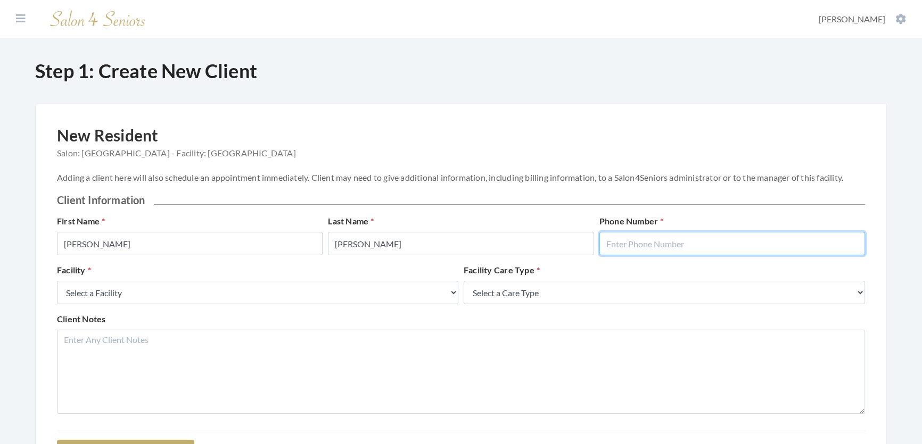
click at [619, 253] on input "text" at bounding box center [732, 243] width 266 height 23
type input "2058654219"
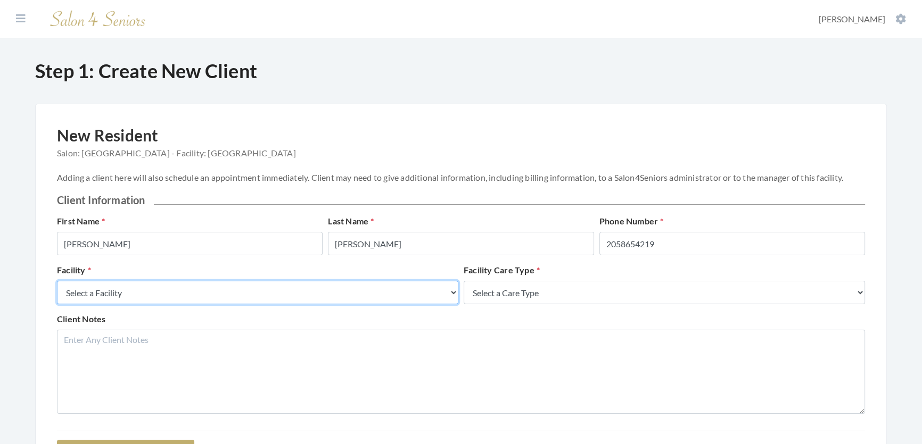
click at [195, 304] on select "Select a Facility Creekside at Three Rivers Brookdale Jones Farm Merrill Garden…" at bounding box center [257, 292] width 401 height 23
select select "27"
click at [57, 292] on select "Select a Facility Creekside at Three Rivers Brookdale Jones Farm Merrill Garden…" at bounding box center [257, 292] width 401 height 23
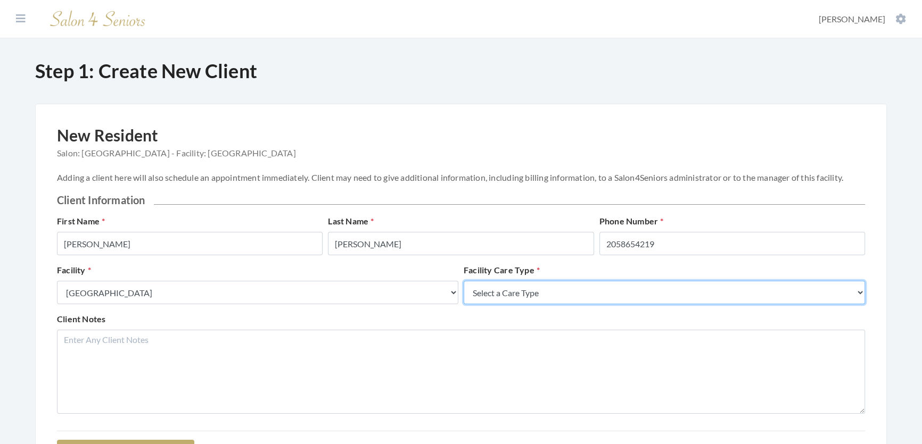
click at [524, 303] on select "Select a Care Type Nursing Home Rehab Memory Care Assisted Living Independent L…" at bounding box center [663, 292] width 401 height 23
select select "2"
click at [463, 292] on select "Select a Care Type Nursing Home Rehab Memory Care Assisted Living Independent L…" at bounding box center [663, 292] width 401 height 23
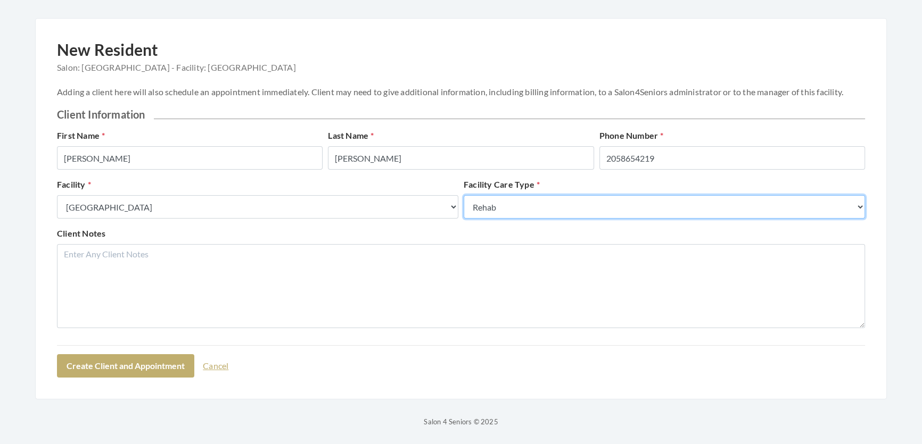
scroll to position [134, 0]
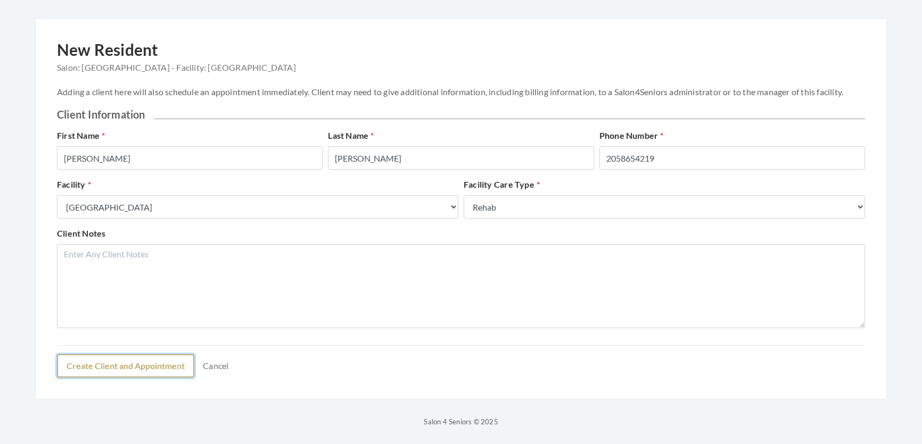
click at [194, 369] on button "Create Client and Appointment" at bounding box center [125, 365] width 137 height 23
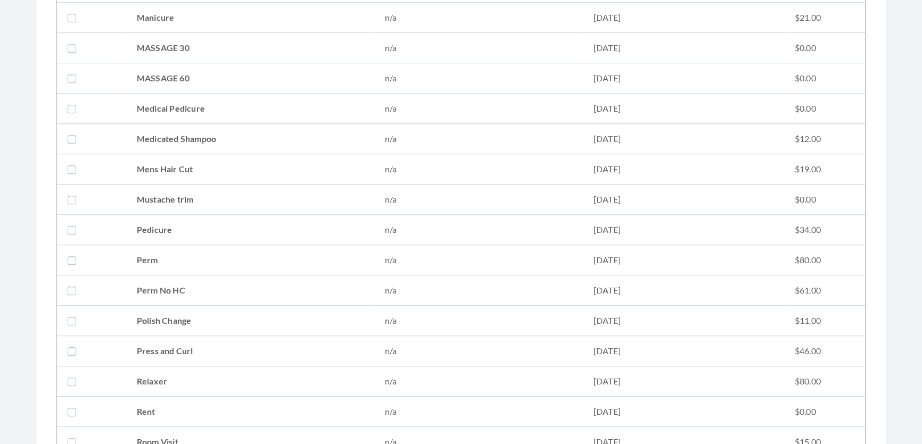
scroll to position [1209, 0]
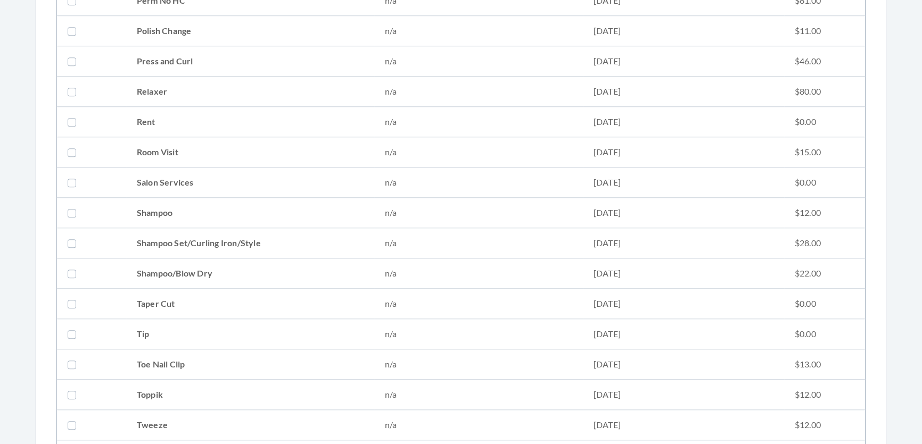
click at [223, 244] on td "Shampoo Set/Curling Iron/Style" at bounding box center [250, 243] width 248 height 30
checkbox input "true"
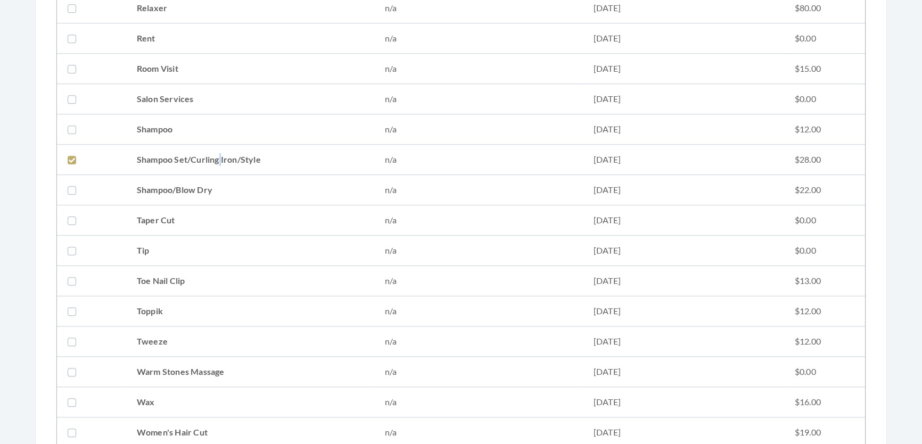
scroll to position [1354, 0]
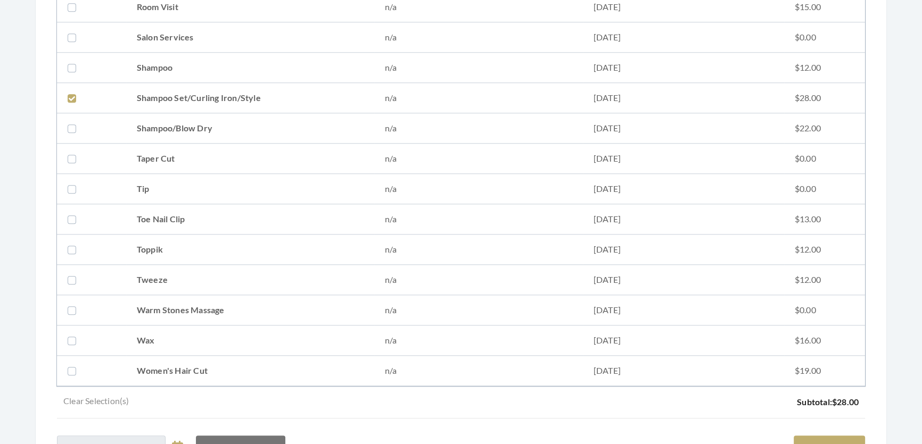
click at [247, 362] on td "Women's Hair Cut" at bounding box center [250, 371] width 248 height 30
checkbox input "true"
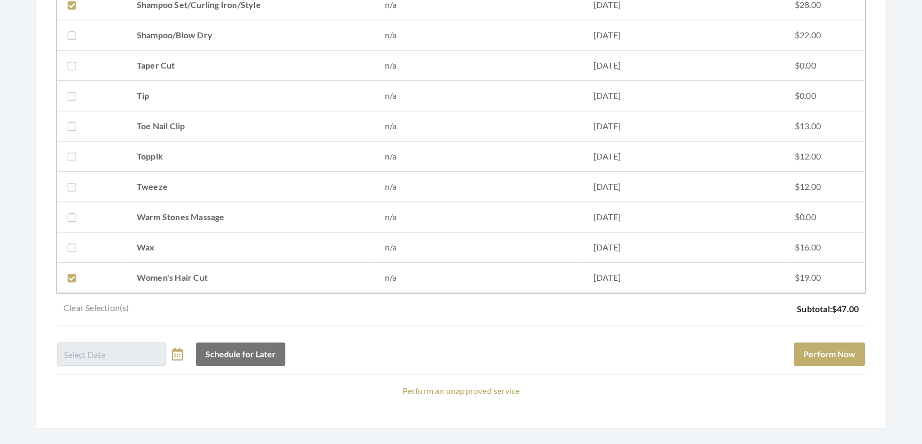
scroll to position [1490, 0]
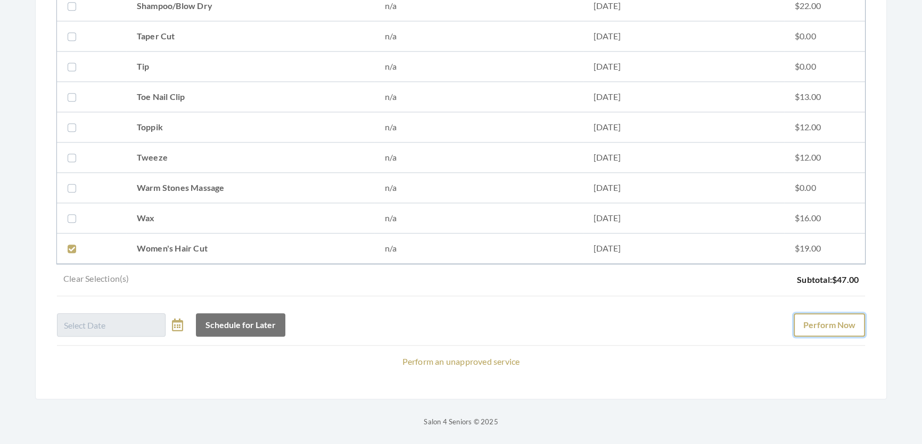
click at [793, 317] on button "Perform Now" at bounding box center [828, 324] width 71 height 23
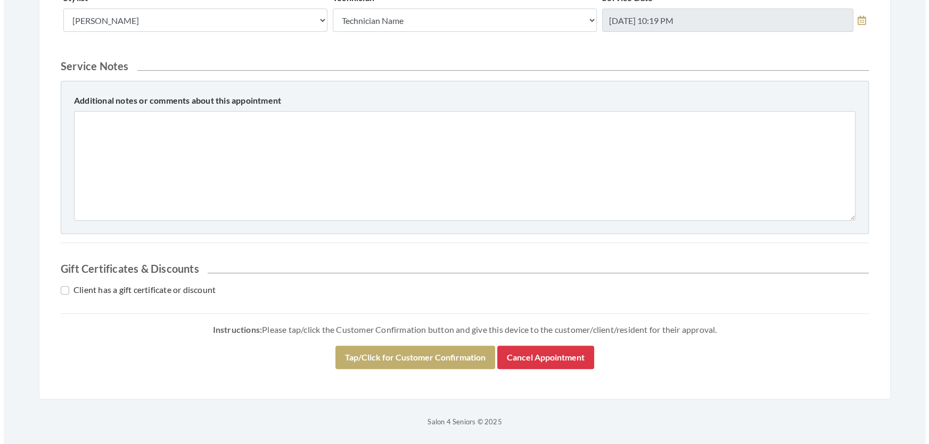
scroll to position [435, 0]
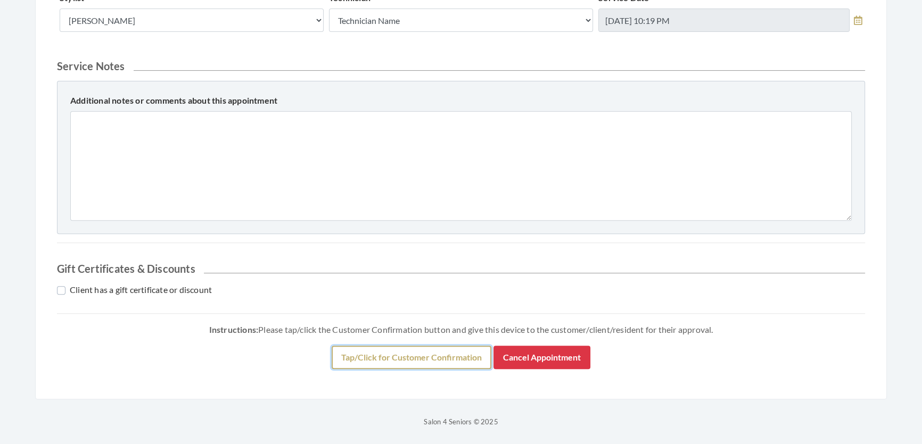
click at [446, 369] on button "Tap/Click for Customer Confirmation" at bounding box center [411, 357] width 160 height 23
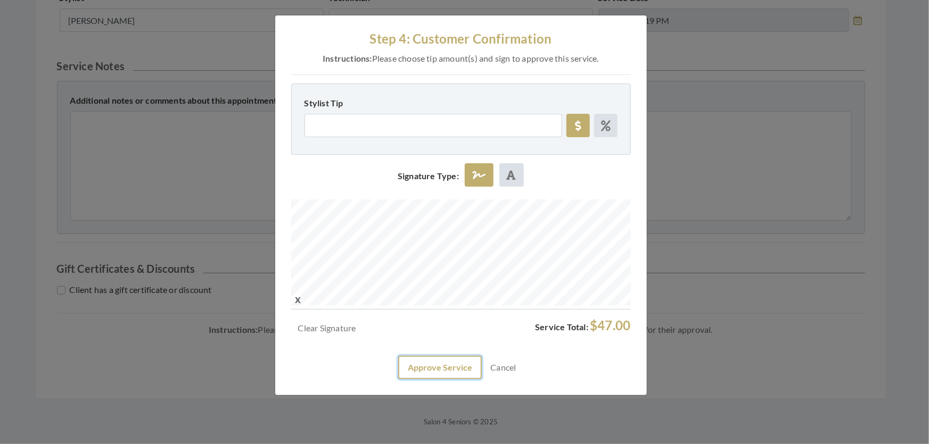
click at [454, 379] on button "Approve Service" at bounding box center [440, 367] width 84 height 23
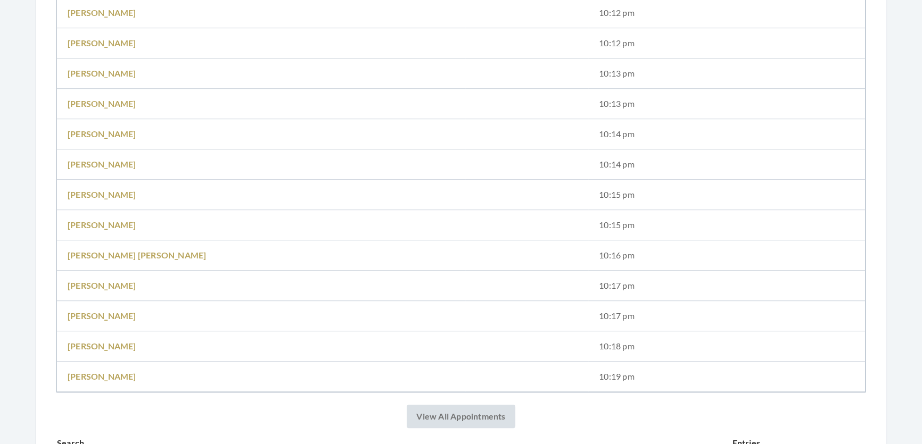
scroll to position [919, 0]
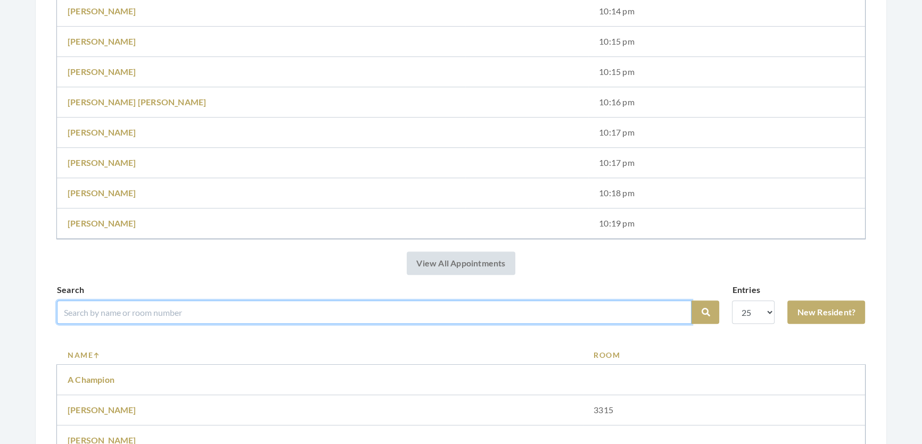
click at [293, 324] on input "search" at bounding box center [374, 312] width 634 height 23
type input "sandra"
click at [691, 301] on button "Search" at bounding box center [705, 312] width 28 height 23
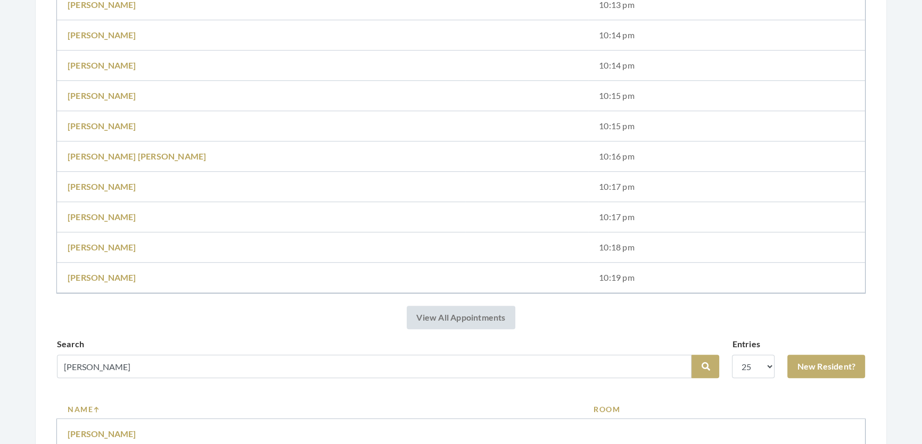
scroll to position [1257, 0]
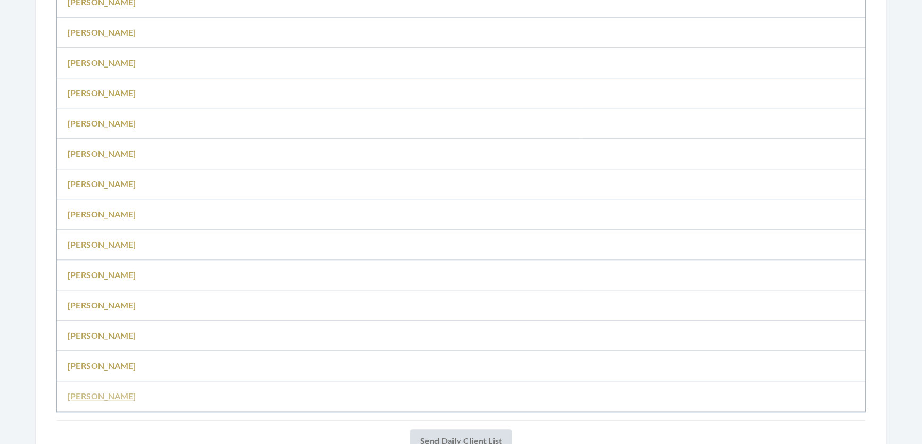
click at [106, 401] on link "[PERSON_NAME]" at bounding box center [102, 396] width 69 height 10
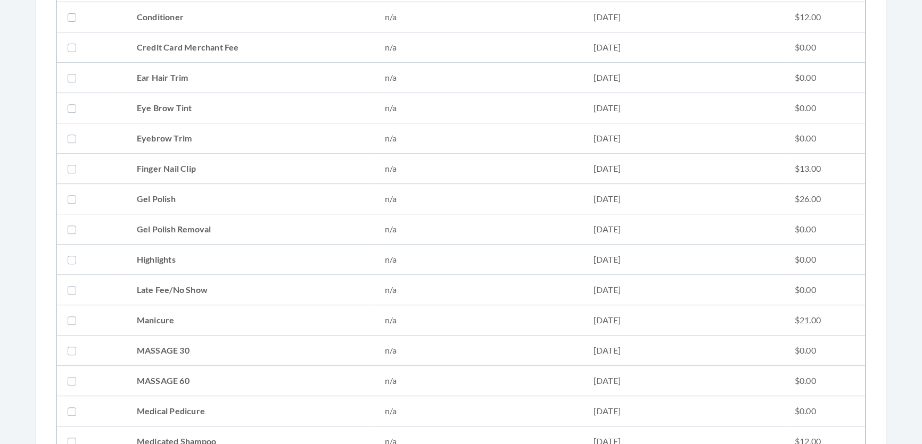
scroll to position [580, 0]
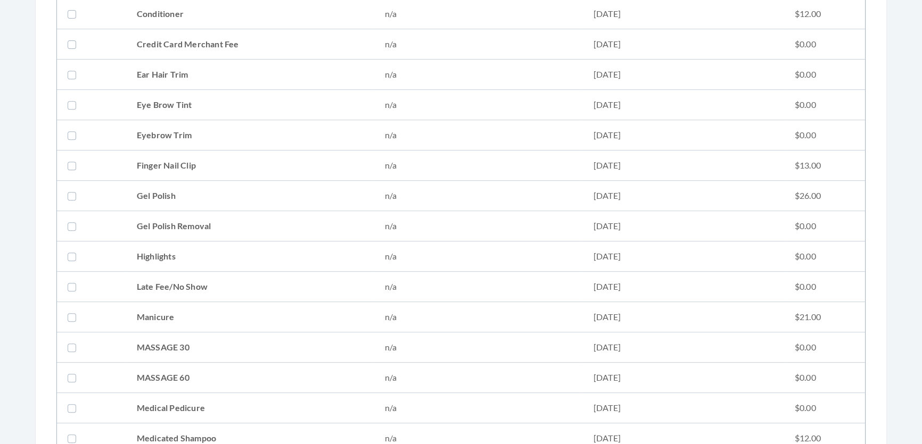
click at [126, 16] on td at bounding box center [91, 14] width 69 height 30
checkbox input "true"
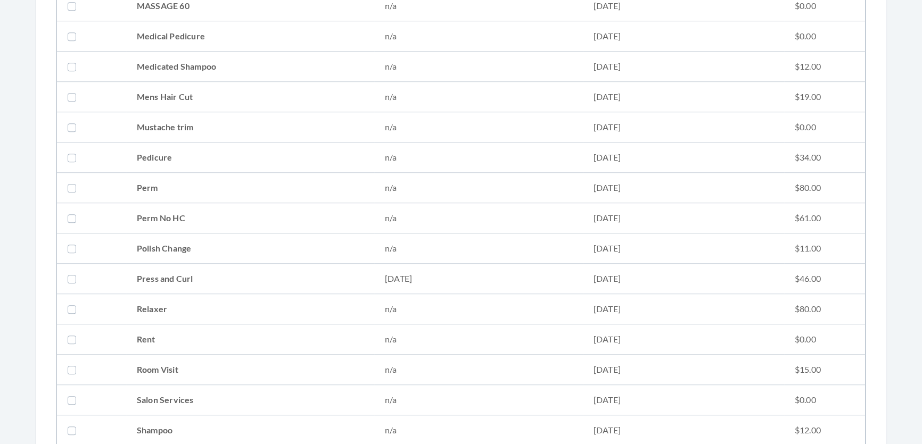
scroll to position [1209, 0]
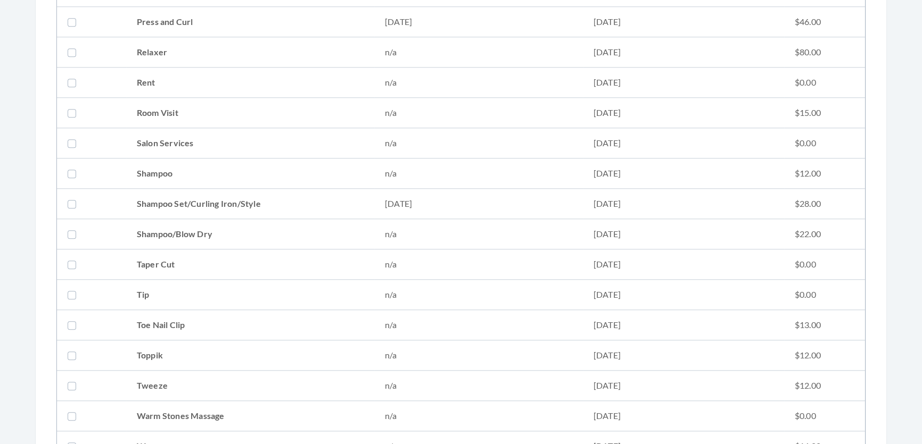
click at [284, 210] on td "Shampoo Set/Curling Iron/Style" at bounding box center [250, 204] width 248 height 30
checkbox input "true"
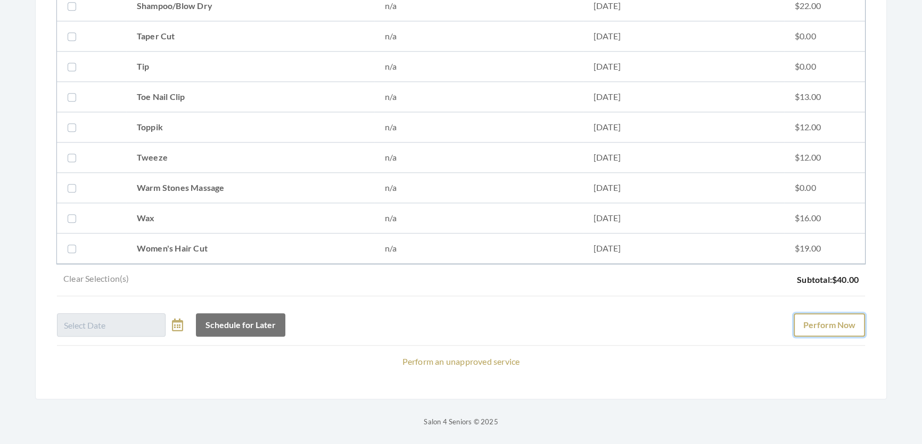
click at [824, 314] on button "Perform Now" at bounding box center [828, 324] width 71 height 23
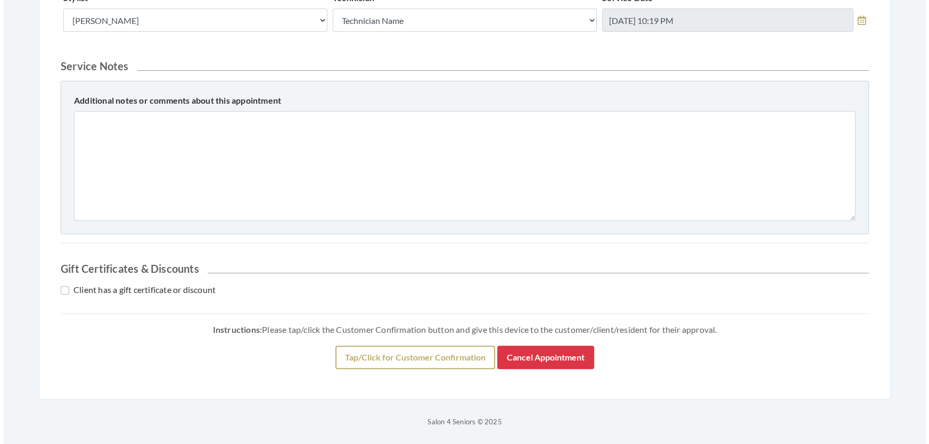
scroll to position [486, 0]
click at [475, 346] on button "Tap/Click for Customer Confirmation" at bounding box center [411, 357] width 160 height 23
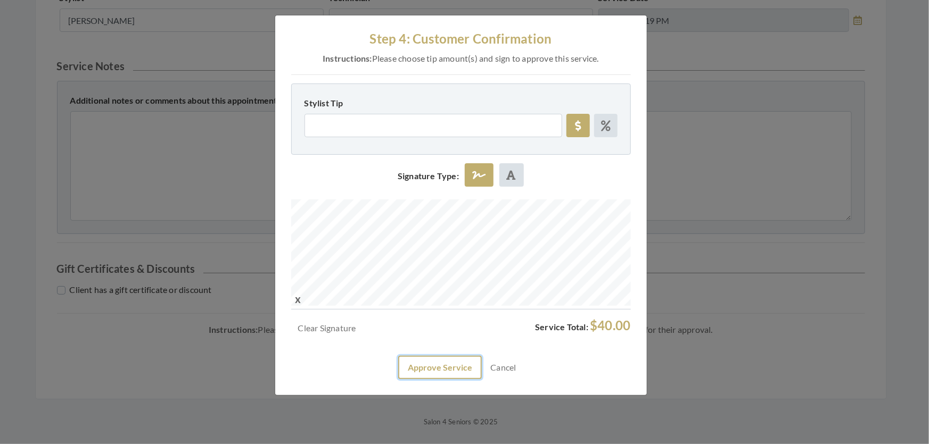
click at [437, 379] on button "Approve Service" at bounding box center [440, 367] width 84 height 23
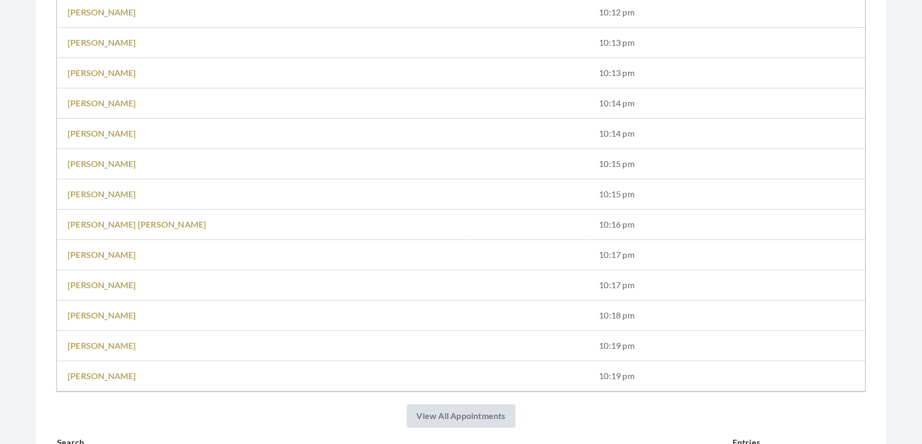
scroll to position [871, 0]
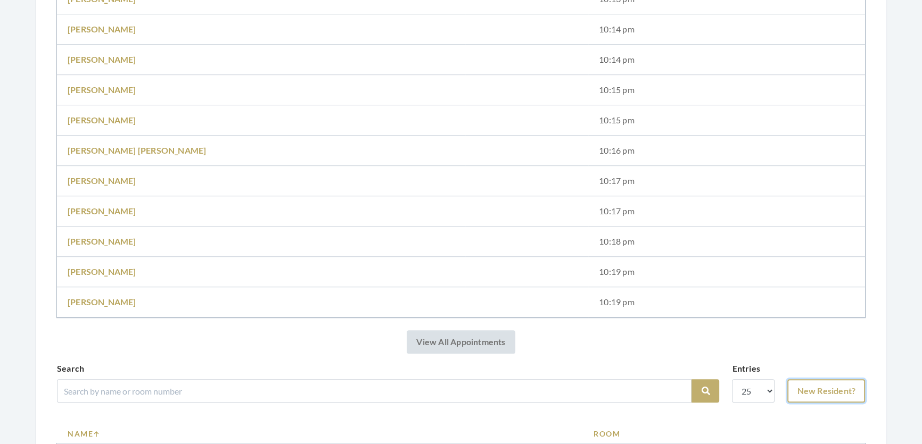
click at [829, 400] on link "New Resident?" at bounding box center [826, 390] width 78 height 23
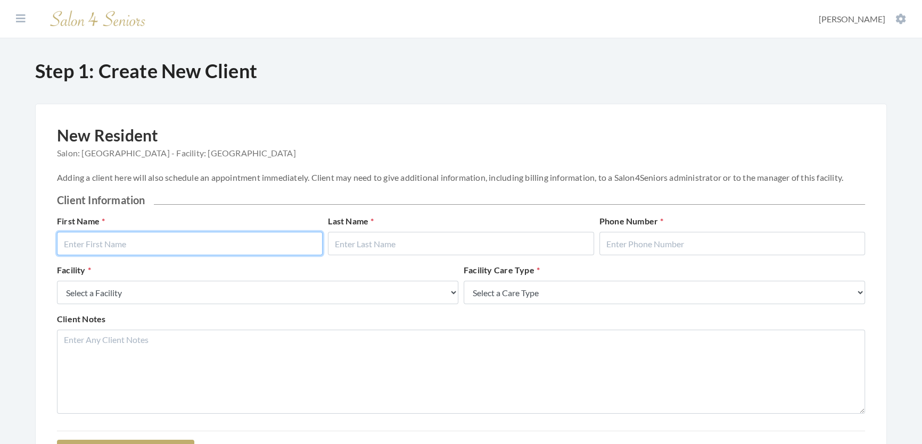
click at [262, 246] on input "text" at bounding box center [190, 243] width 266 height 23
type input "[PERSON_NAME]"
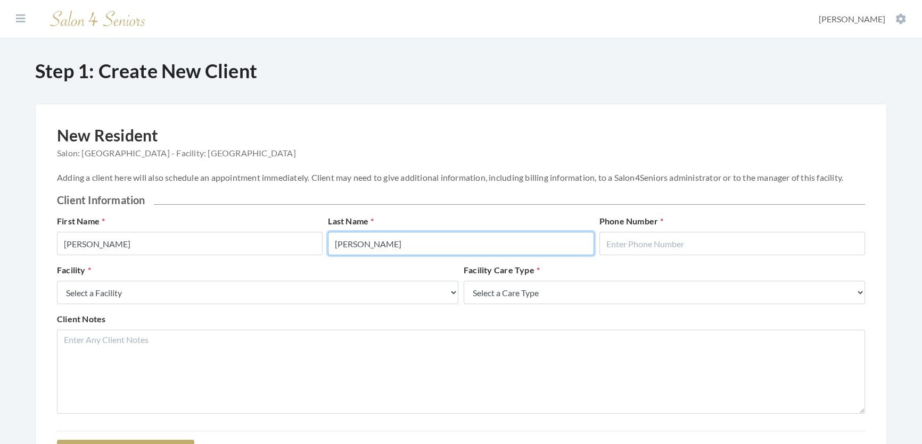
type input "[PERSON_NAME]"
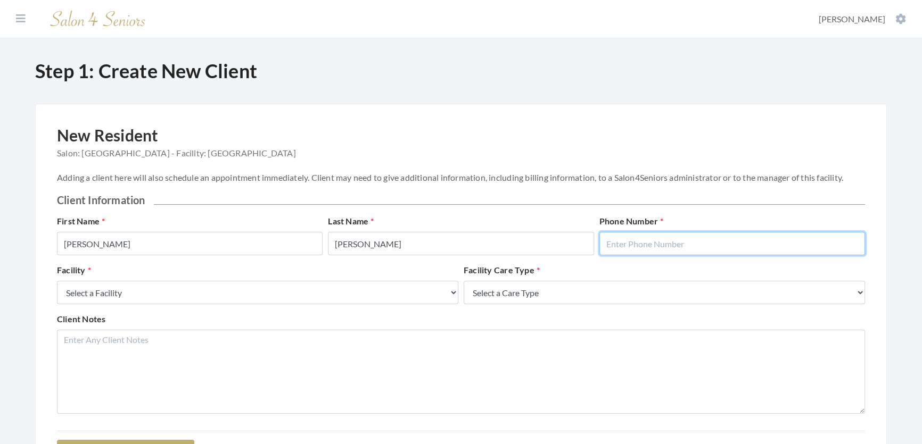
click at [736, 249] on input "text" at bounding box center [732, 243] width 266 height 23
type input "2058654219"
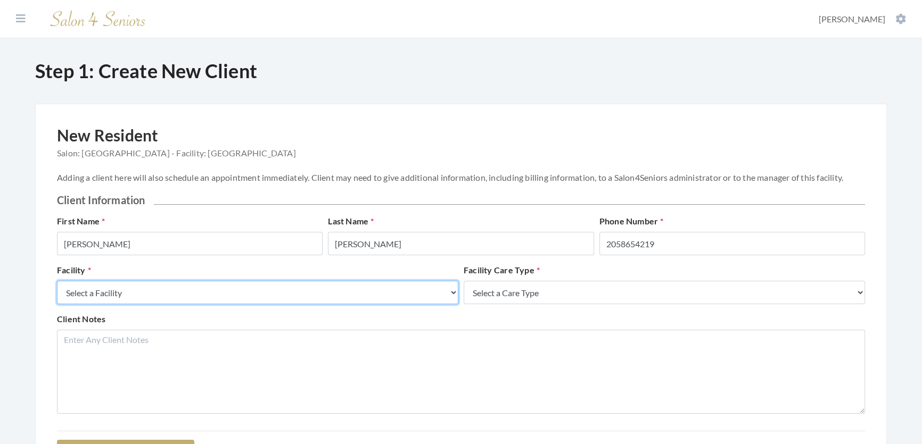
click at [122, 304] on select "Select a Facility Creekside at [GEOGRAPHIC_DATA] [PERSON_NAME][GEOGRAPHIC_DATA]…" at bounding box center [257, 292] width 401 height 23
select select "27"
click at [57, 292] on select "Select a Facility Creekside at [GEOGRAPHIC_DATA] [PERSON_NAME][GEOGRAPHIC_DATA]…" at bounding box center [257, 292] width 401 height 23
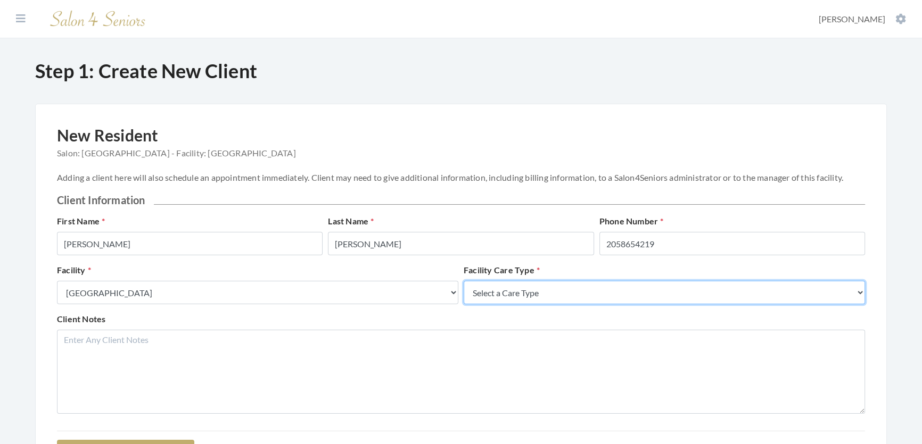
click at [555, 304] on select "Select a Care Type Nursing Home Rehab Memory Care Assisted Living Independent L…" at bounding box center [663, 292] width 401 height 23
select select "2"
click at [463, 292] on select "Select a Care Type Nursing Home Rehab Memory Care Assisted Living Independent L…" at bounding box center [663, 292] width 401 height 23
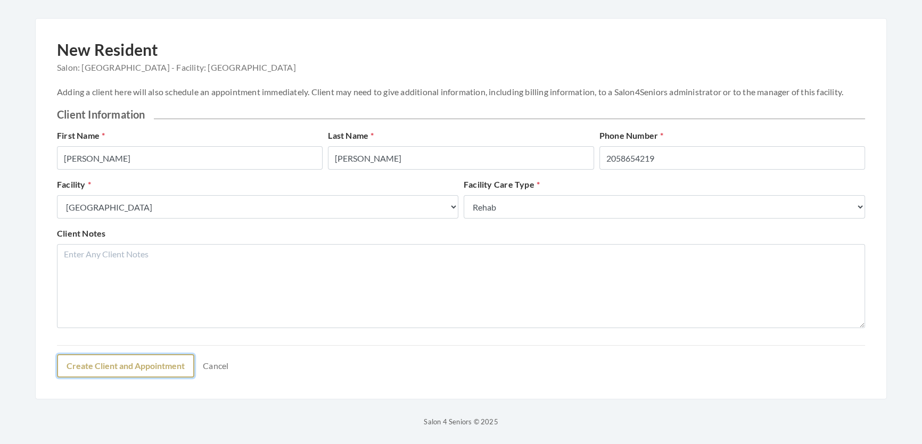
click at [181, 362] on button "Create Client and Appointment" at bounding box center [125, 365] width 137 height 23
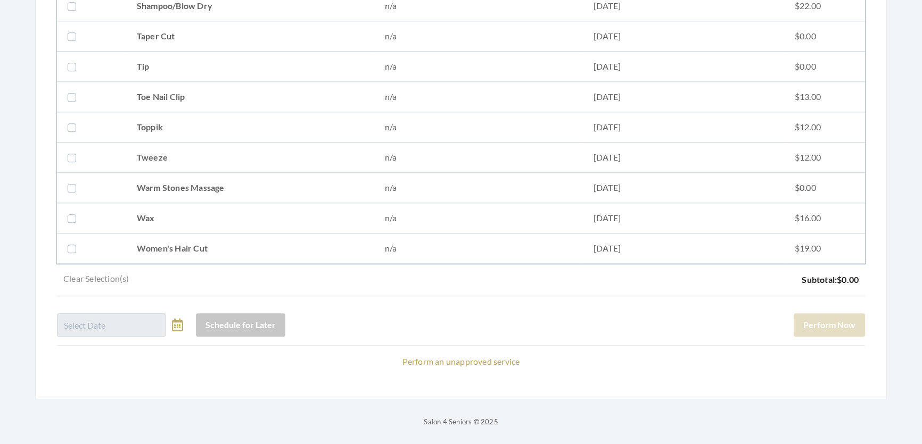
scroll to position [1442, 0]
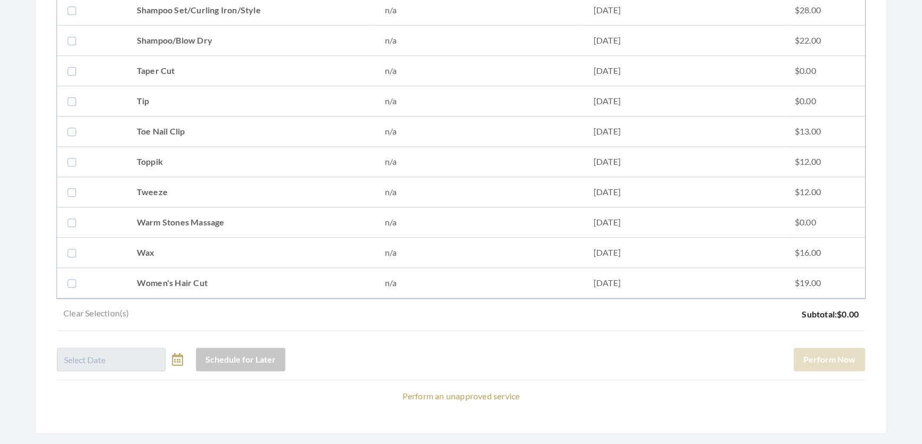
click at [162, 287] on td "Women's Hair Cut" at bounding box center [250, 283] width 248 height 30
checkbox input "true"
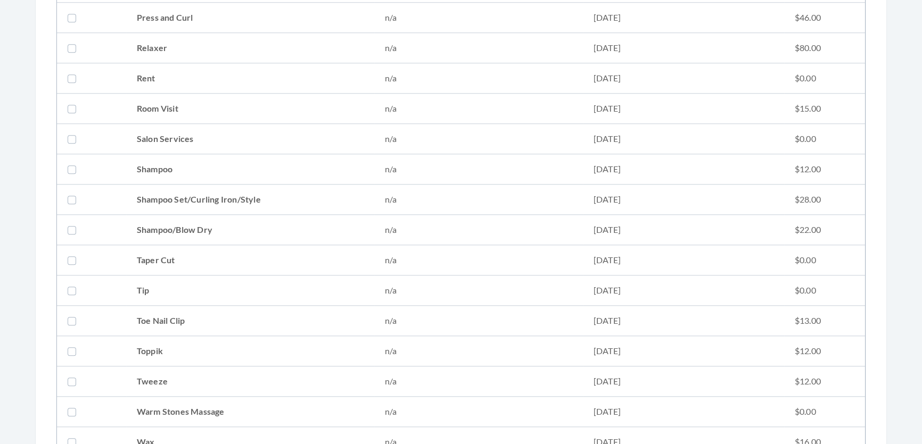
scroll to position [1055, 0]
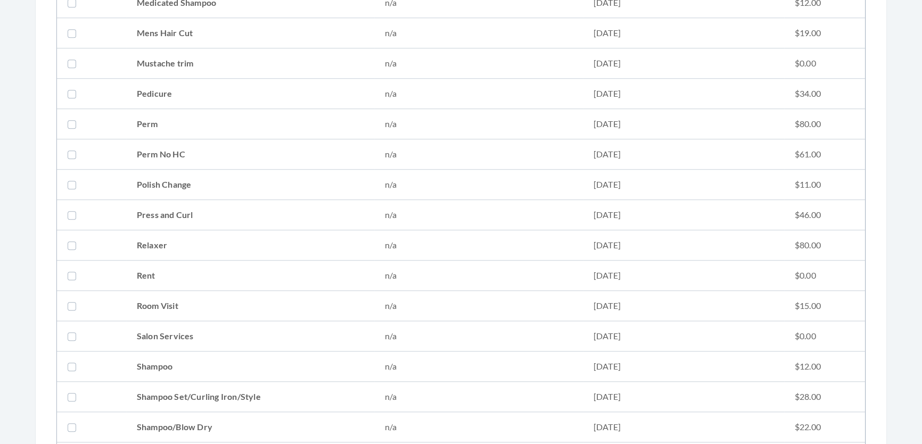
click at [195, 387] on td "Shampoo Set/Curling Iron/Style" at bounding box center [250, 397] width 248 height 30
checkbox input "true"
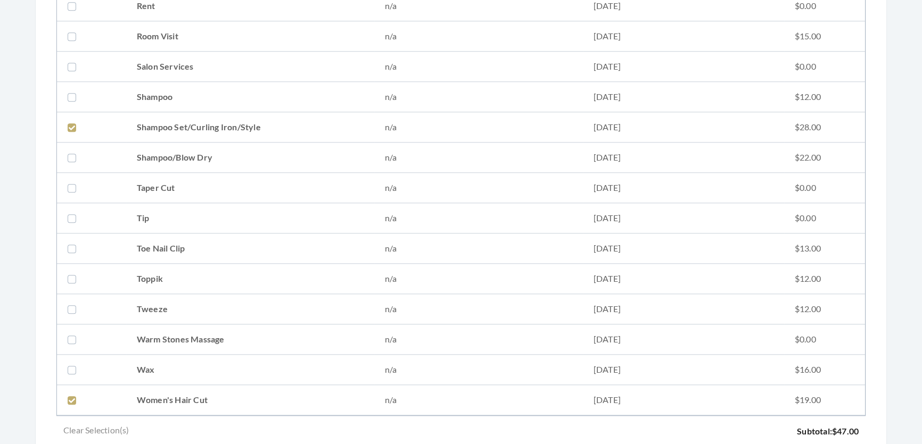
scroll to position [1490, 0]
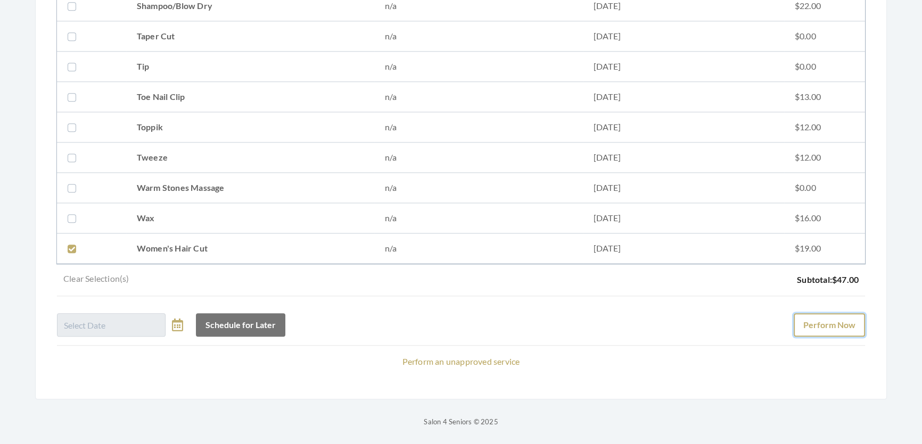
click at [801, 326] on button "Perform Now" at bounding box center [828, 324] width 71 height 23
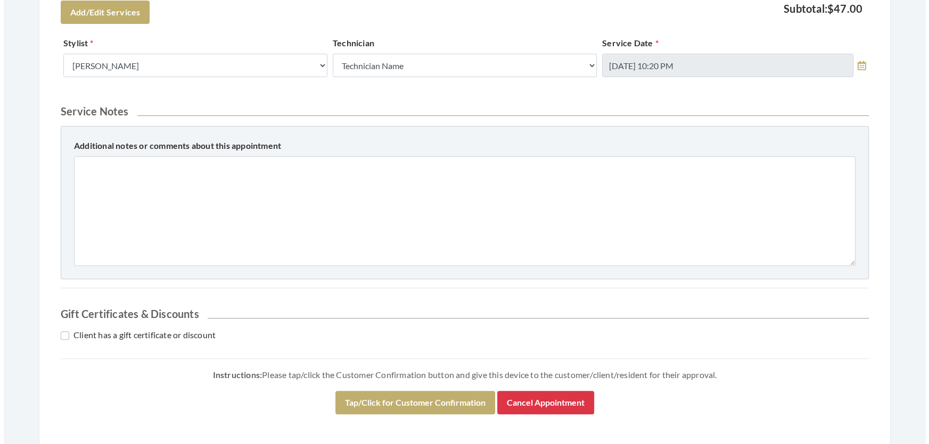
scroll to position [486, 0]
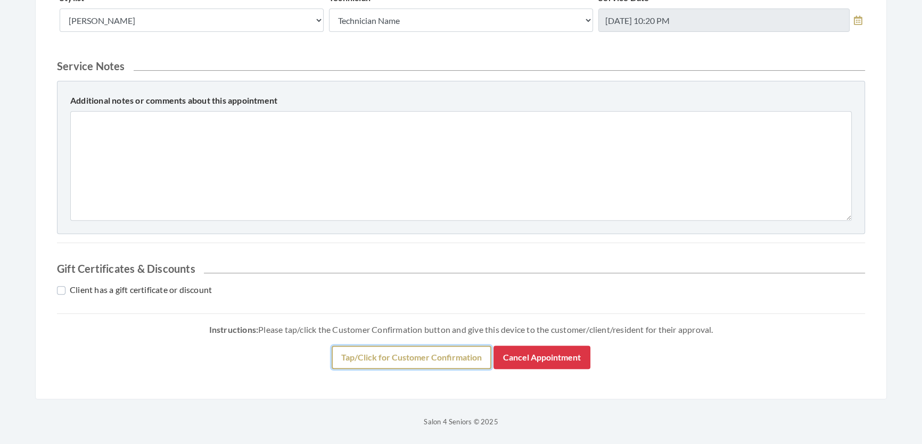
click at [372, 347] on button "Tap/Click for Customer Confirmation" at bounding box center [411, 357] width 160 height 23
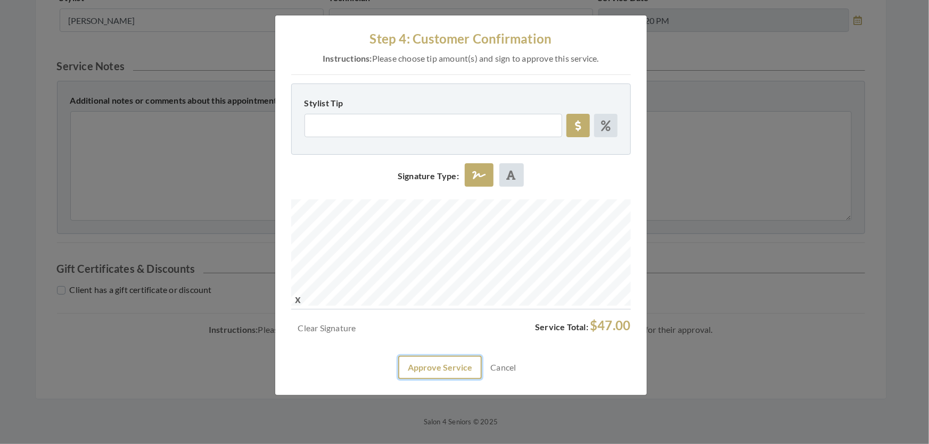
click at [435, 379] on button "Approve Service" at bounding box center [440, 367] width 84 height 23
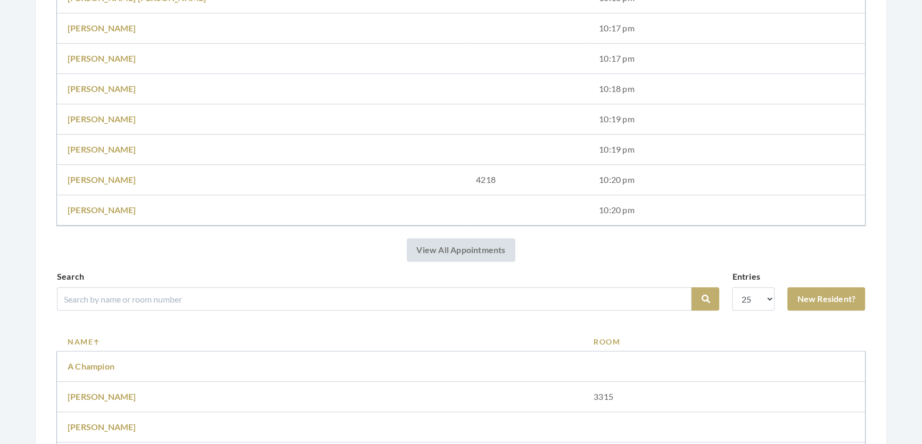
scroll to position [1064, 0]
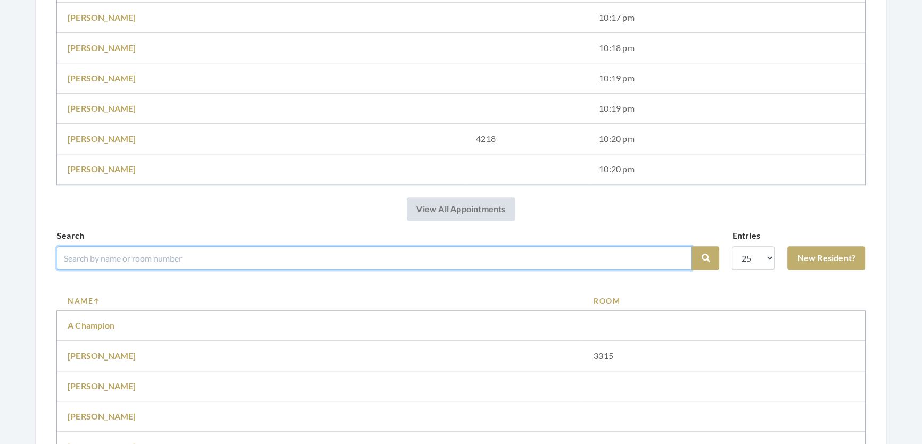
click at [272, 270] on input "search" at bounding box center [374, 257] width 634 height 23
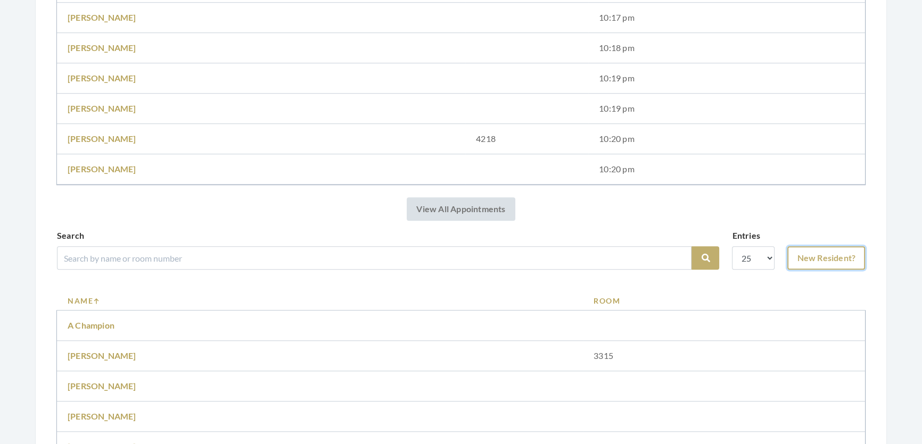
click at [803, 266] on link "New Resident?" at bounding box center [826, 257] width 78 height 23
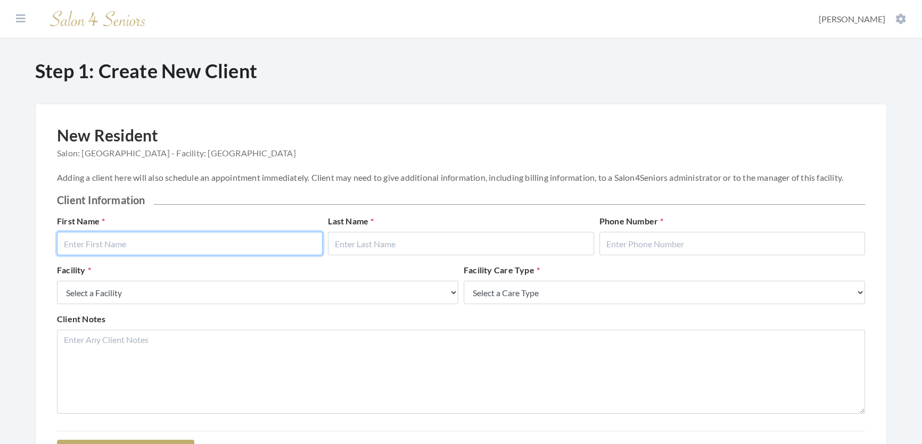
click at [188, 255] on input "text" at bounding box center [190, 243] width 266 height 23
type input "[PERSON_NAME]"
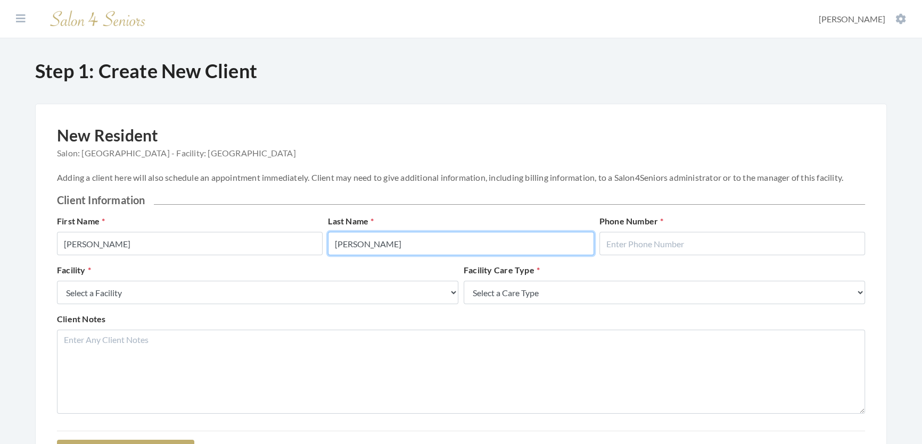
type input "[PERSON_NAME]"
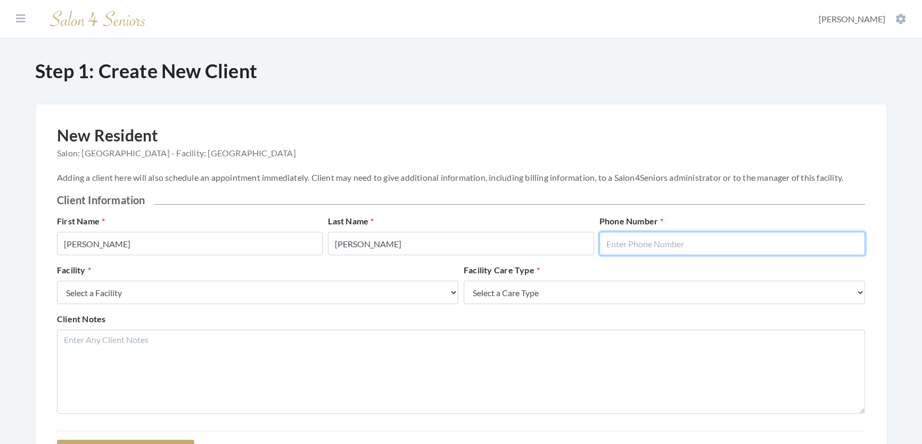
click at [732, 245] on input "text" at bounding box center [732, 243] width 266 height 23
click at [697, 255] on input "text" at bounding box center [732, 243] width 266 height 23
type input "2058654219"
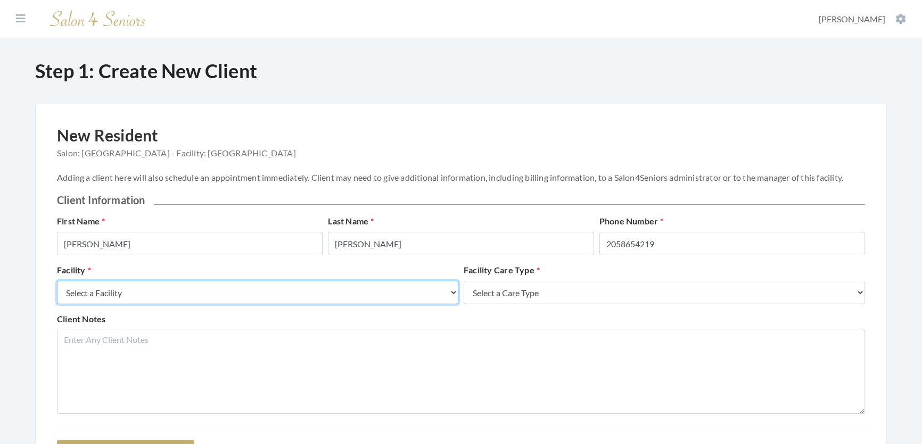
click at [307, 304] on select "Select a Facility Creekside at Three Rivers Brookdale Jones Farm Merrill Garden…" at bounding box center [257, 292] width 401 height 23
select select "27"
click at [57, 292] on select "Select a Facility Creekside at Three Rivers Brookdale Jones Farm Merrill Garden…" at bounding box center [257, 292] width 401 height 23
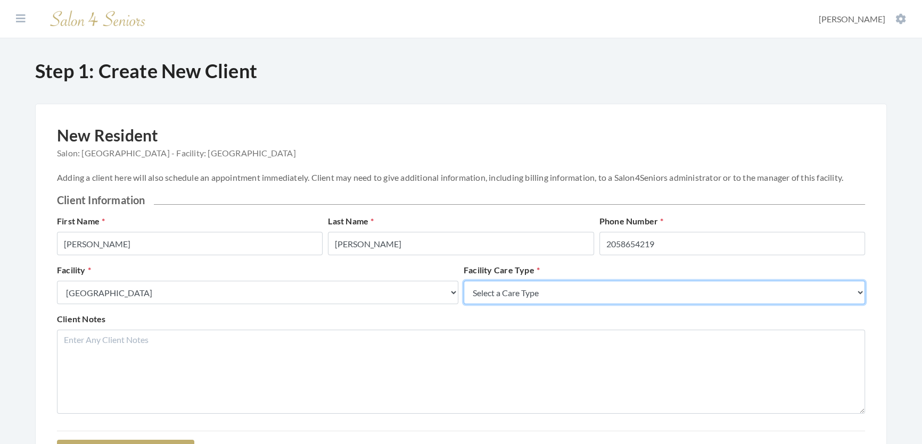
click at [488, 304] on select "Select a Care Type Nursing Home Rehab Memory Care Assisted Living Independent L…" at bounding box center [663, 292] width 401 height 23
select select "2"
click at [463, 292] on select "Select a Care Type Nursing Home Rehab Memory Care Assisted Living Independent L…" at bounding box center [663, 292] width 401 height 23
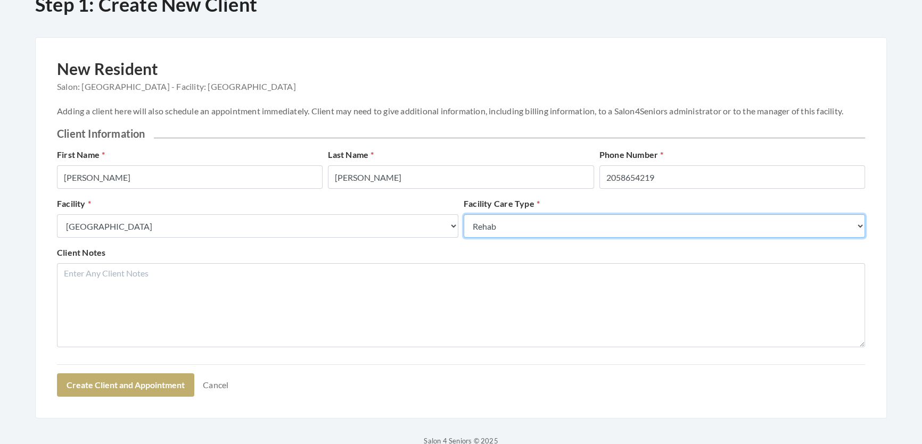
scroll to position [134, 0]
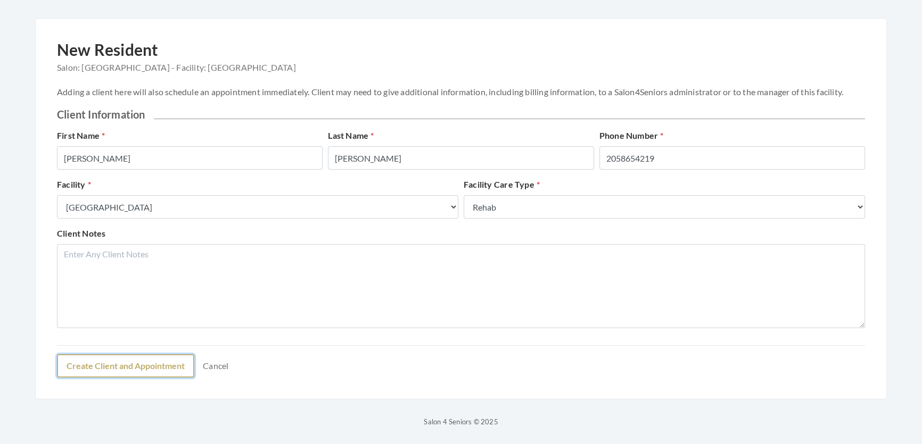
click at [144, 357] on button "Create Client and Appointment" at bounding box center [125, 365] width 137 height 23
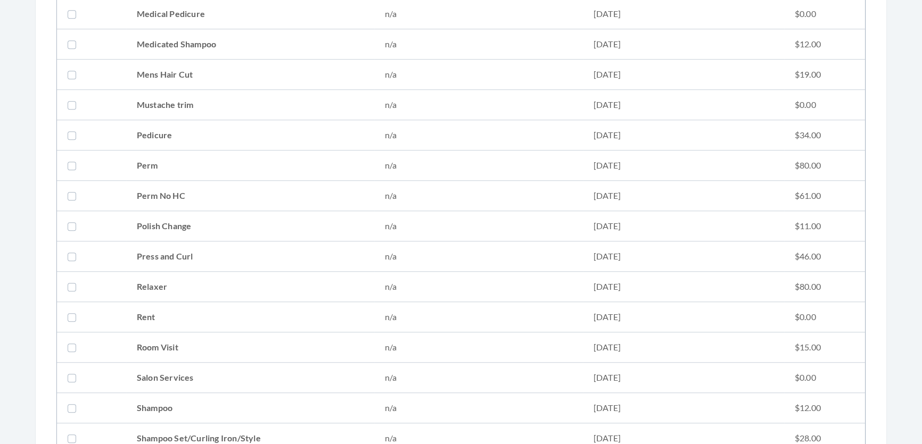
scroll to position [1016, 0]
click at [197, 247] on td "Press and Curl" at bounding box center [250, 254] width 248 height 30
checkbox input "true"
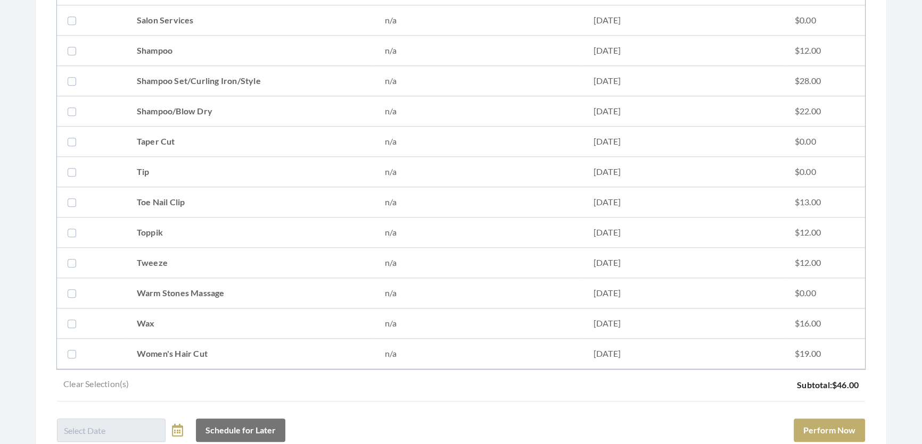
scroll to position [1356, 0]
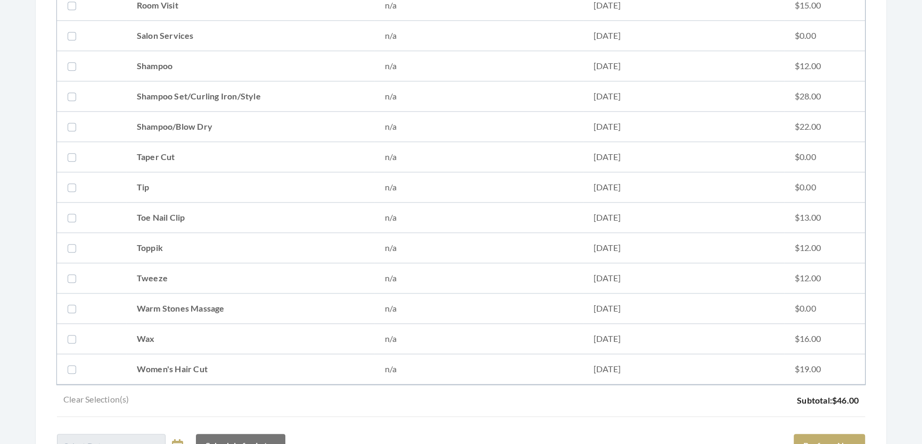
click at [209, 100] on td "Shampoo Set/Curling Iron/Style" at bounding box center [250, 96] width 248 height 30
click at [254, 101] on td "Shampoo Set/Curling Iron/Style" at bounding box center [250, 96] width 248 height 30
checkbox input "false"
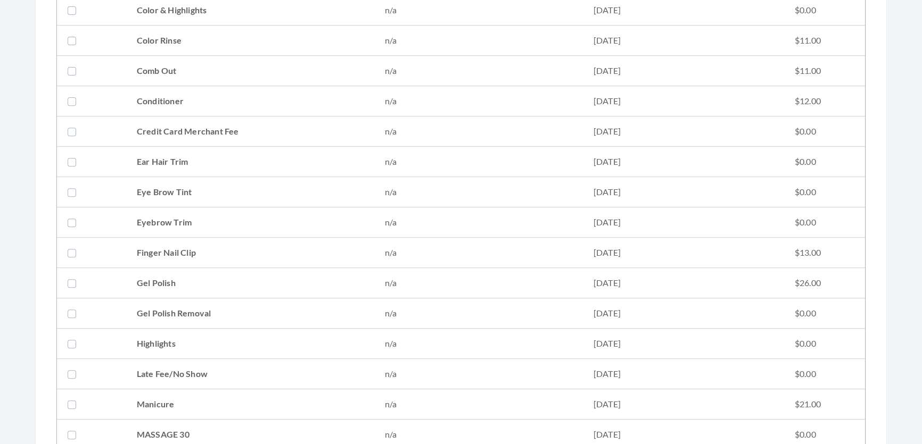
scroll to position [511, 0]
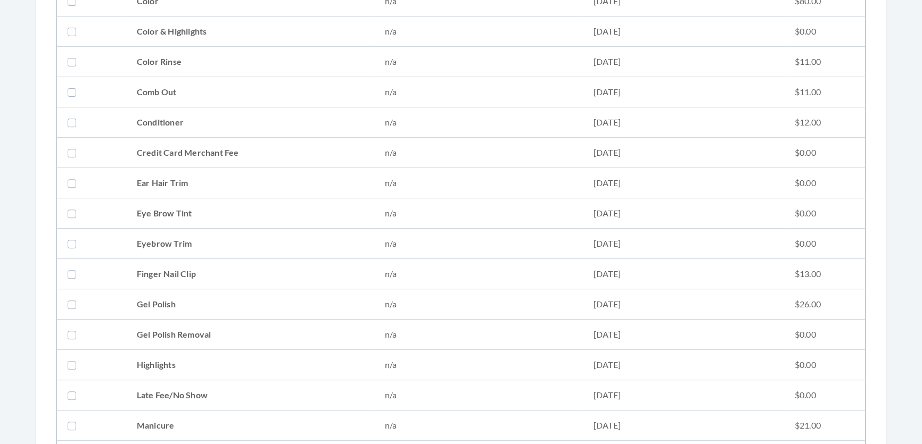
click at [241, 118] on td "Conditioner" at bounding box center [250, 122] width 248 height 30
checkbox input "true"
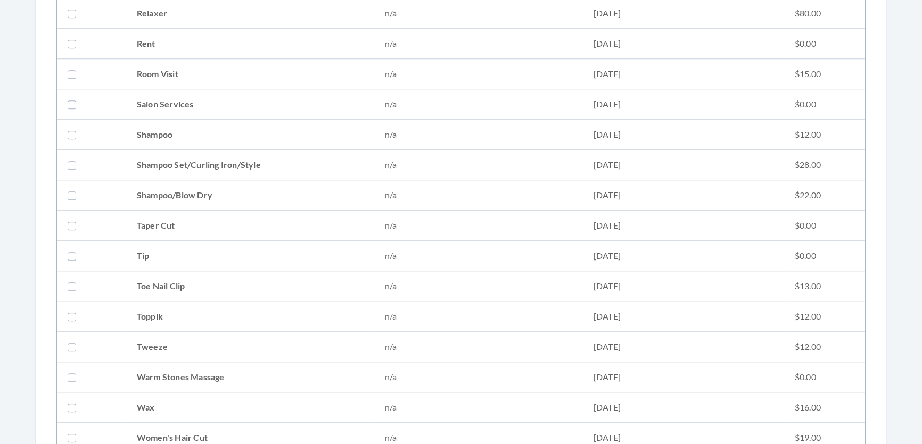
scroll to position [1490, 0]
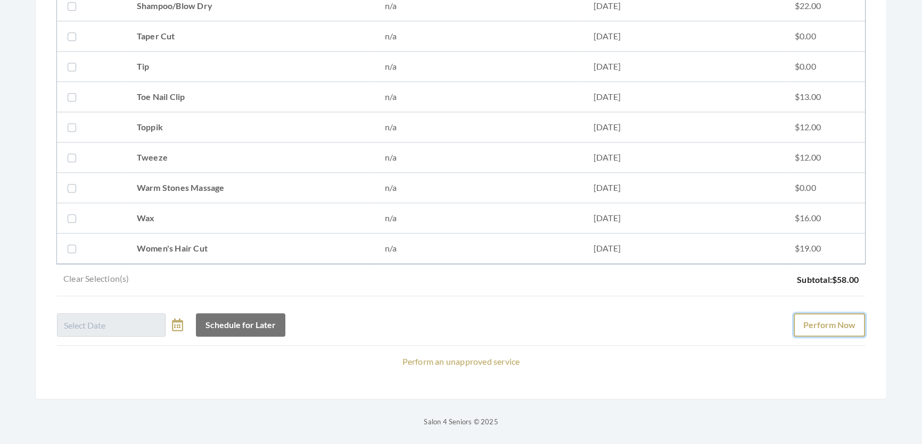
click at [793, 314] on button "Perform Now" at bounding box center [828, 324] width 71 height 23
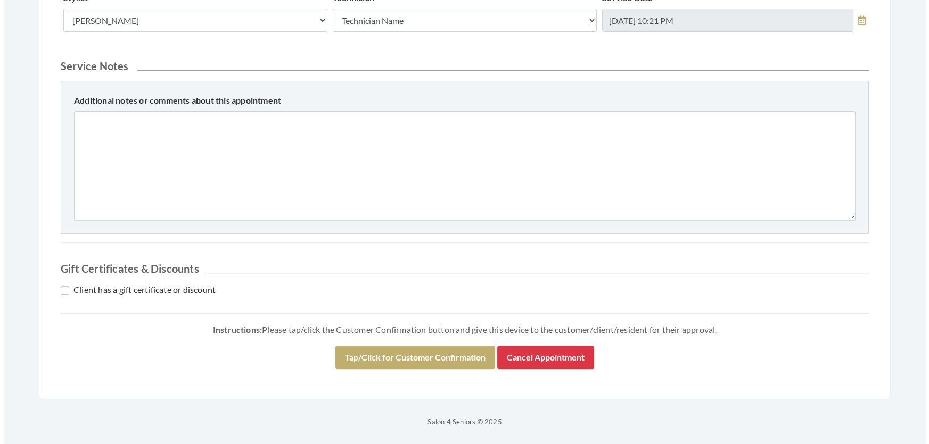
scroll to position [486, 0]
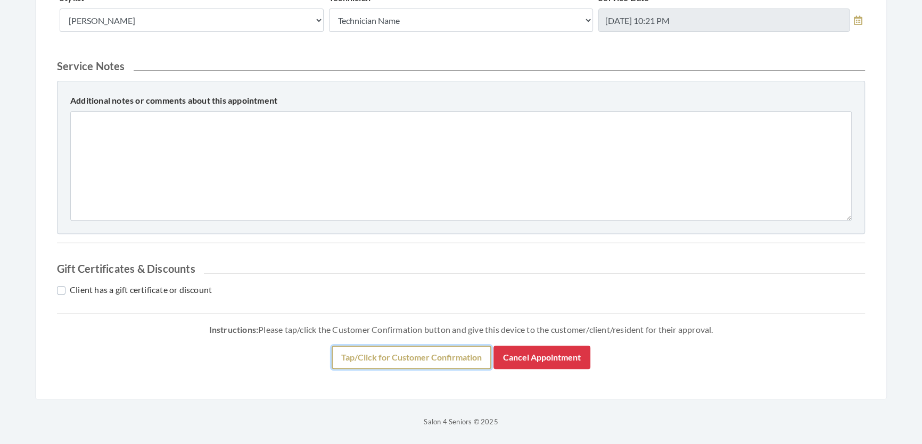
click at [374, 361] on button "Tap/Click for Customer Confirmation" at bounding box center [411, 357] width 160 height 23
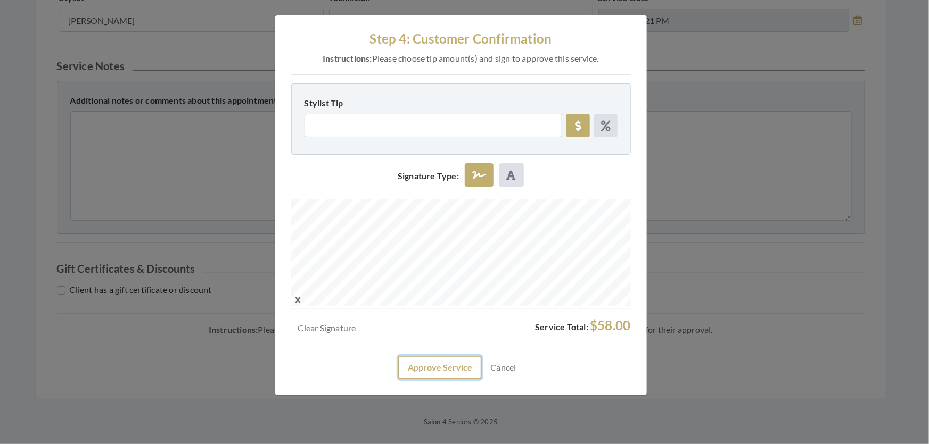
click at [440, 379] on button "Approve Service" at bounding box center [440, 367] width 84 height 23
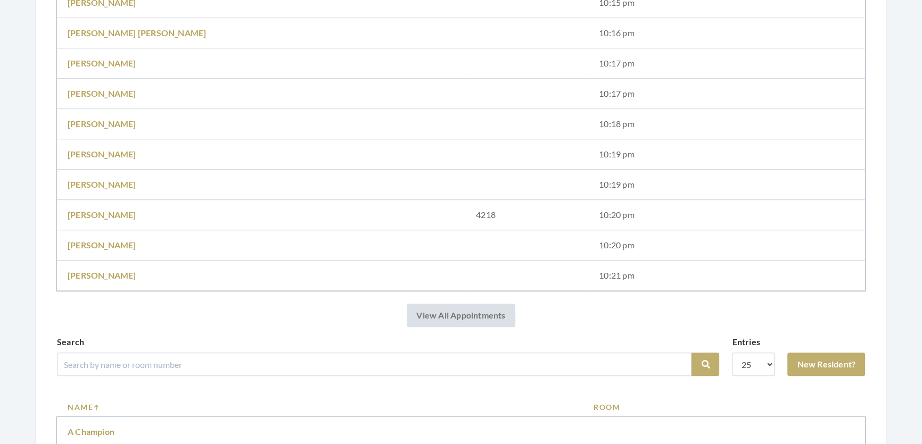
scroll to position [1064, 0]
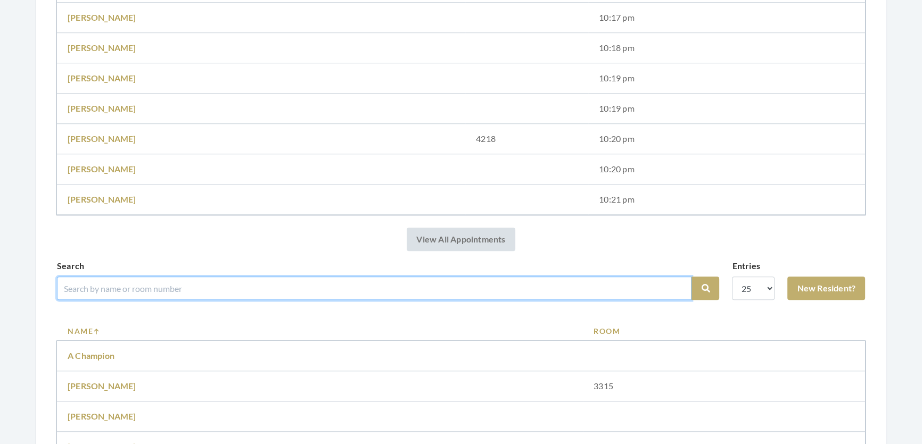
click at [201, 292] on input "search" at bounding box center [374, 288] width 634 height 23
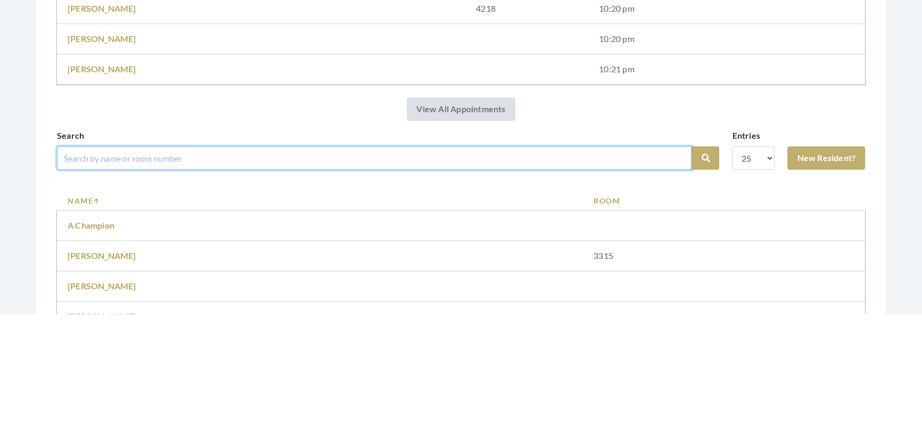
scroll to position [1064, 0]
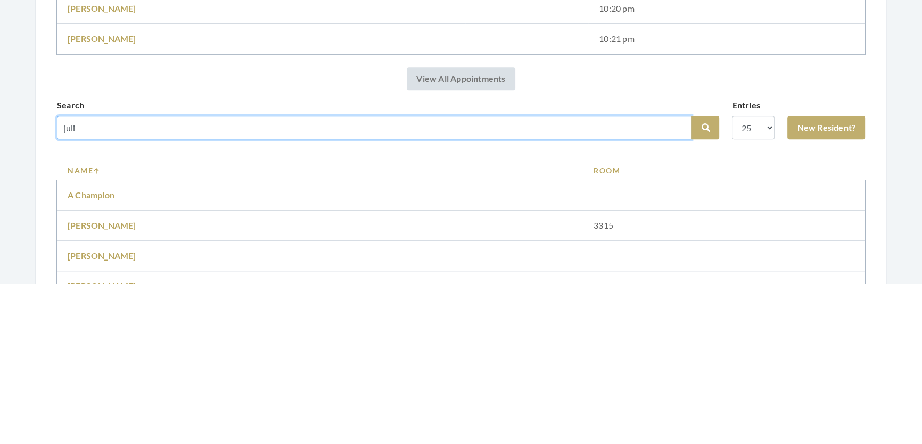
type input "[PERSON_NAME]"
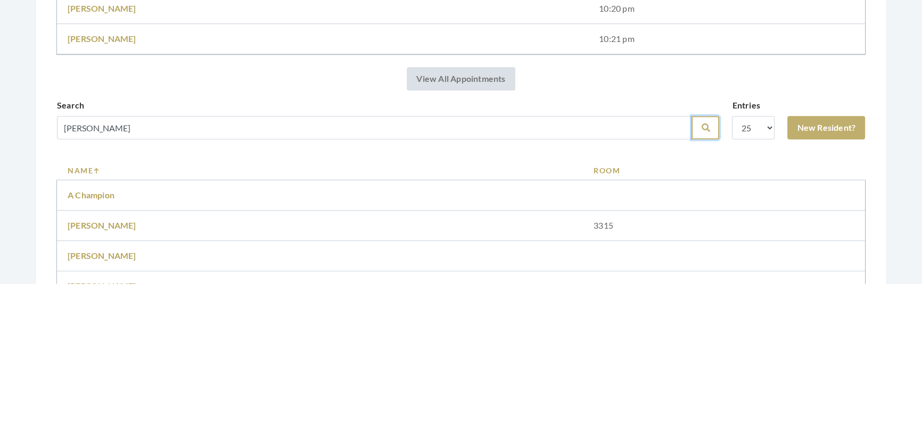
click at [701, 293] on icon "submit" at bounding box center [705, 288] width 9 height 9
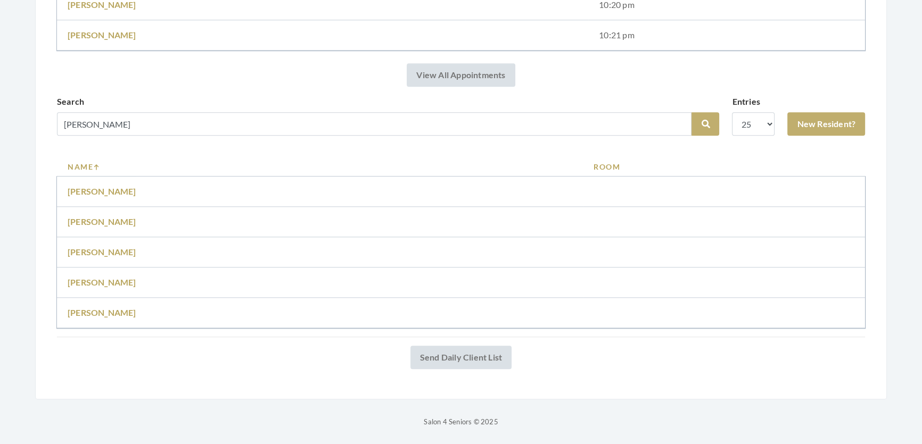
scroll to position [1209, 0]
click at [104, 308] on link "[PERSON_NAME]" at bounding box center [102, 313] width 69 height 10
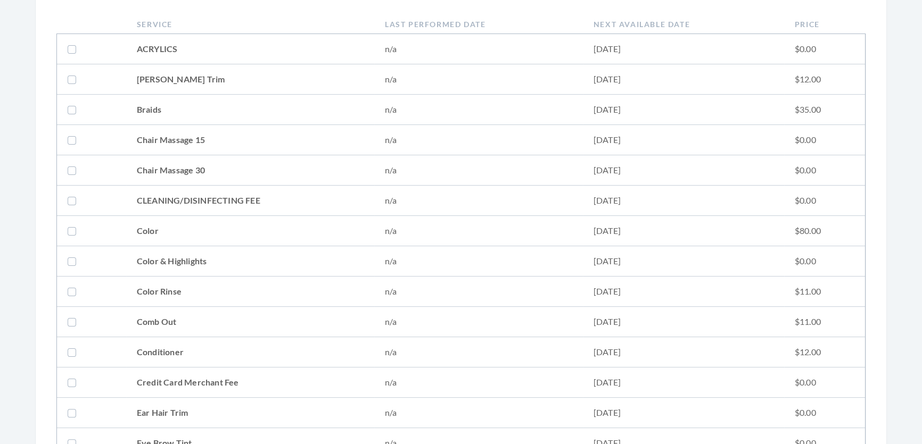
scroll to position [484, 0]
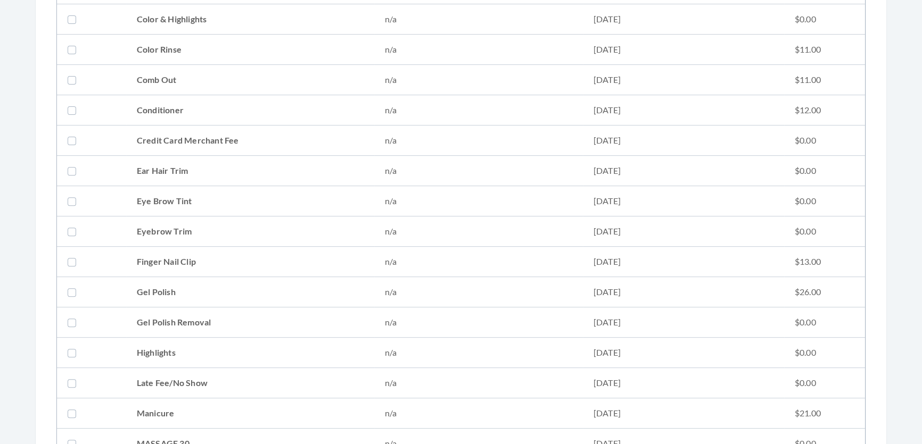
click at [238, 110] on td "Conditioner" at bounding box center [250, 110] width 248 height 30
checkbox input "true"
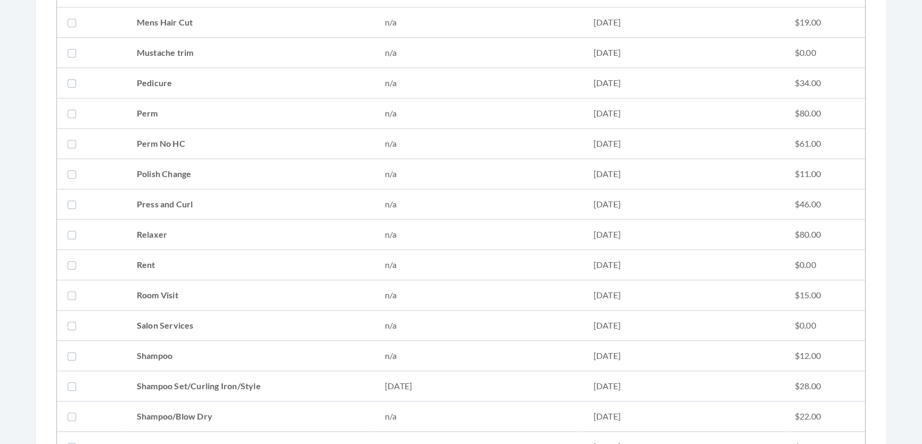
scroll to position [1064, 0]
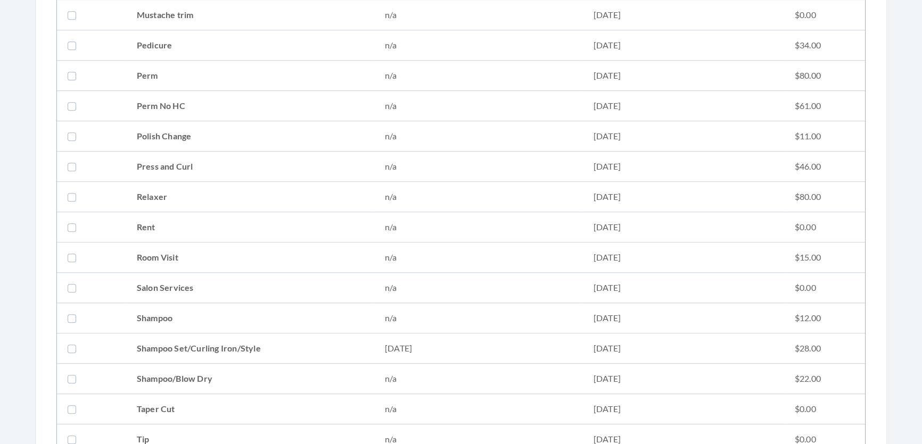
click at [345, 343] on td "Shampoo Set/Curling Iron/Style" at bounding box center [250, 349] width 248 height 30
checkbox input "true"
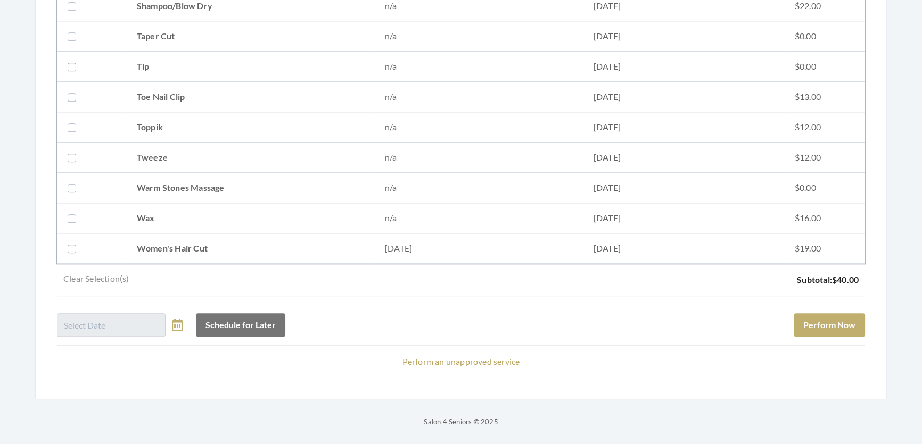
scroll to position [1451, 0]
click at [853, 319] on button "Perform Now" at bounding box center [828, 324] width 71 height 23
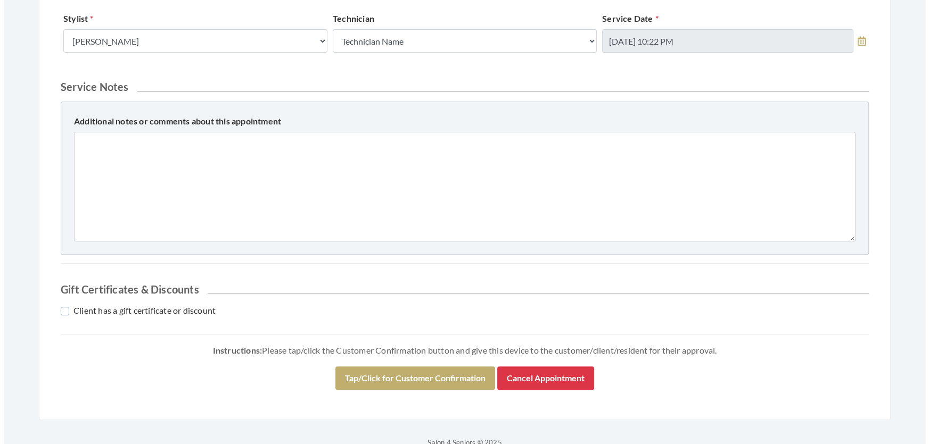
scroll to position [486, 0]
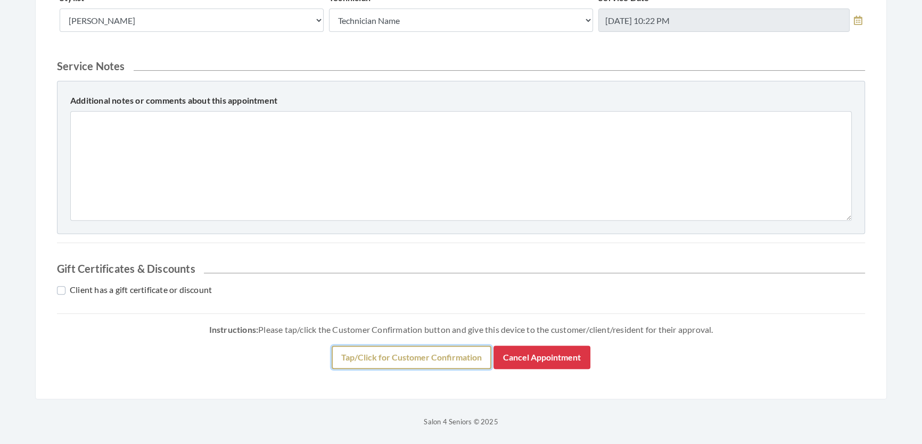
click at [431, 358] on button "Tap/Click for Customer Confirmation" at bounding box center [411, 357] width 160 height 23
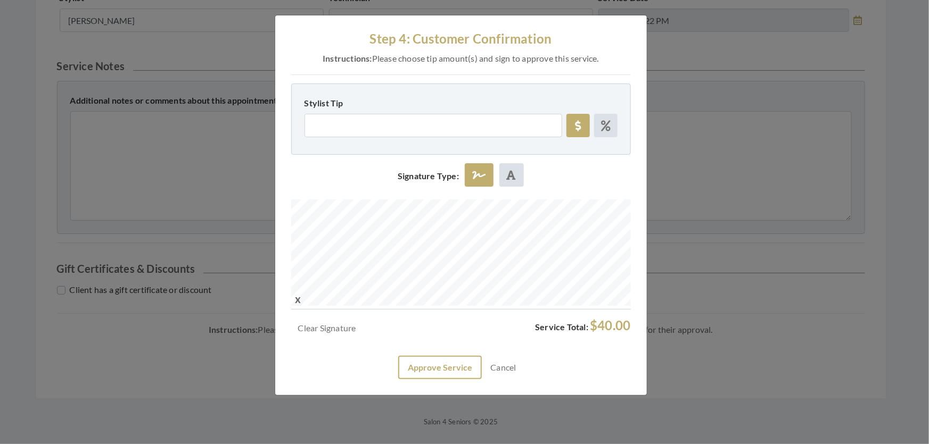
click at [445, 379] on div "Clear Signature Service Total: $40.00 Approve Service Cancel" at bounding box center [460, 348] width 339 height 61
click at [438, 379] on button "Approve Service" at bounding box center [440, 367] width 84 height 23
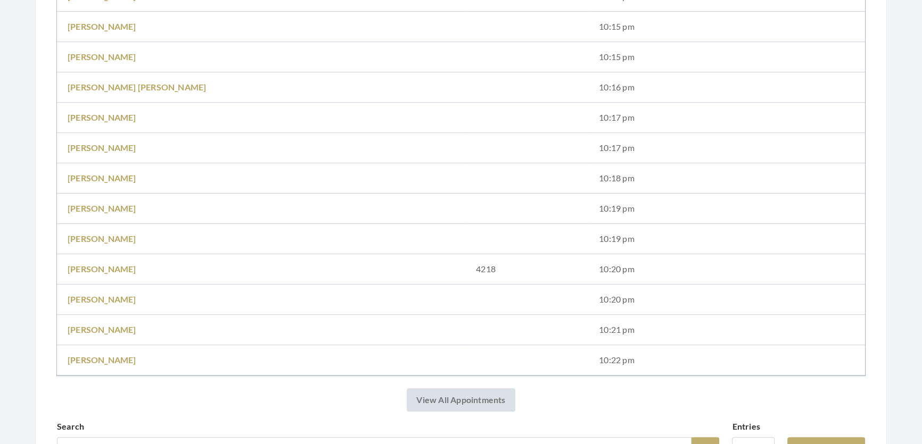
scroll to position [967, 0]
